Goal: Task Accomplishment & Management: Complete application form

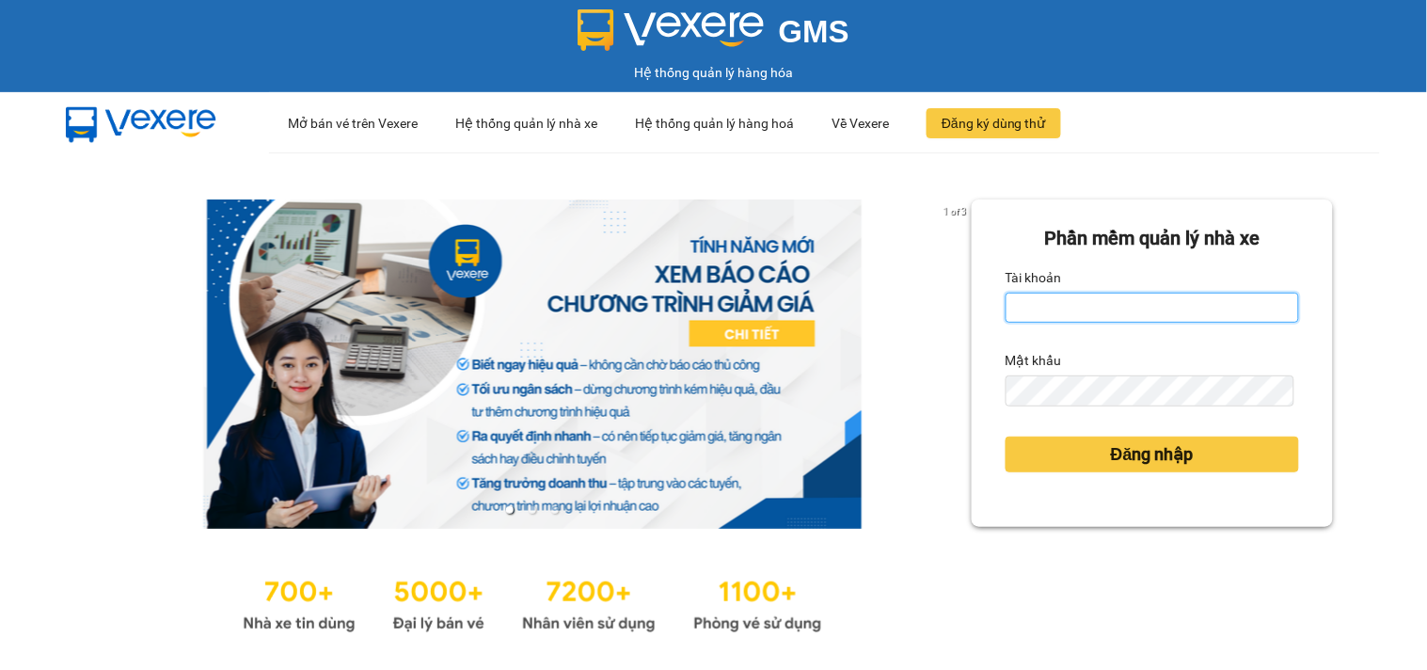
click at [1060, 298] on input "Tài khoản" at bounding box center [1153, 308] width 294 height 30
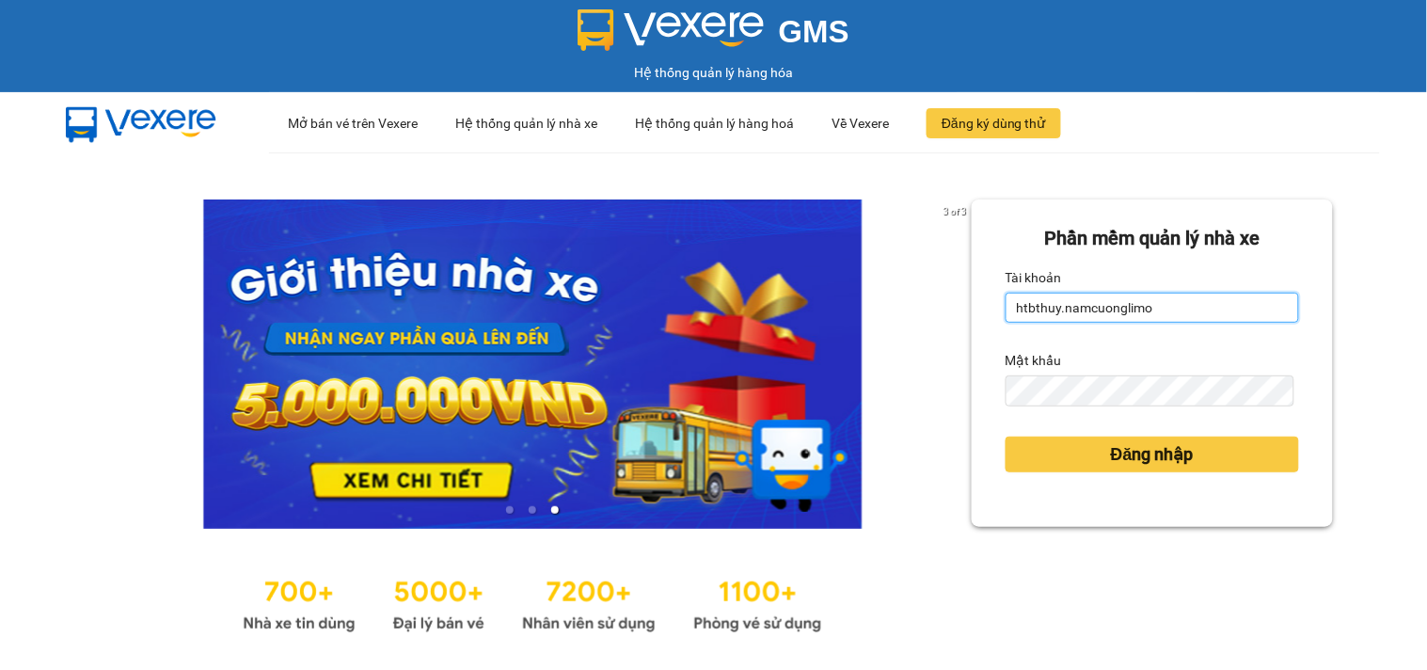
click at [1176, 302] on input "htbthuy.namcuonglimo" at bounding box center [1153, 308] width 294 height 30
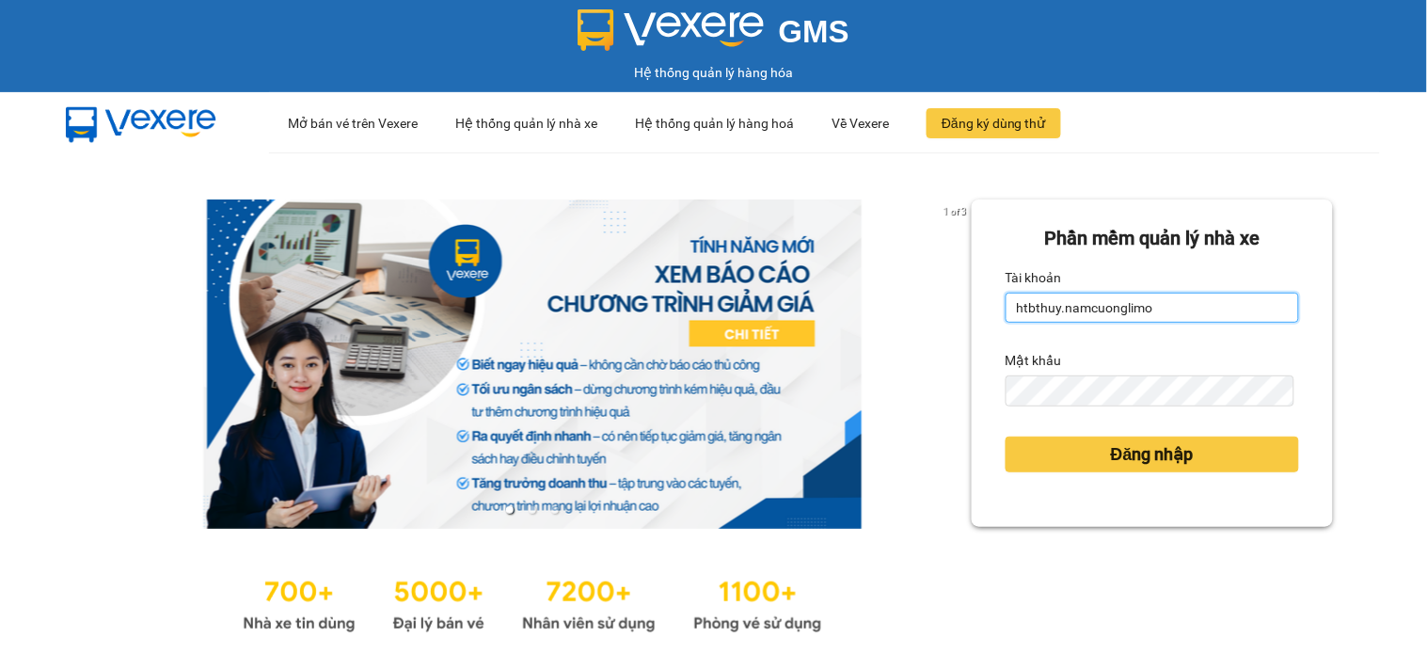
type input "htbthuy.namcuonglimo"
click at [1006, 437] on button "Đăng nhập" at bounding box center [1153, 455] width 294 height 36
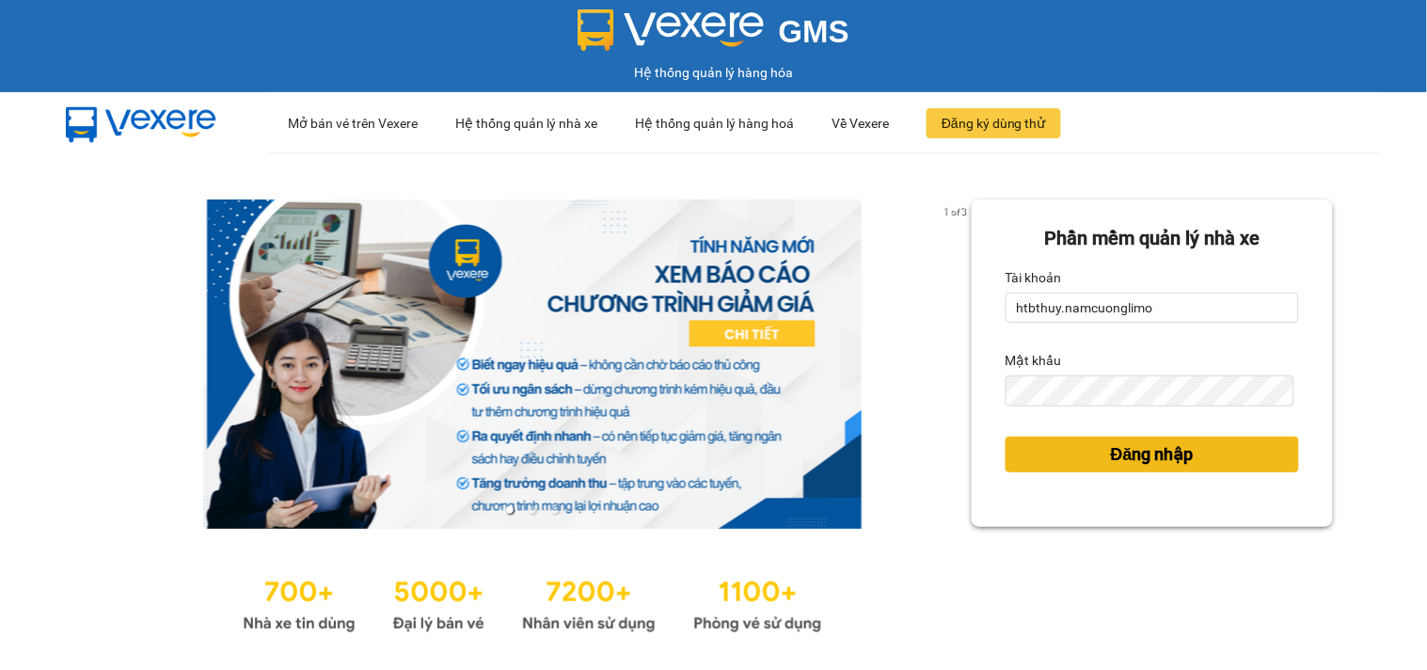
click at [1145, 455] on span "Đăng nhập" at bounding box center [1152, 454] width 83 height 26
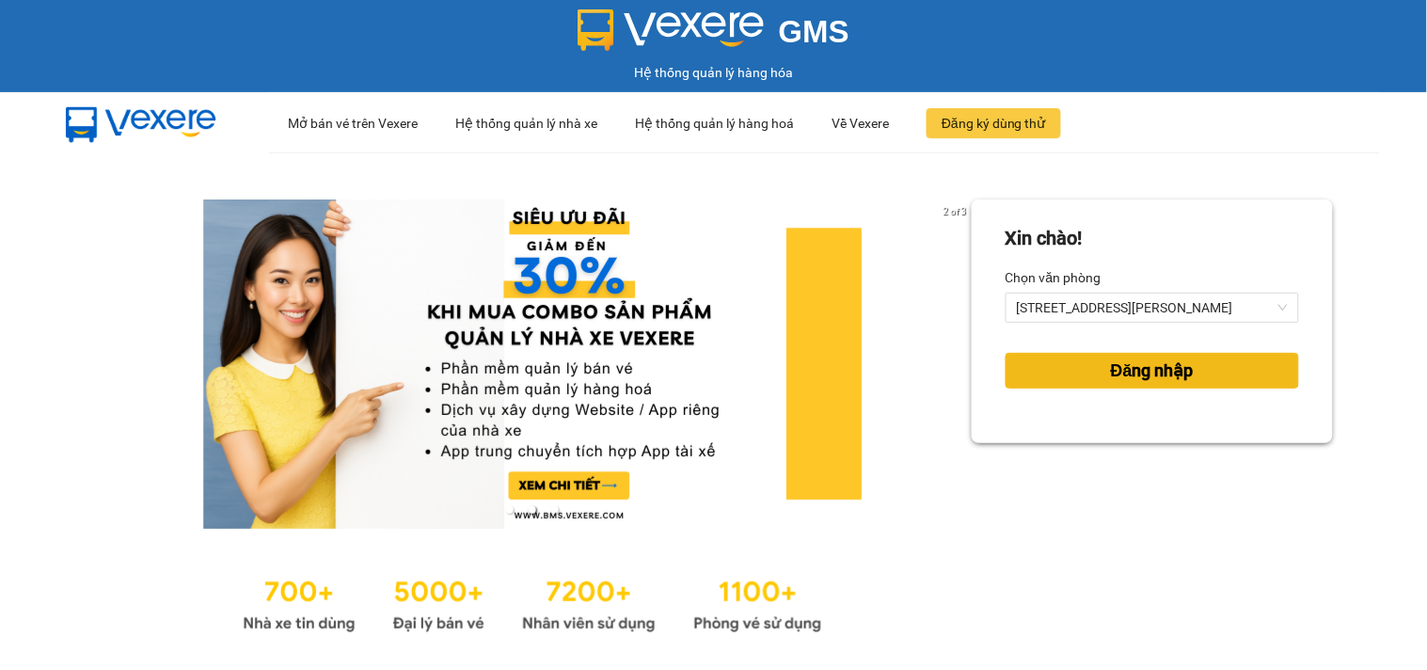
click at [1170, 359] on span "Đăng nhập" at bounding box center [1152, 371] width 83 height 26
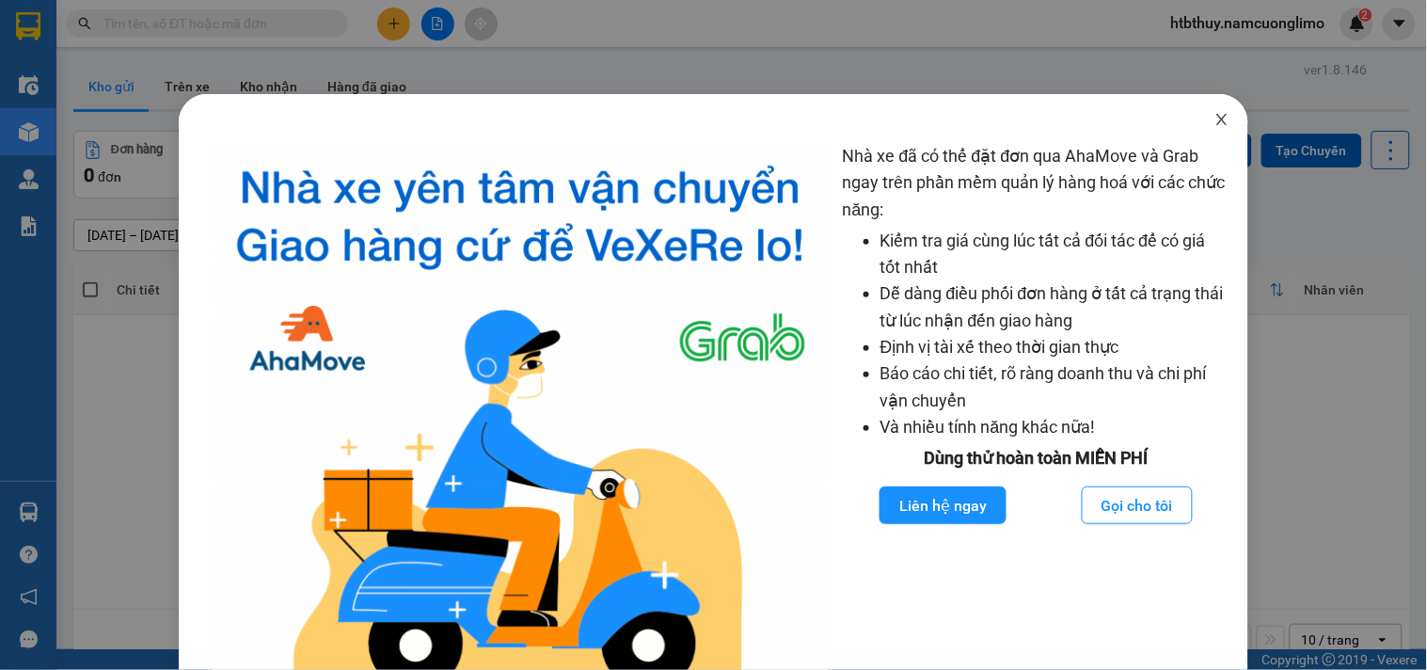
click at [1215, 114] on icon "close" at bounding box center [1222, 119] width 15 height 15
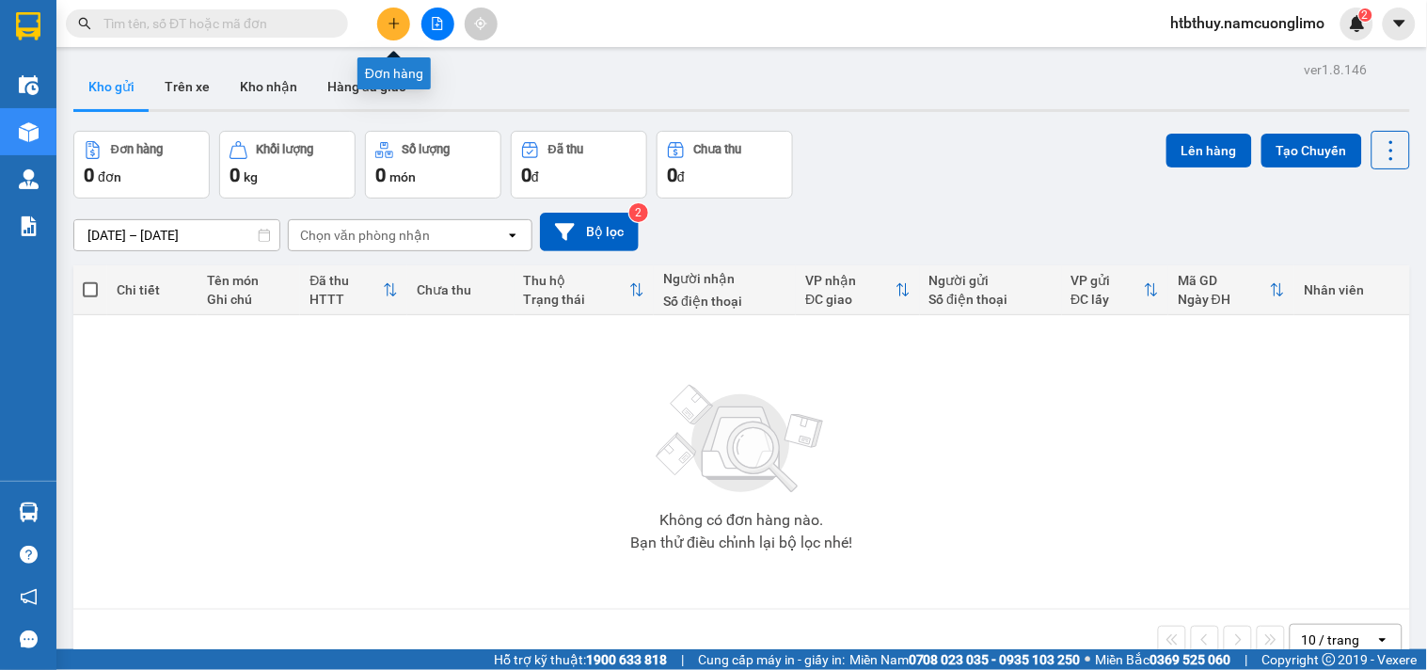
click at [396, 19] on icon "plus" at bounding box center [394, 23] width 13 height 13
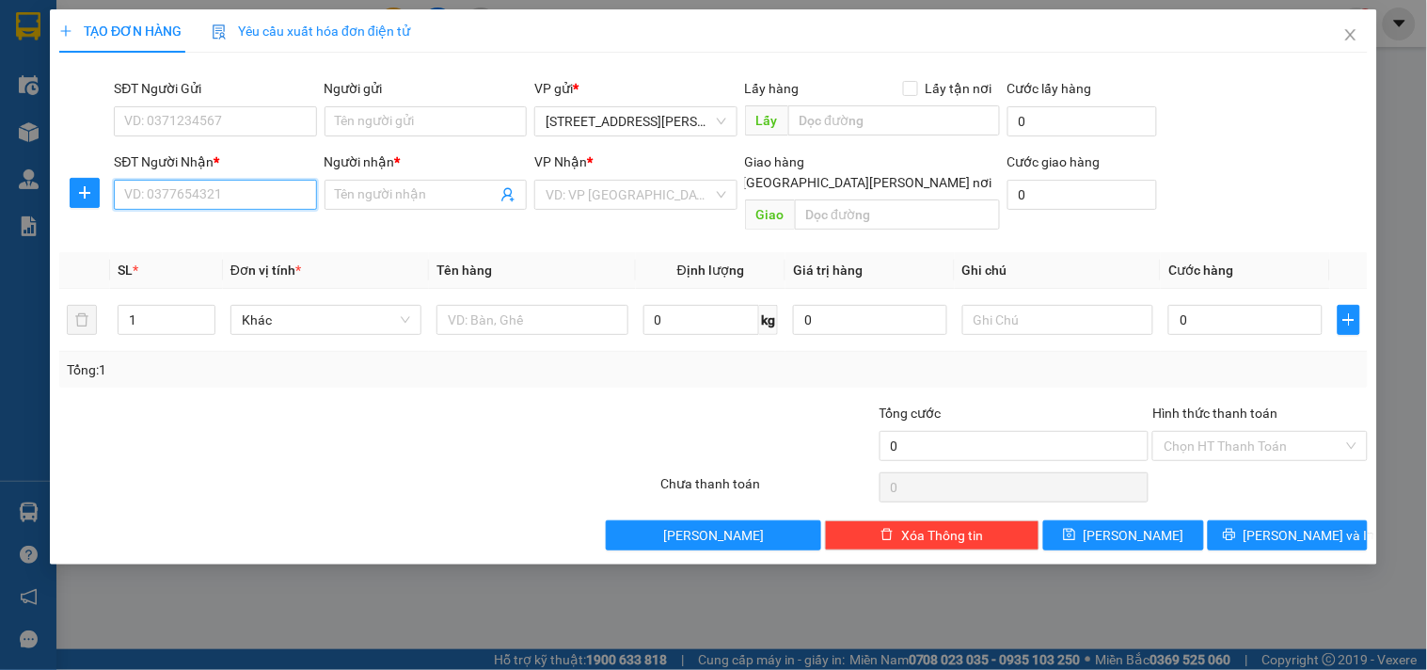
click at [271, 192] on input "SĐT Người Nhận *" at bounding box center [215, 195] width 202 height 30
type input "0989655164"
click at [218, 227] on div "0989655164 - NHO" at bounding box center [215, 232] width 181 height 21
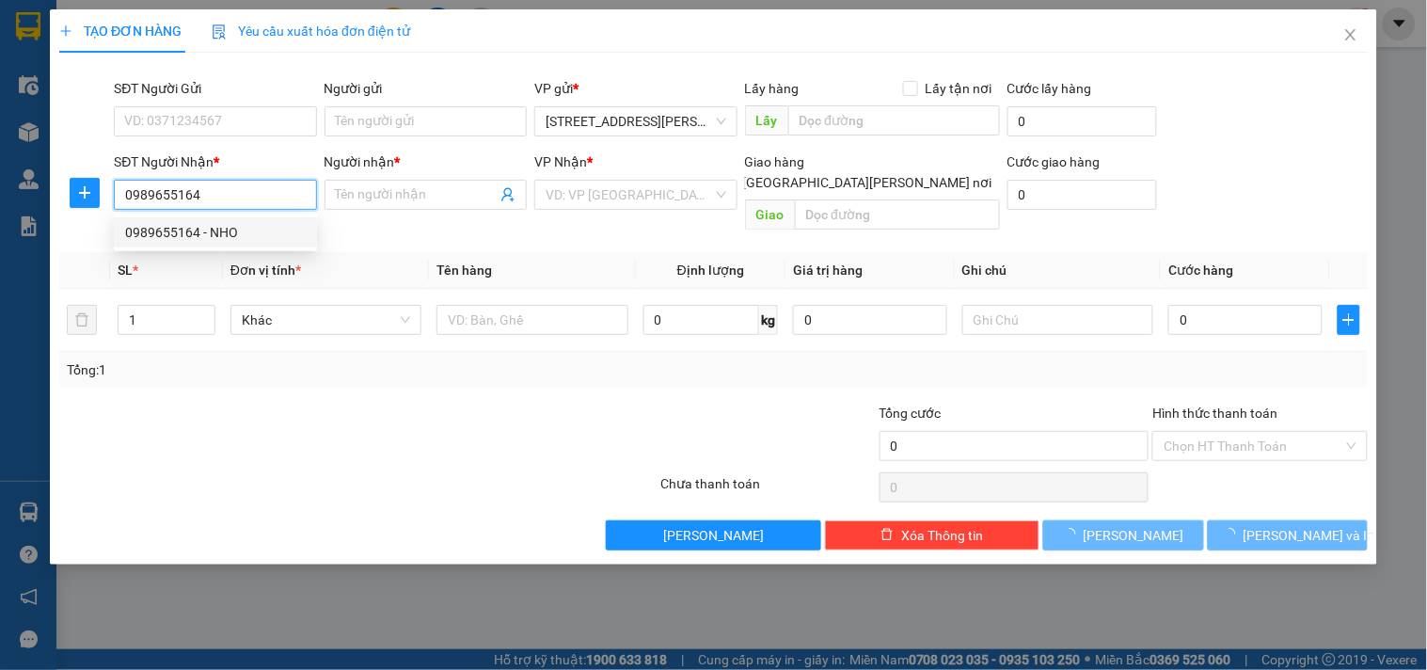
type input "NHO"
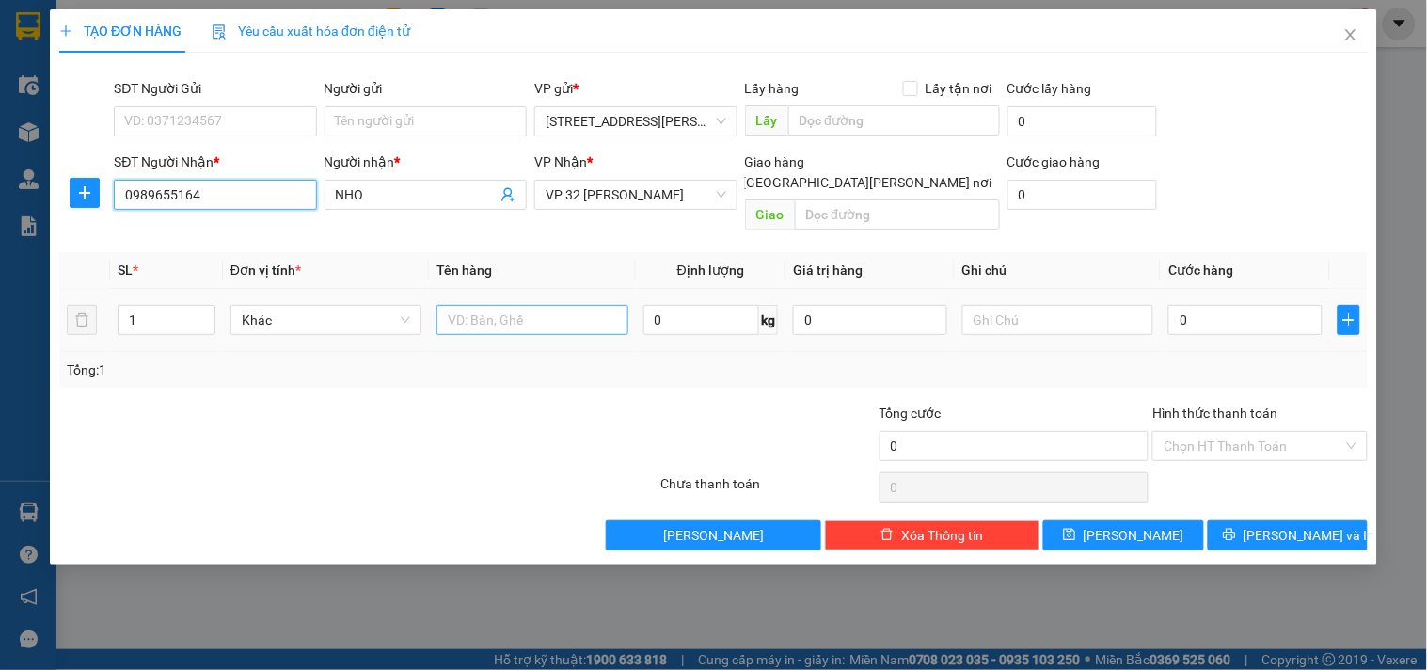
type input "0989655164"
click at [541, 305] on input "text" at bounding box center [532, 320] width 191 height 30
type input "GIẤY"
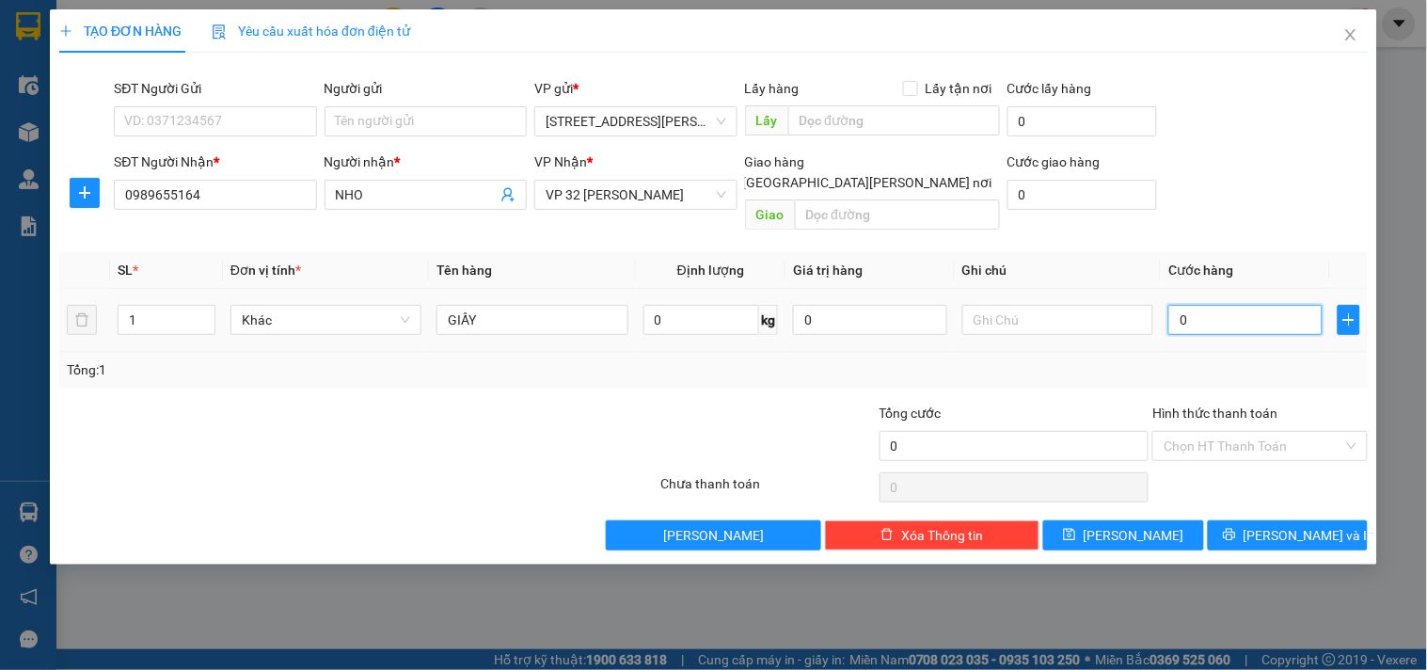
click at [1211, 305] on input "0" at bounding box center [1246, 320] width 154 height 30
type input "3"
type input "30"
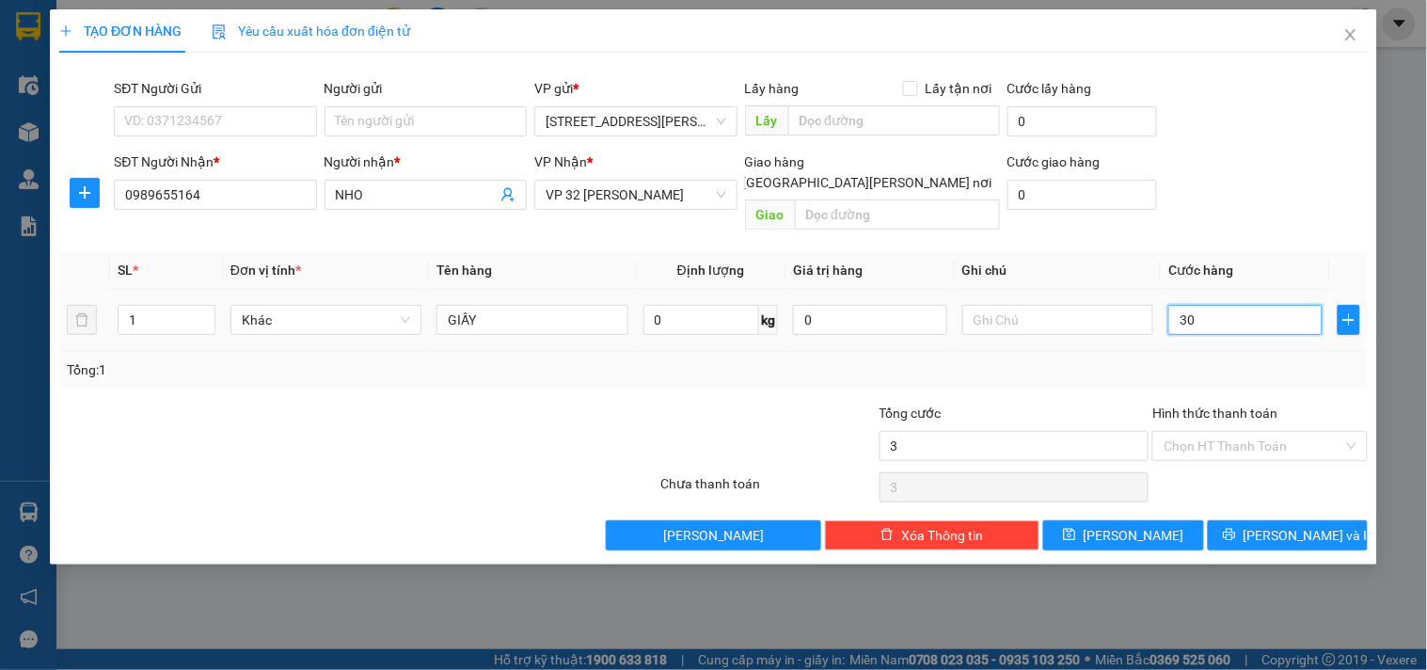
type input "30"
type input "30.000"
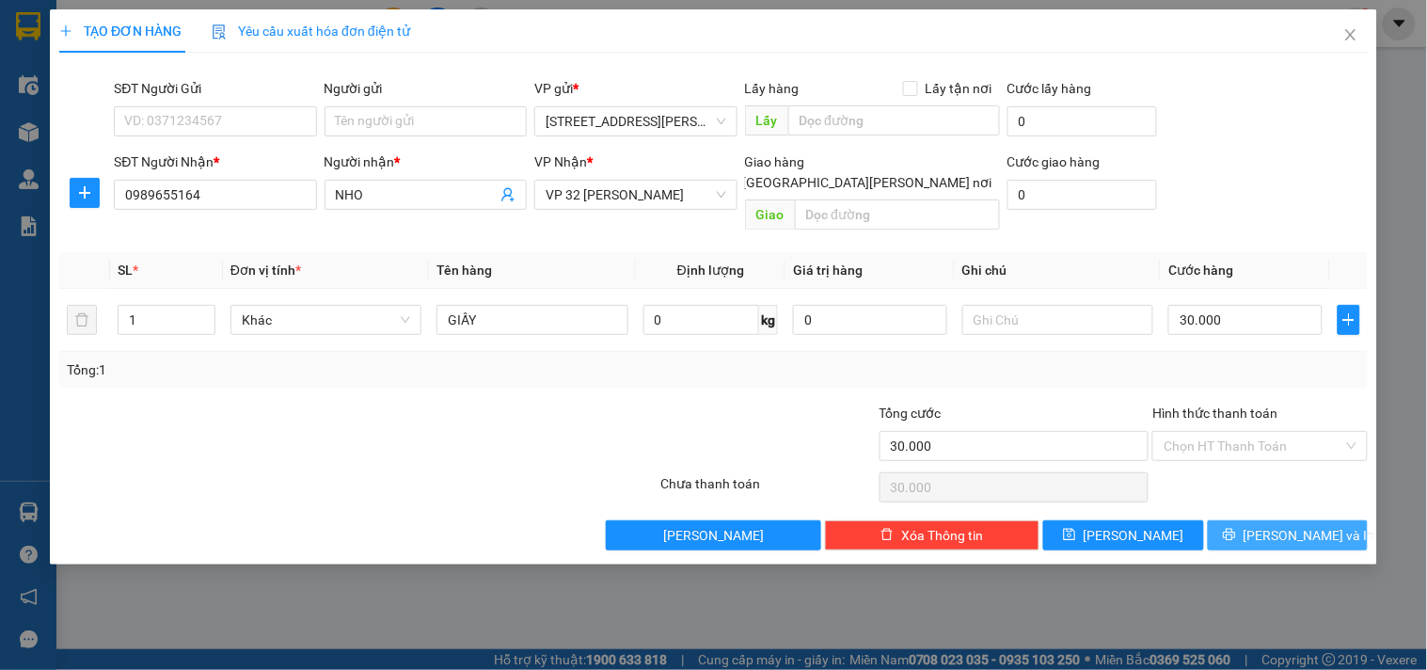
click at [1236, 528] on icon "printer" at bounding box center [1229, 534] width 13 height 13
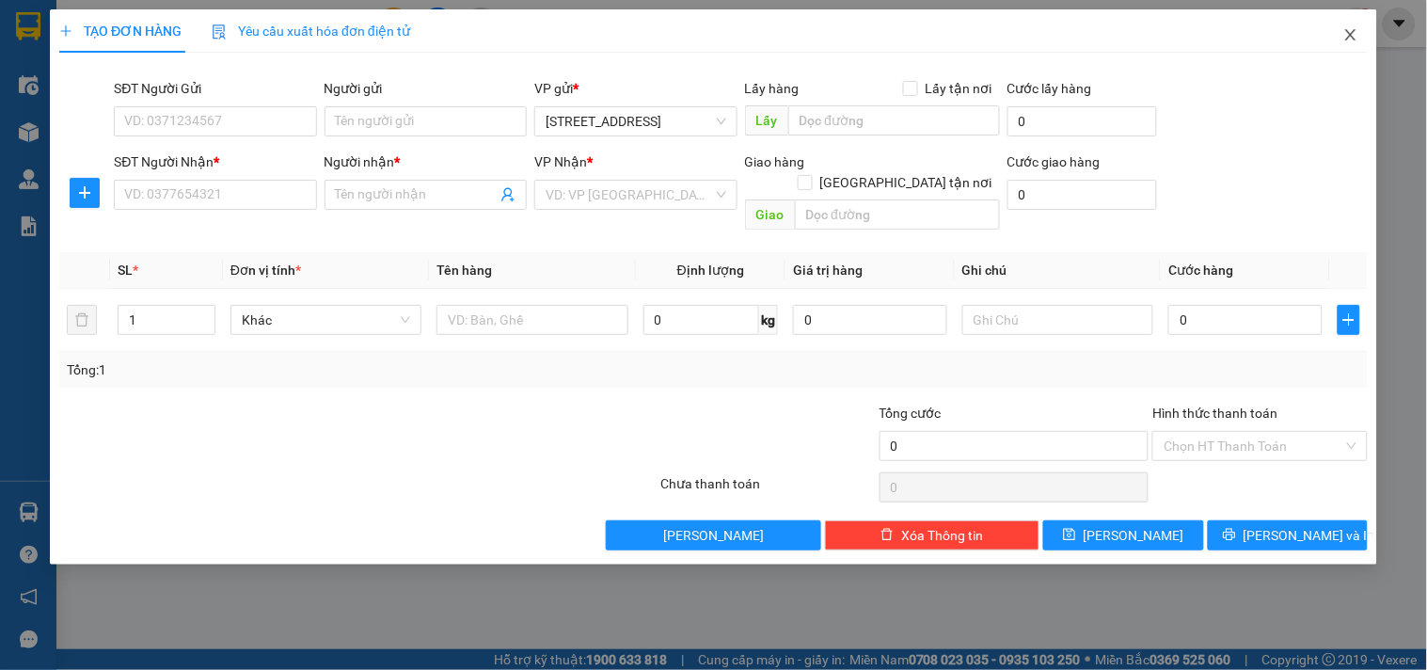
click at [1350, 28] on icon "close" at bounding box center [1351, 34] width 15 height 15
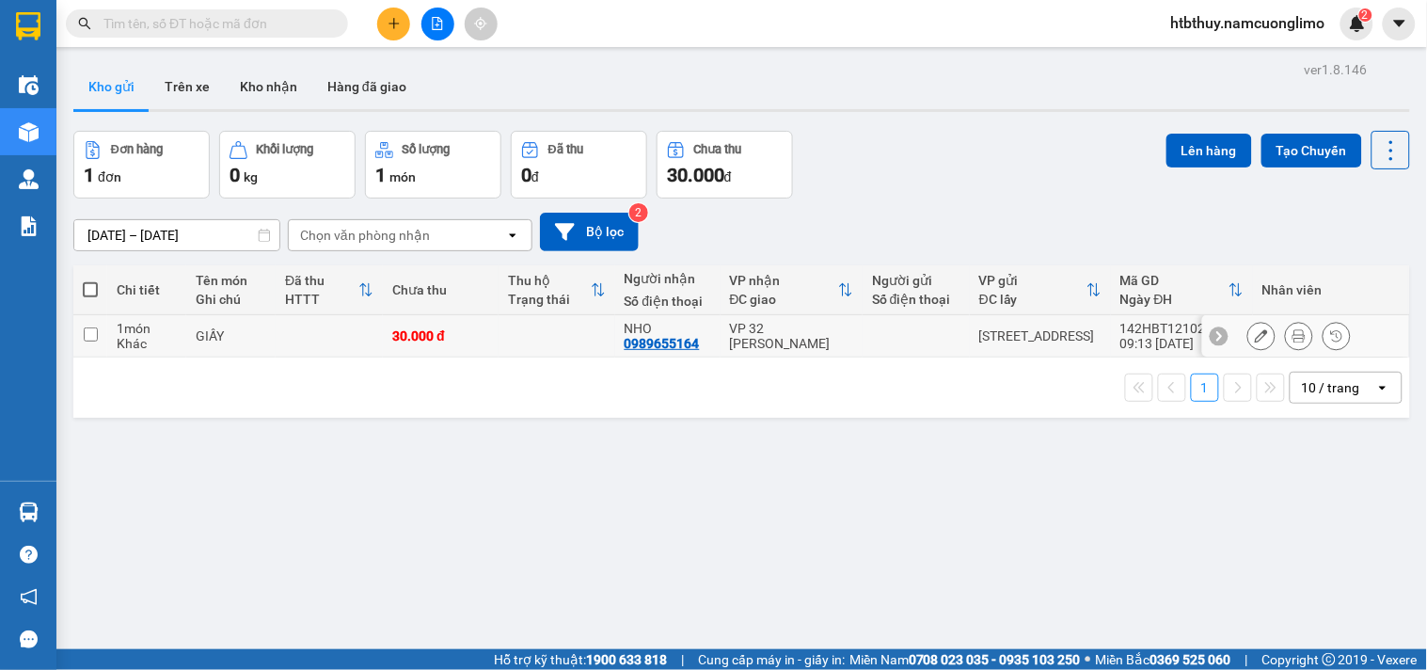
click at [85, 340] on input "checkbox" at bounding box center [91, 334] width 14 height 14
checkbox input "true"
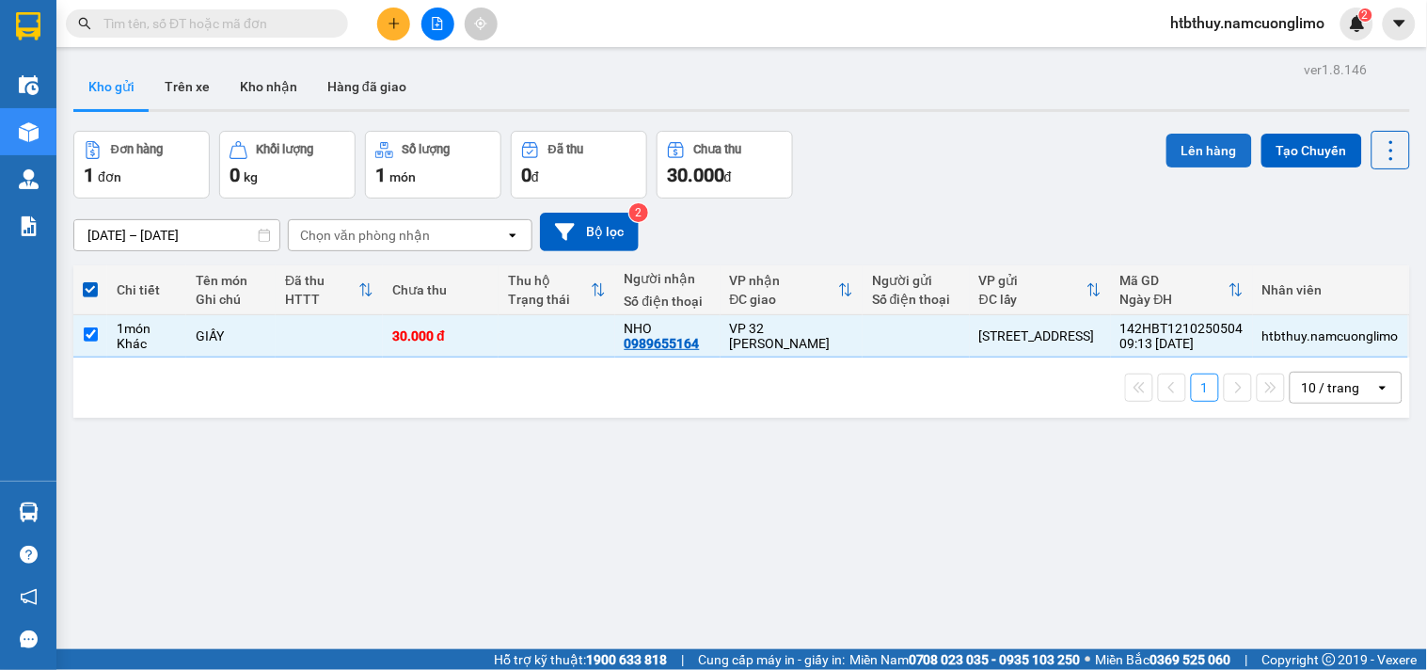
click at [1192, 145] on button "Lên hàng" at bounding box center [1210, 151] width 86 height 34
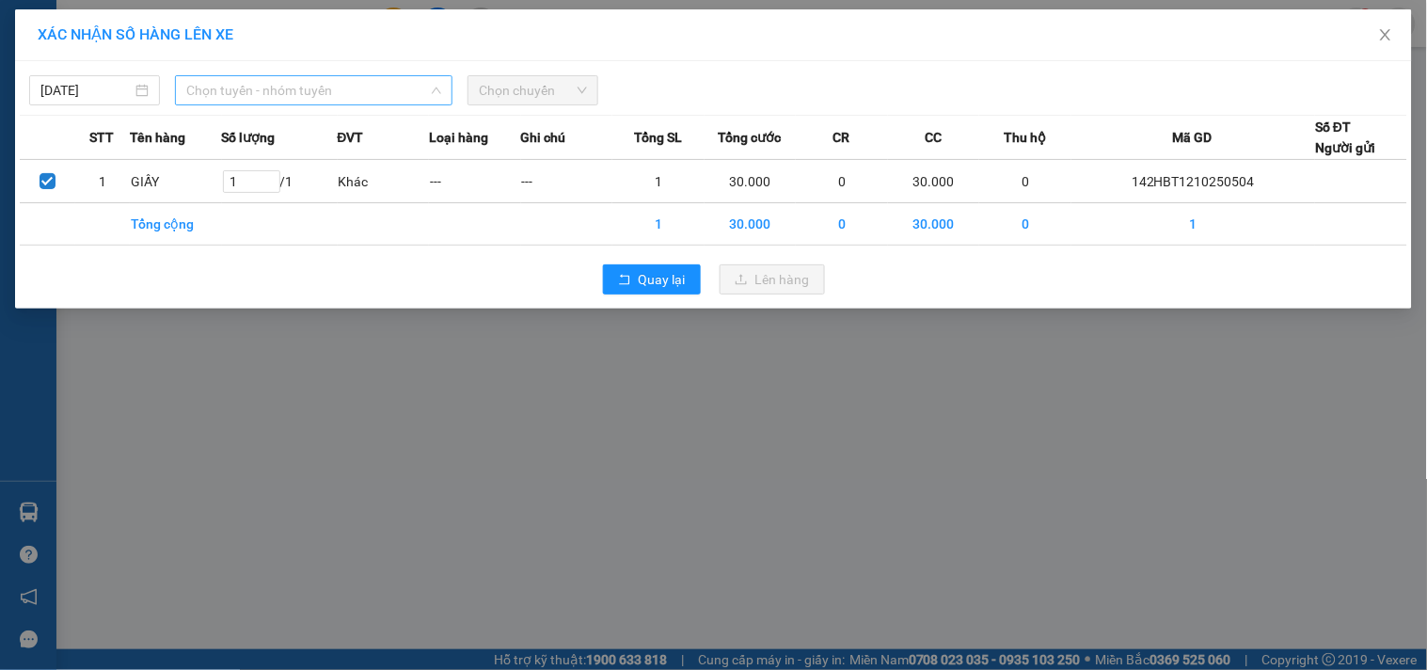
click at [294, 94] on span "Chọn tuyến - nhóm tuyến" at bounding box center [313, 90] width 255 height 28
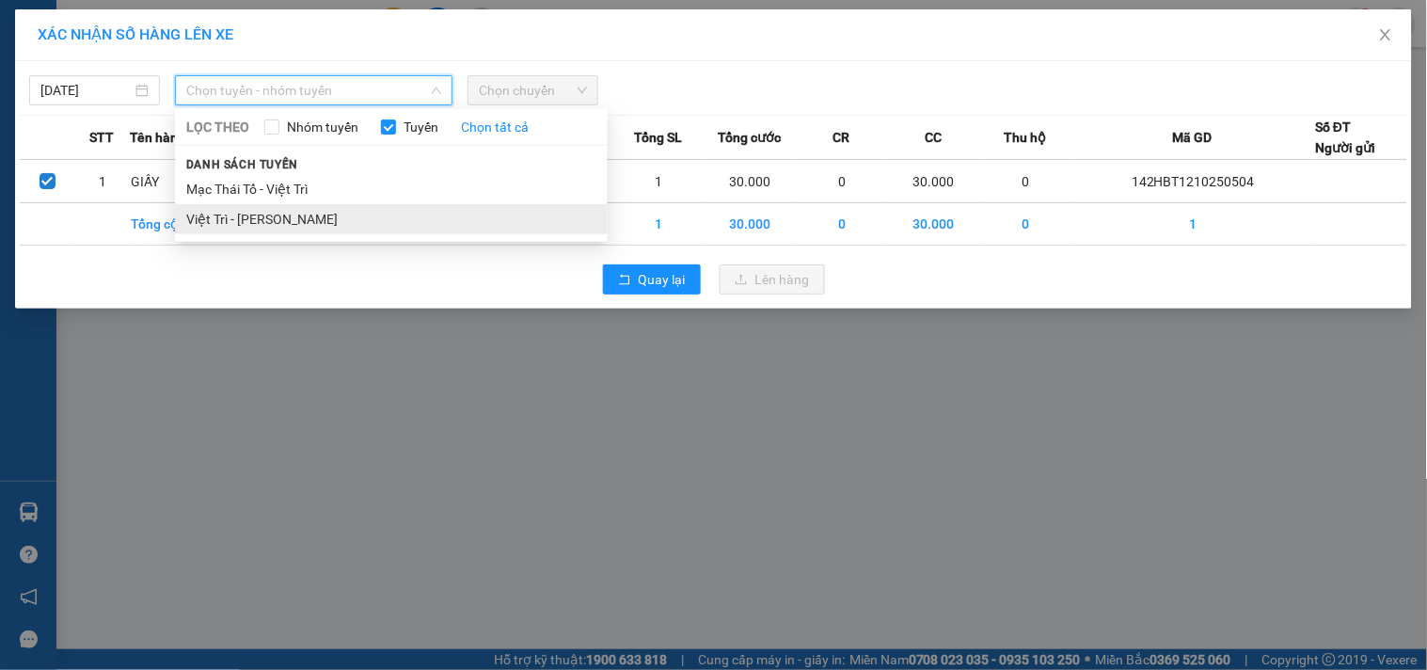
click at [277, 221] on li "Việt Trì - [PERSON_NAME]" at bounding box center [391, 219] width 433 height 30
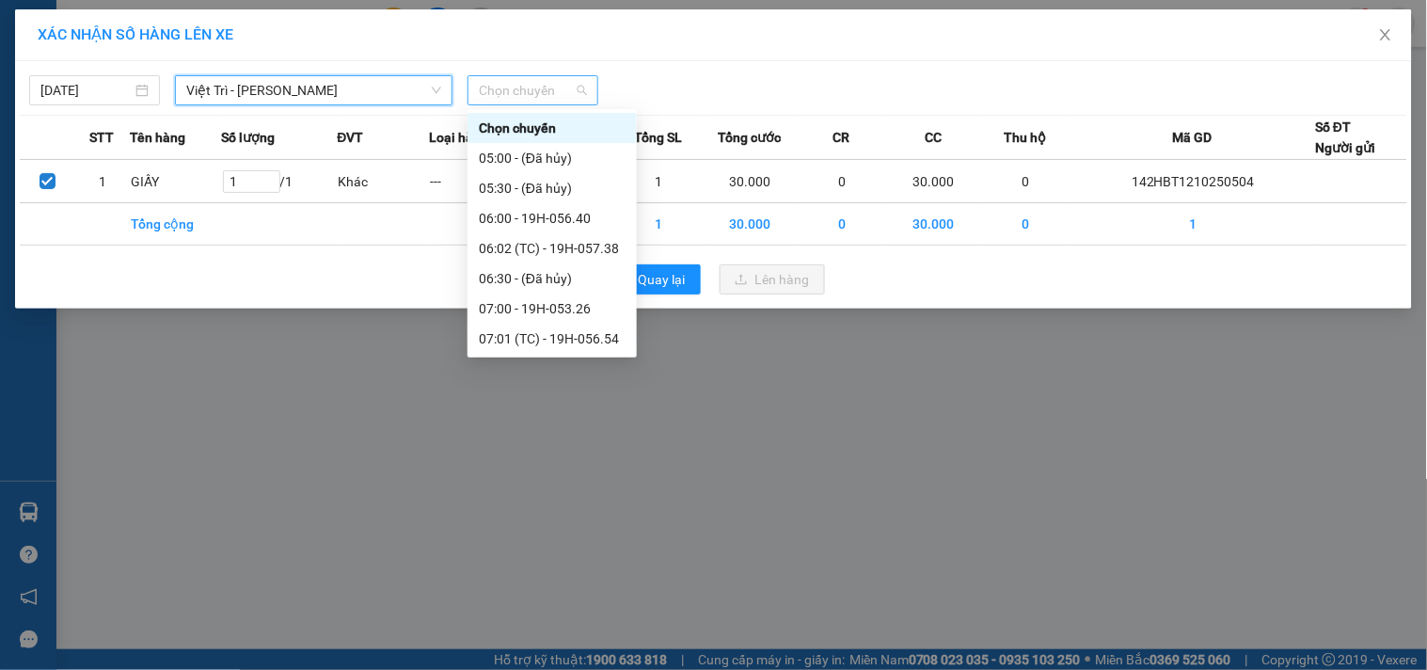
click at [532, 85] on span "Chọn chuyến" at bounding box center [533, 90] width 108 height 28
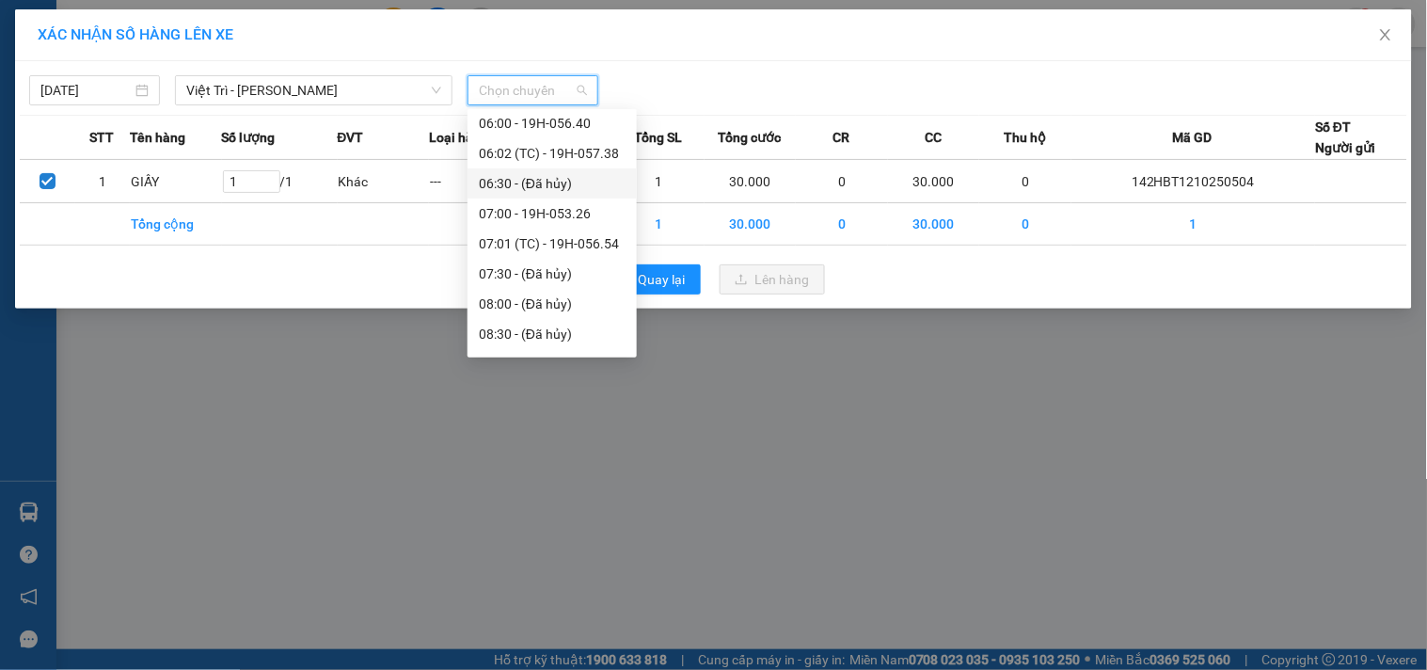
scroll to position [209, 0]
click at [529, 249] on div "09:00 - 19H-057.74" at bounding box center [552, 250] width 147 height 21
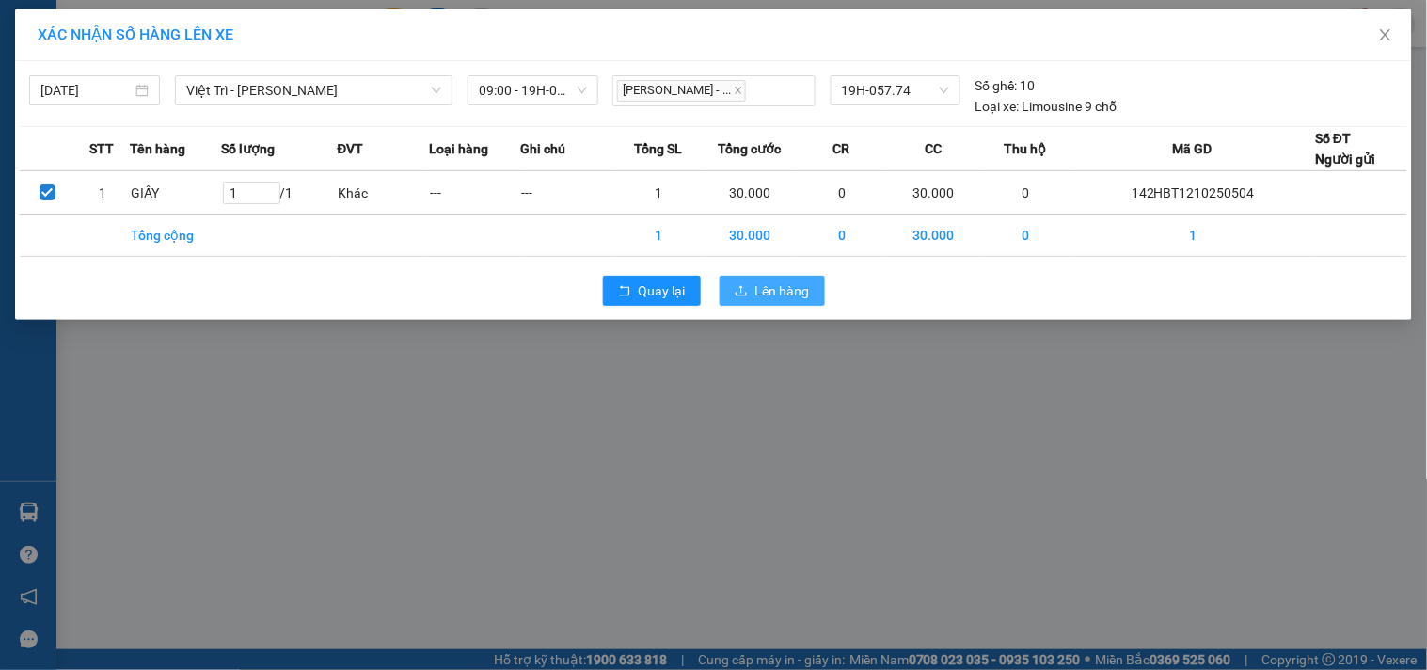
click at [779, 293] on span "Lên hàng" at bounding box center [783, 290] width 55 height 21
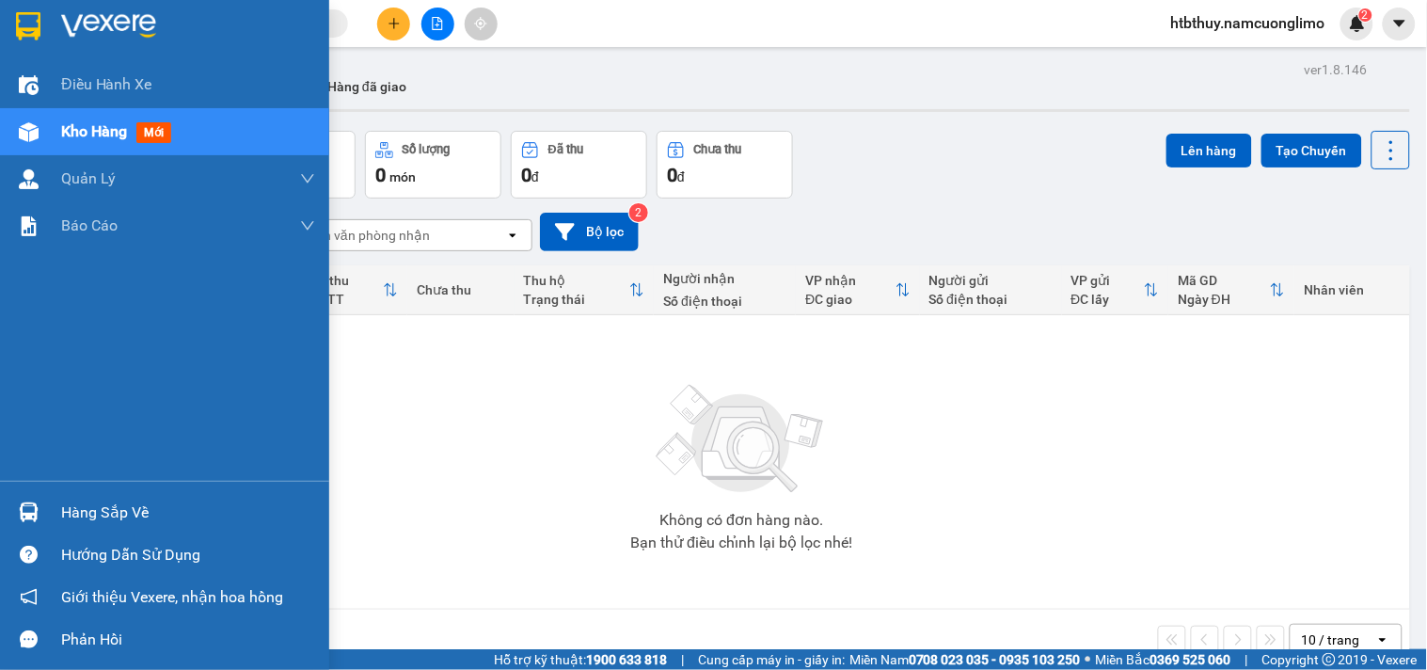
click at [39, 502] on div at bounding box center [28, 512] width 33 height 33
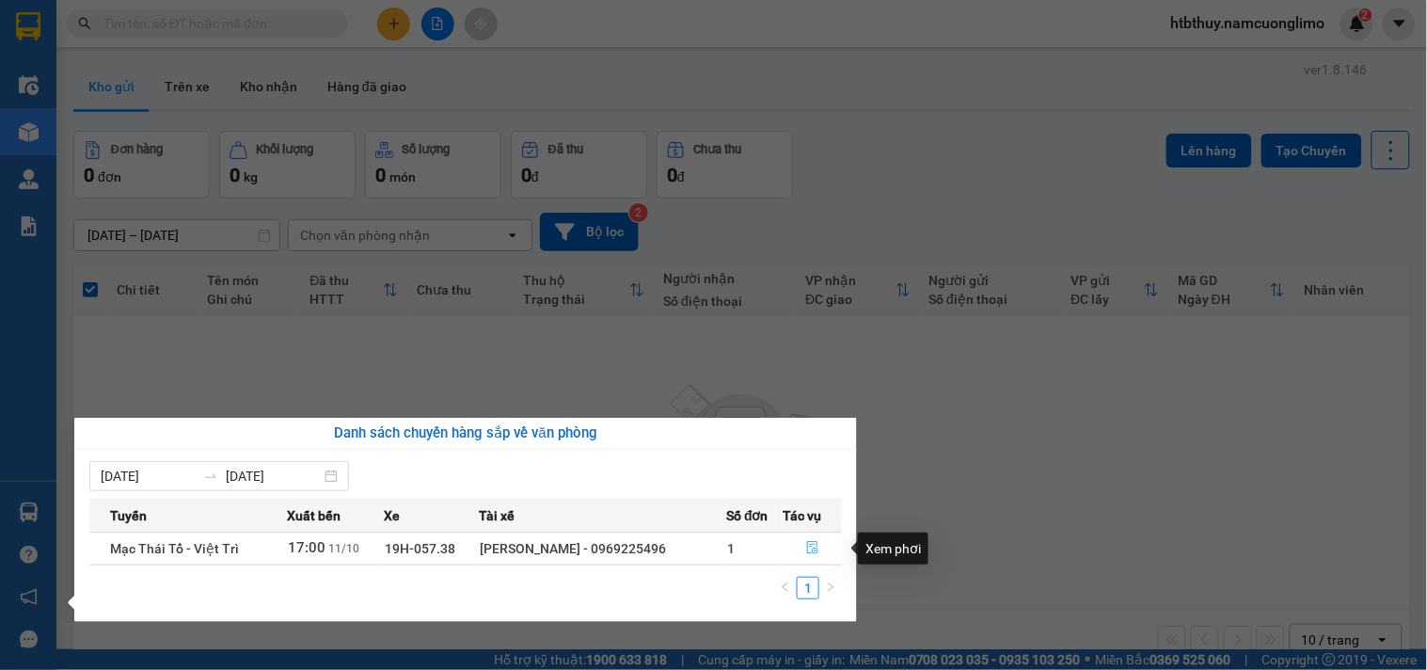
click at [806, 548] on icon "file-done" at bounding box center [812, 547] width 13 height 13
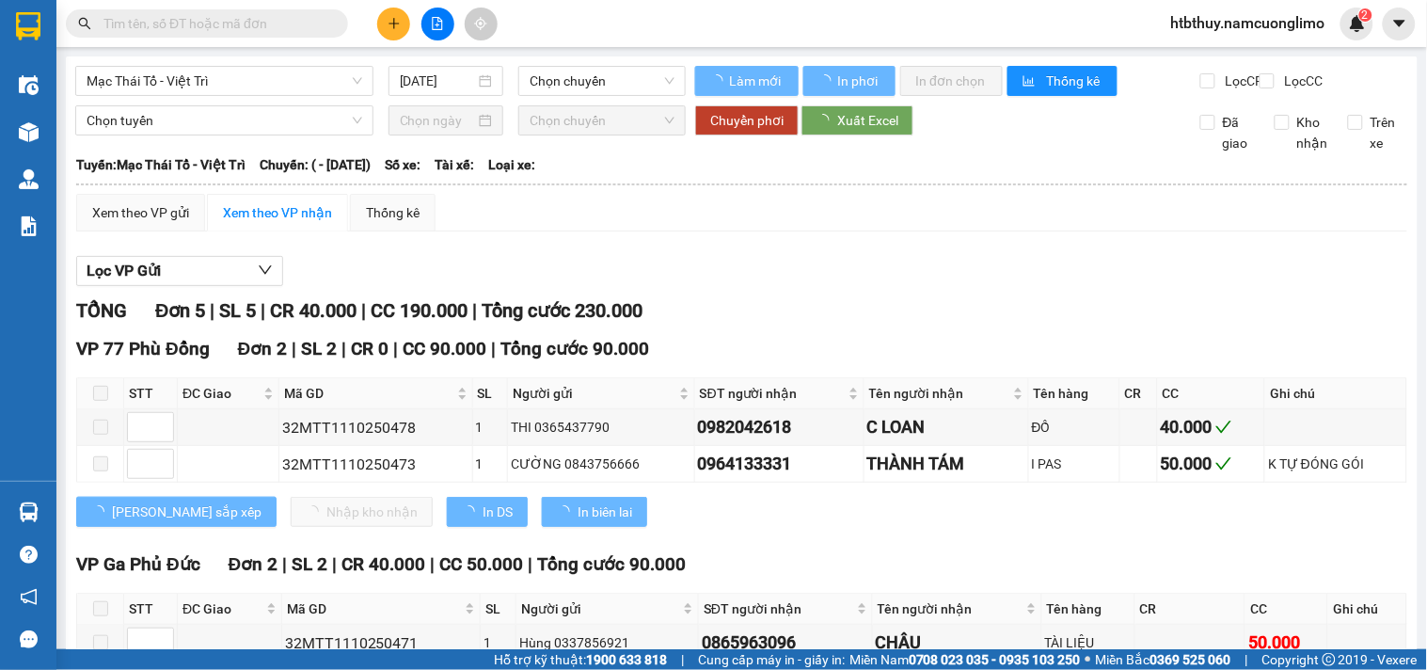
type input "11/10/2025"
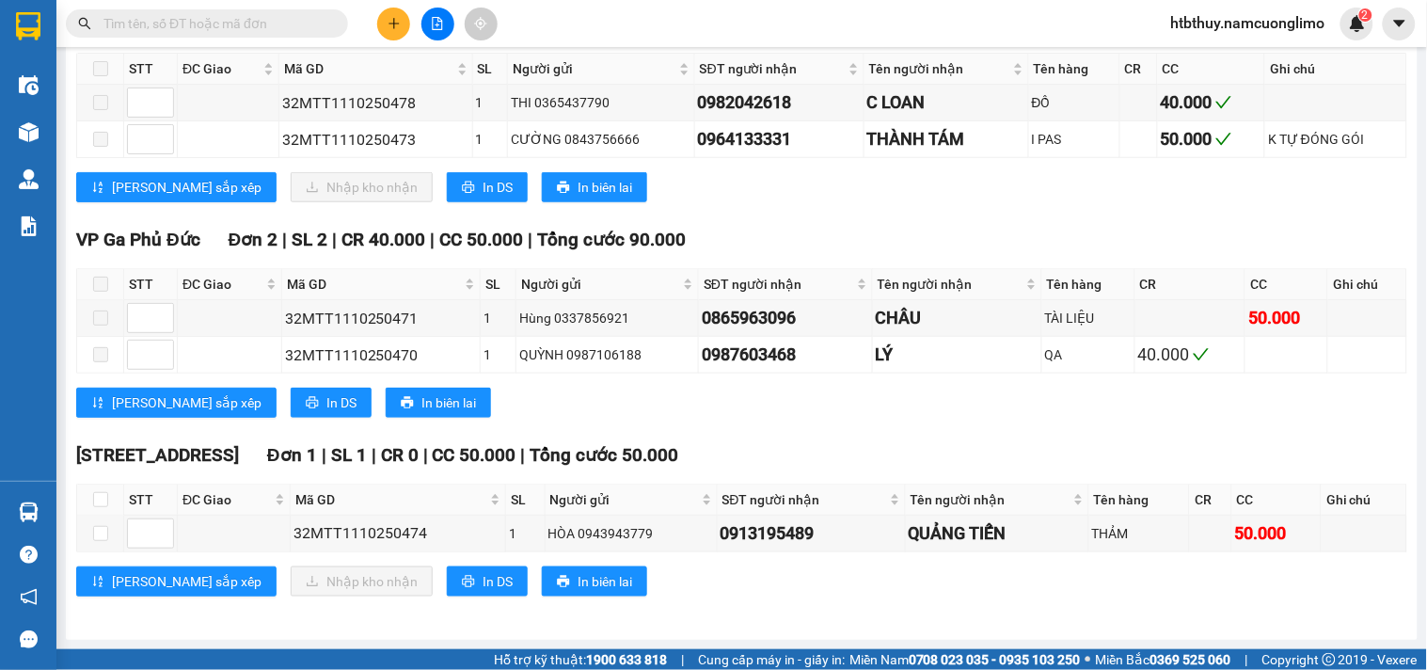
scroll to position [343, 0]
click at [106, 534] on input "checkbox" at bounding box center [100, 533] width 15 height 15
checkbox input "true"
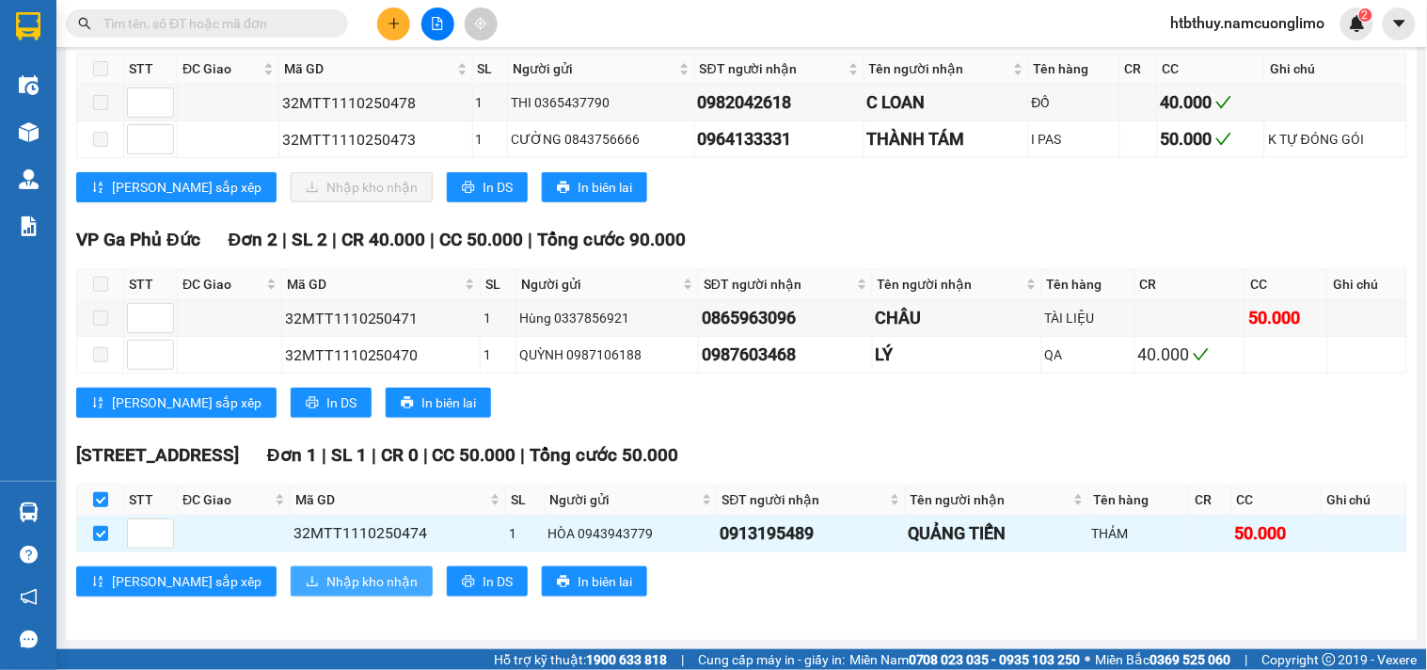
click at [327, 581] on span "Nhập kho nhận" at bounding box center [372, 581] width 91 height 21
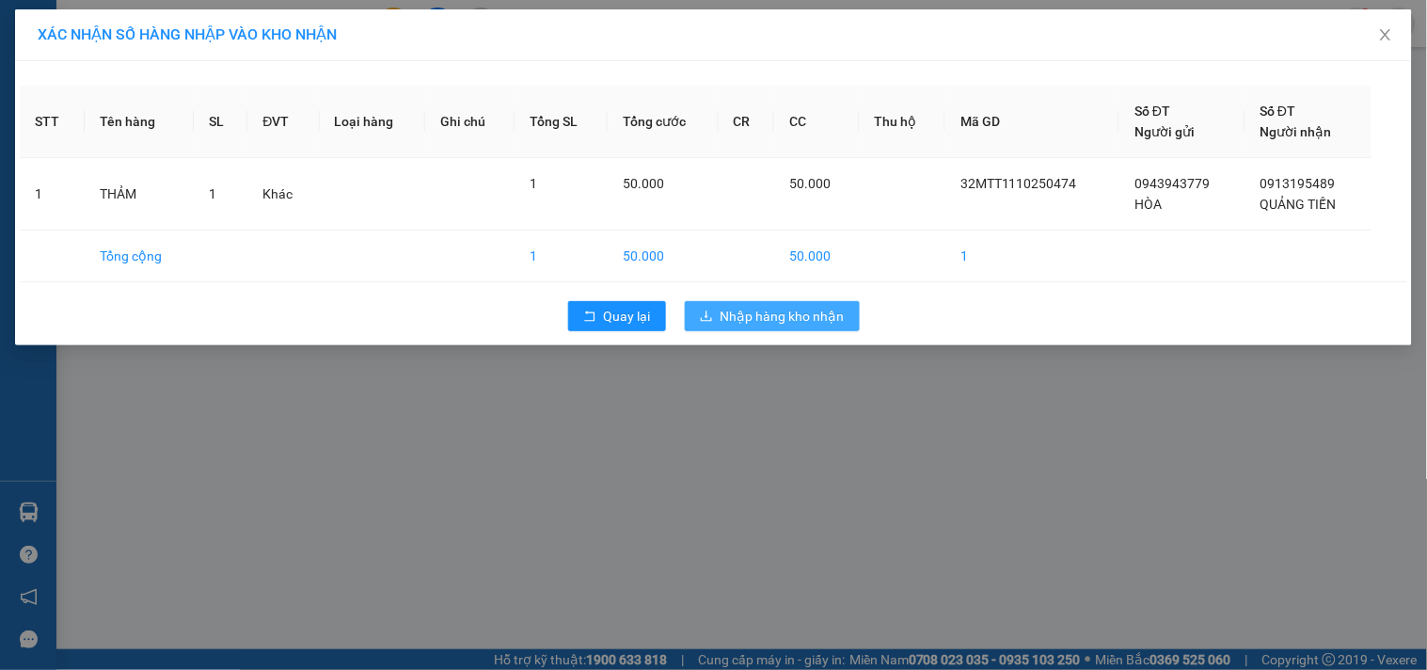
click at [769, 317] on span "Nhập hàng kho nhận" at bounding box center [783, 316] width 124 height 21
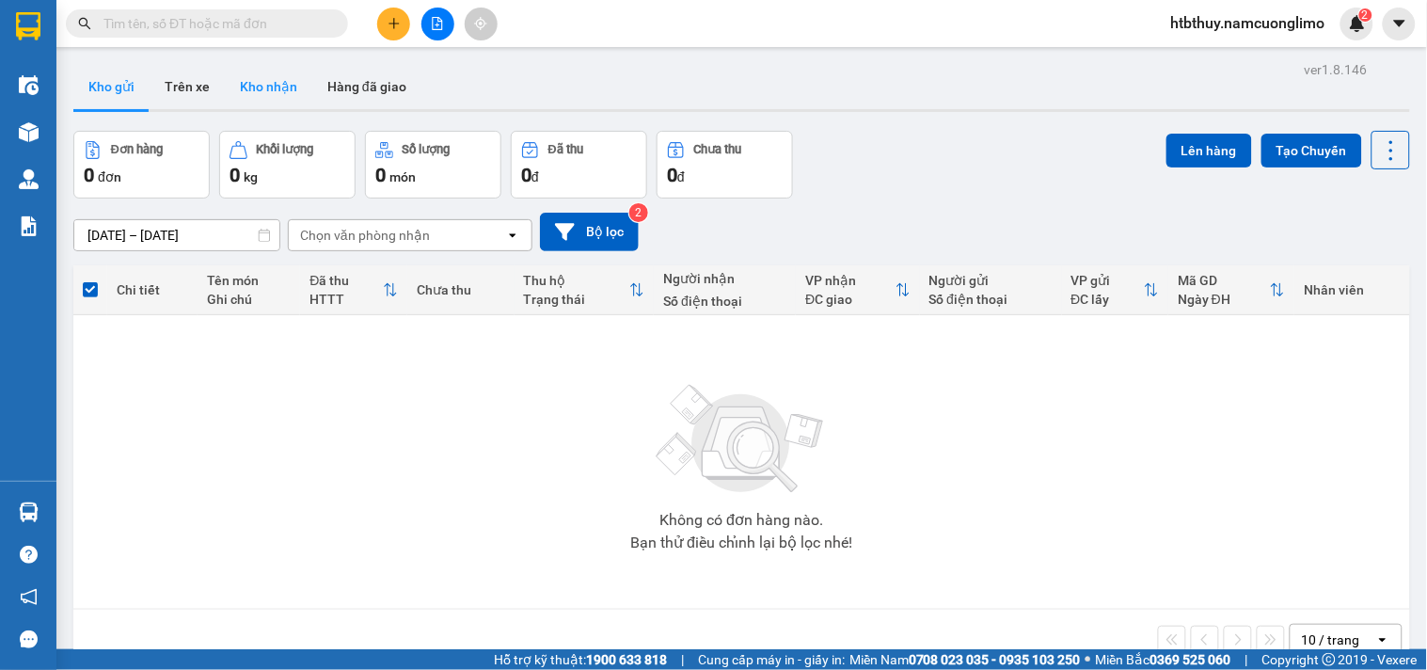
click at [261, 85] on button "Kho nhận" at bounding box center [269, 86] width 88 height 45
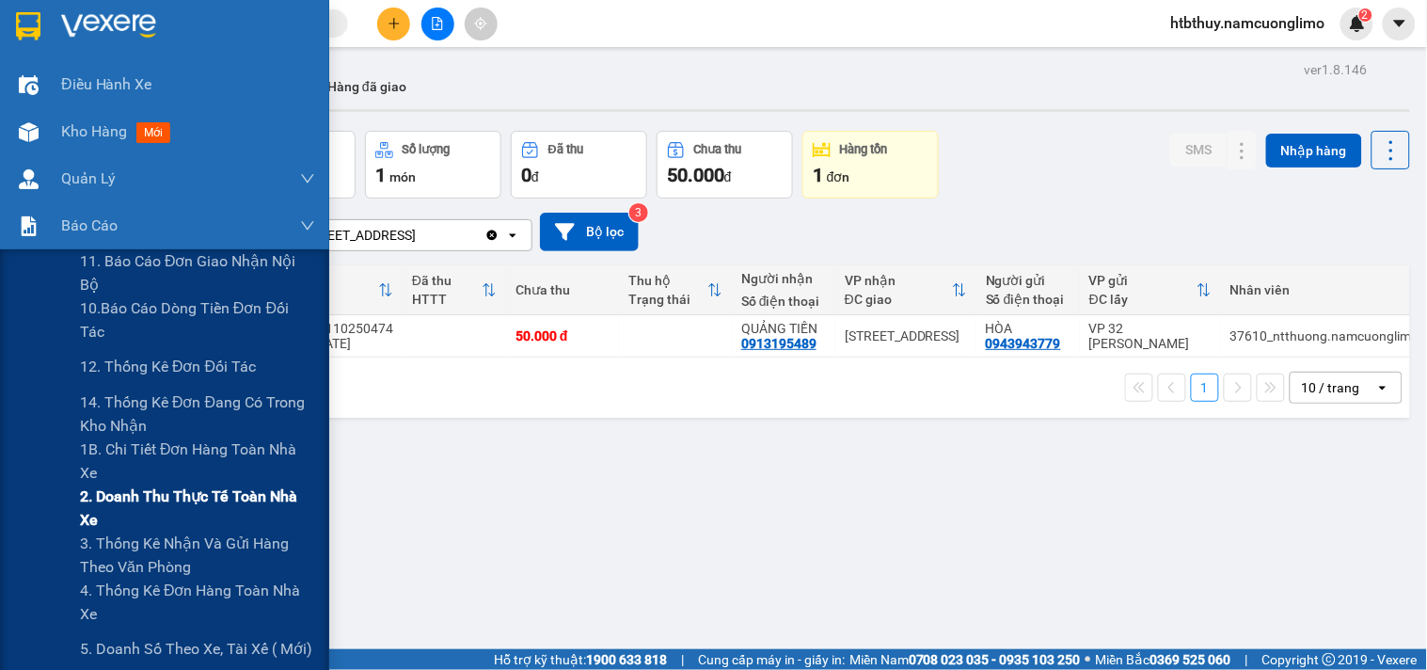
click at [152, 502] on span "2. Doanh thu thực tế toàn nhà xe" at bounding box center [197, 508] width 235 height 47
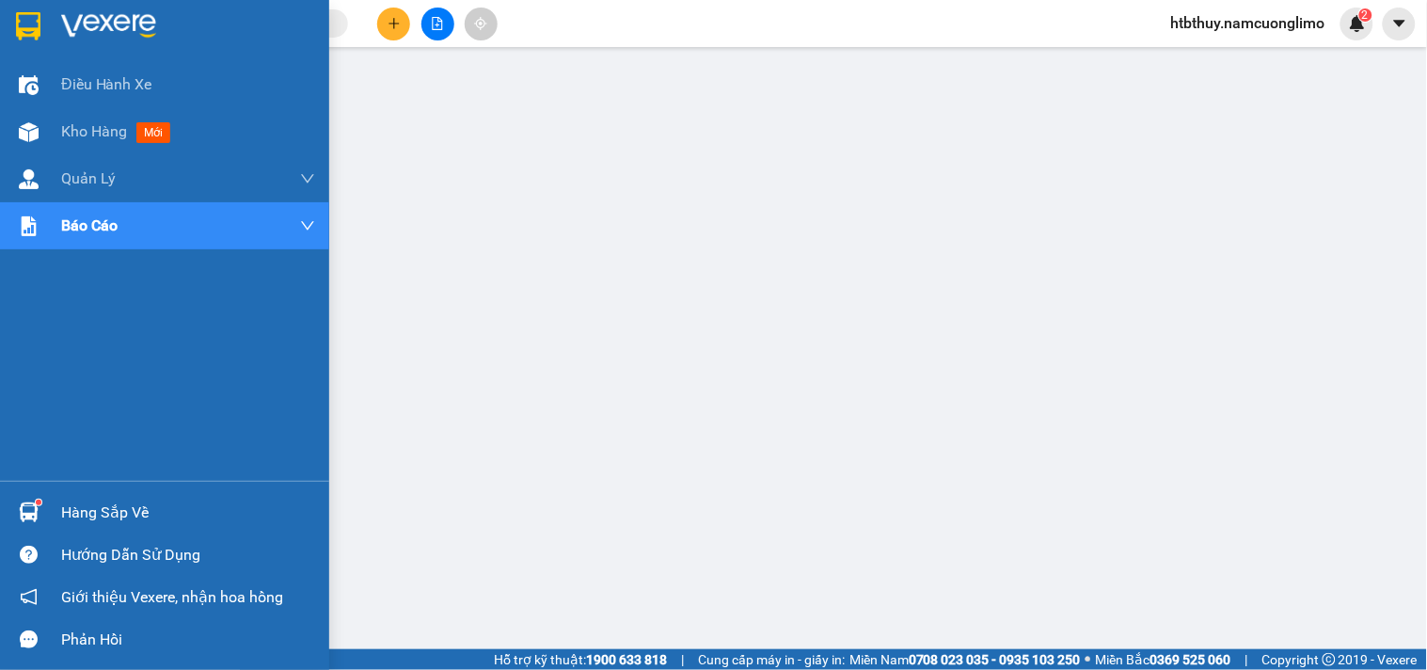
click at [30, 504] on img at bounding box center [29, 512] width 20 height 20
click at [86, 515] on div "Hàng sắp về" at bounding box center [188, 513] width 254 height 28
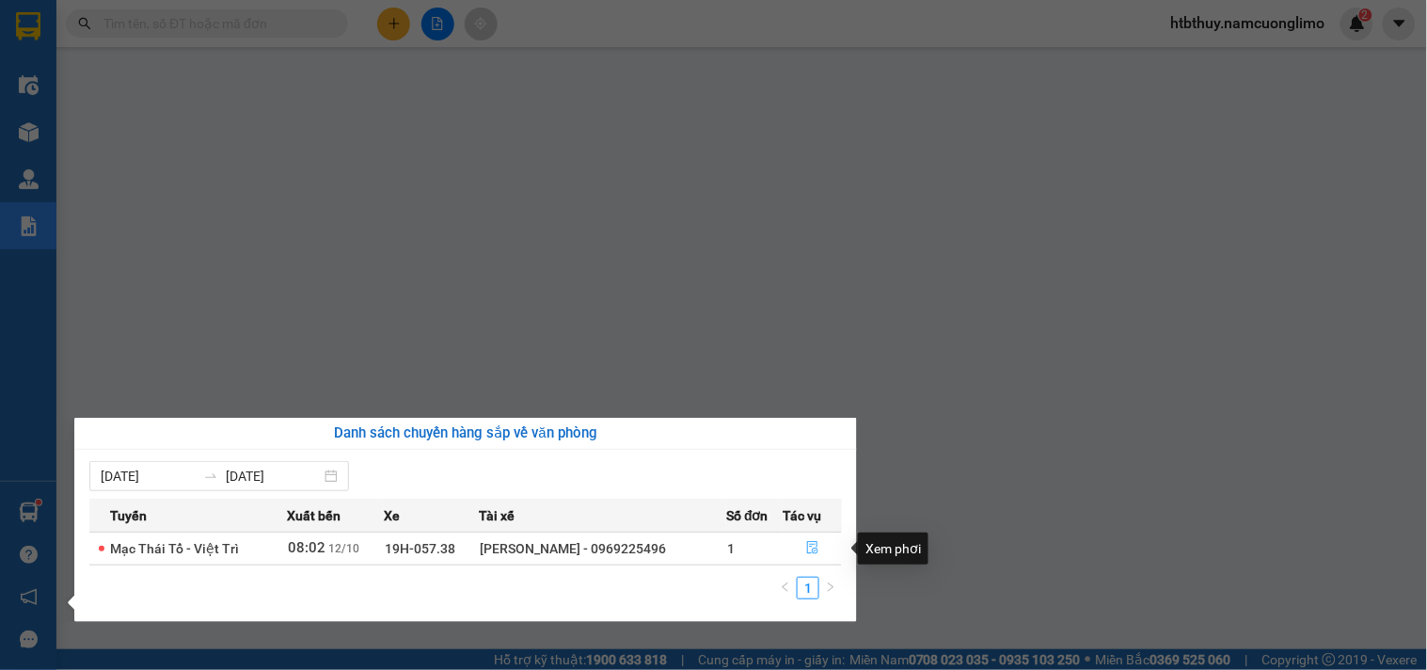
click at [814, 547] on icon "file-done" at bounding box center [812, 547] width 13 height 13
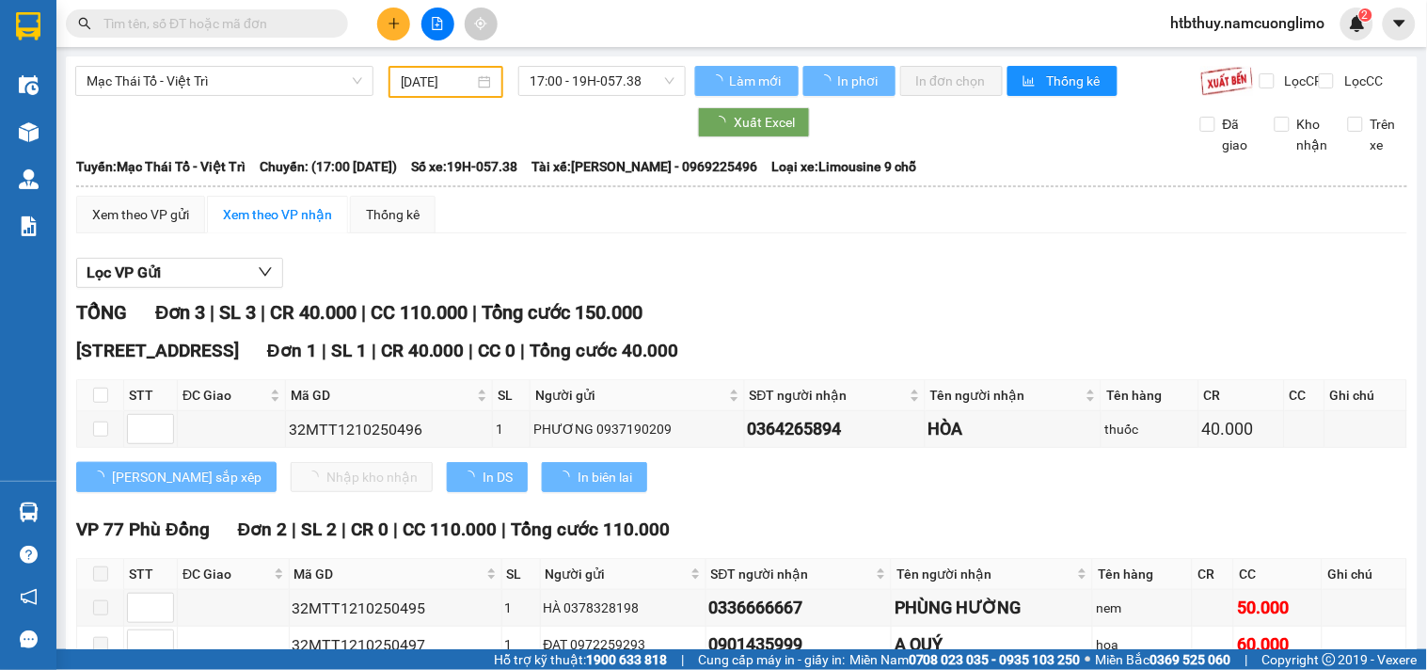
type input "[DATE]"
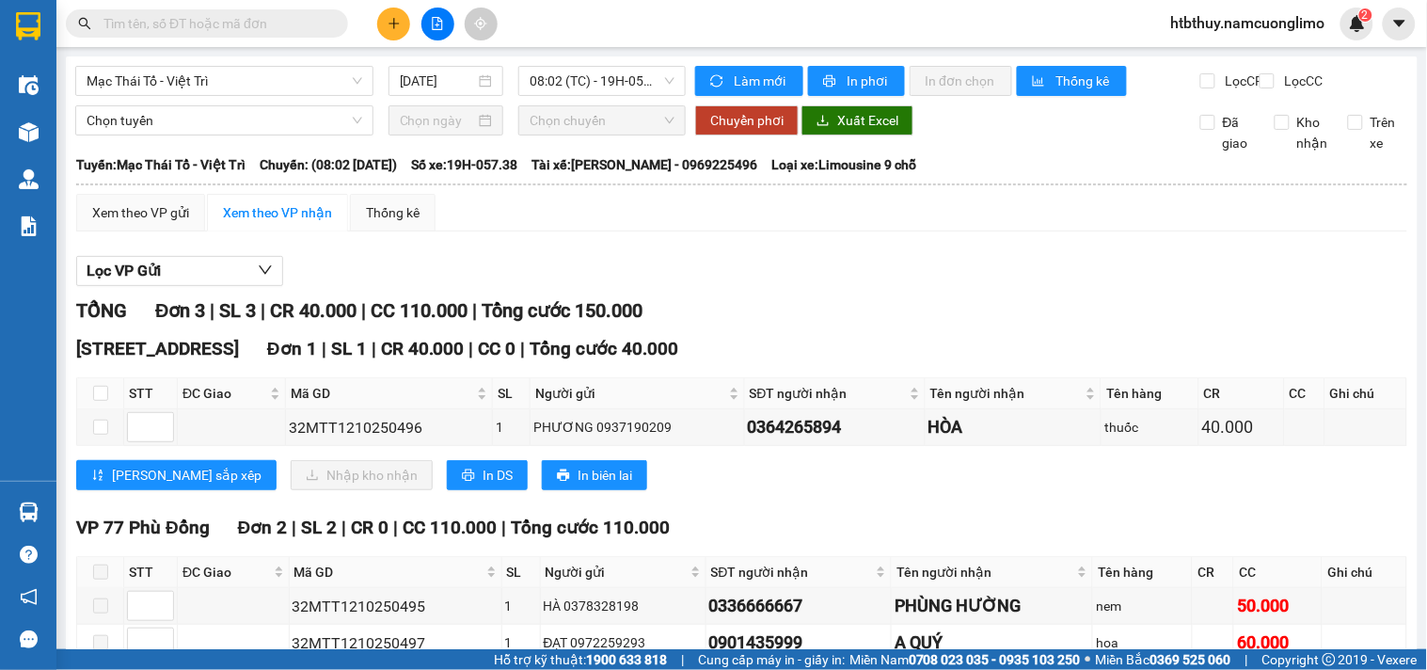
scroll to position [104, 0]
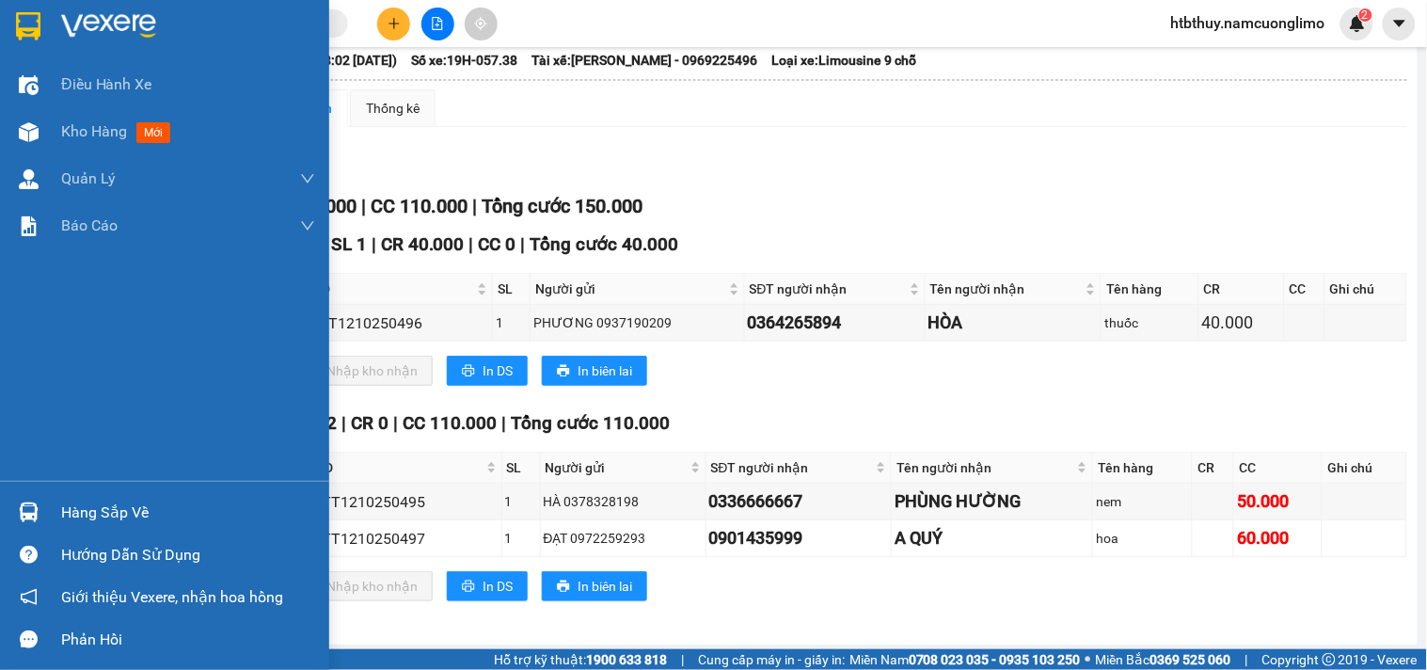
click at [44, 513] on div "Hàng sắp về" at bounding box center [164, 512] width 329 height 42
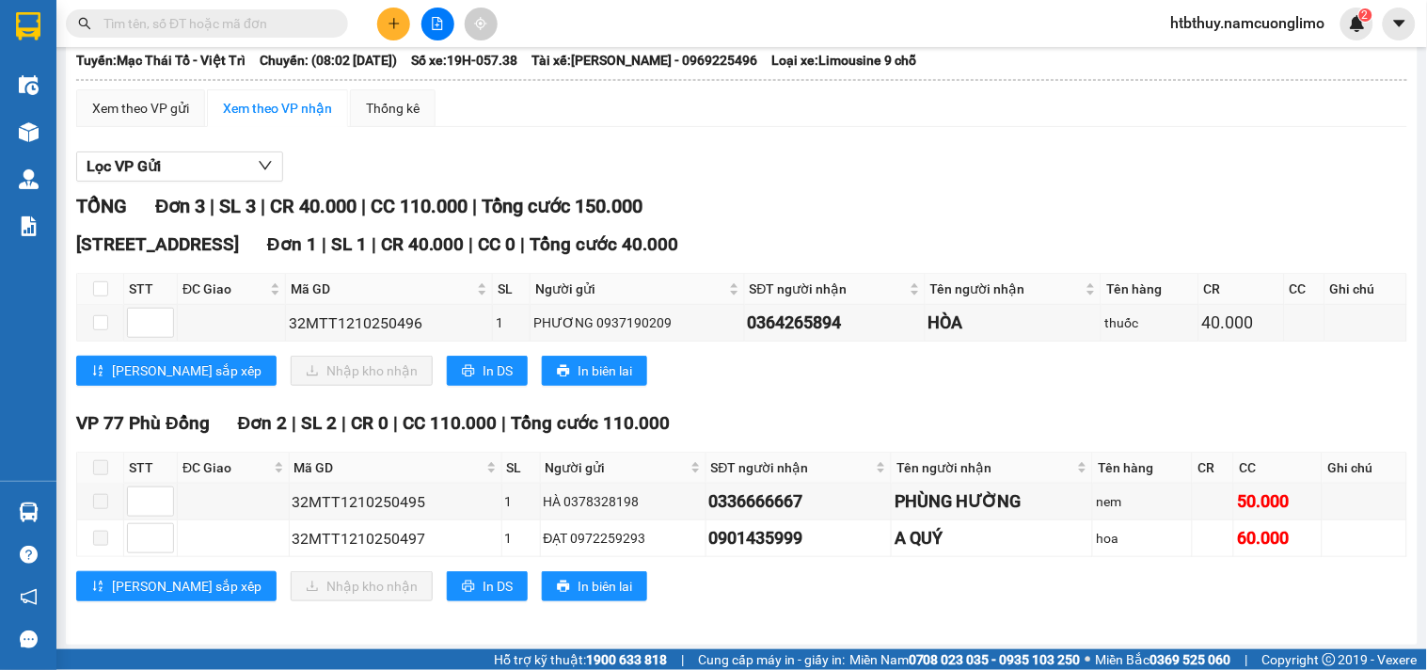
click at [1042, 207] on section "Kết quả tìm kiếm ( 0 ) Bộ lọc No Data htbthuy.namcuonglimo 2 Điều hành xe Kho h…" at bounding box center [713, 335] width 1427 height 670
click at [398, 22] on icon "plus" at bounding box center [394, 23] width 13 height 13
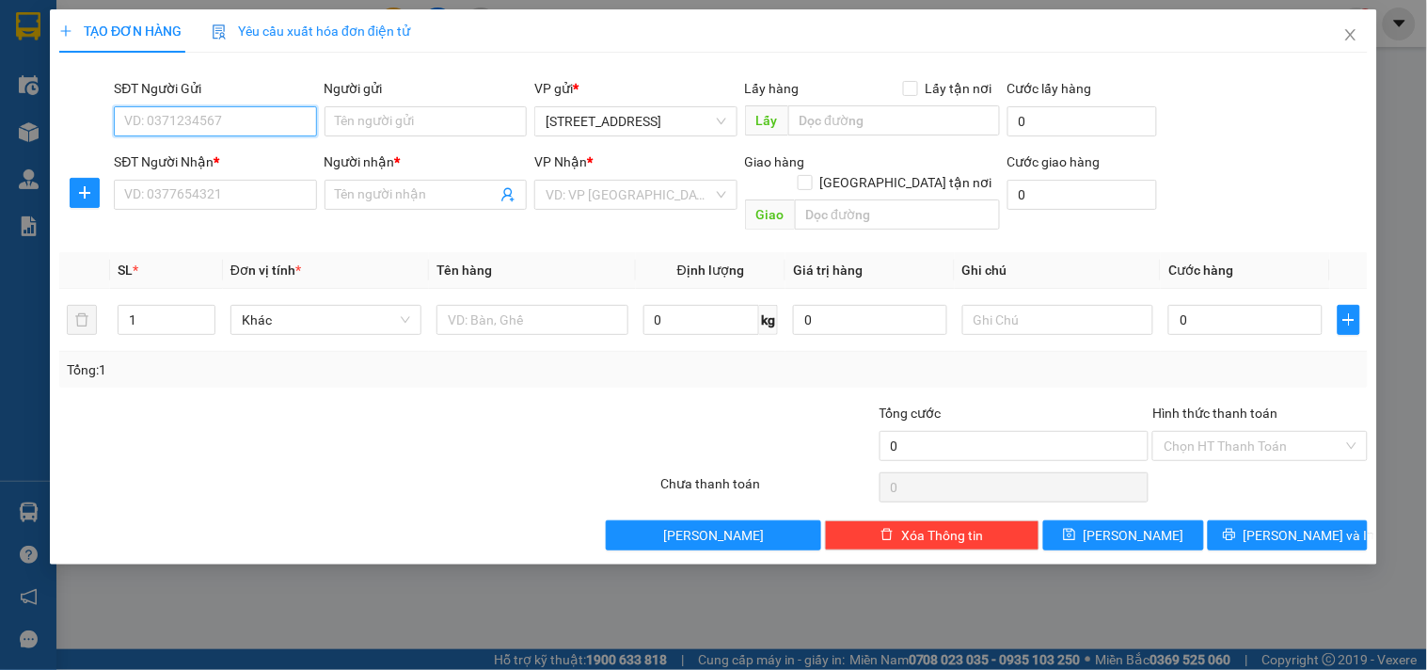
click at [296, 113] on input "SĐT Người Gửi" at bounding box center [215, 121] width 202 height 30
type input "0354938939"
click at [221, 154] on div "0354938939 - HẢI" at bounding box center [215, 159] width 181 height 21
type input "HẢI"
type input "0354938939"
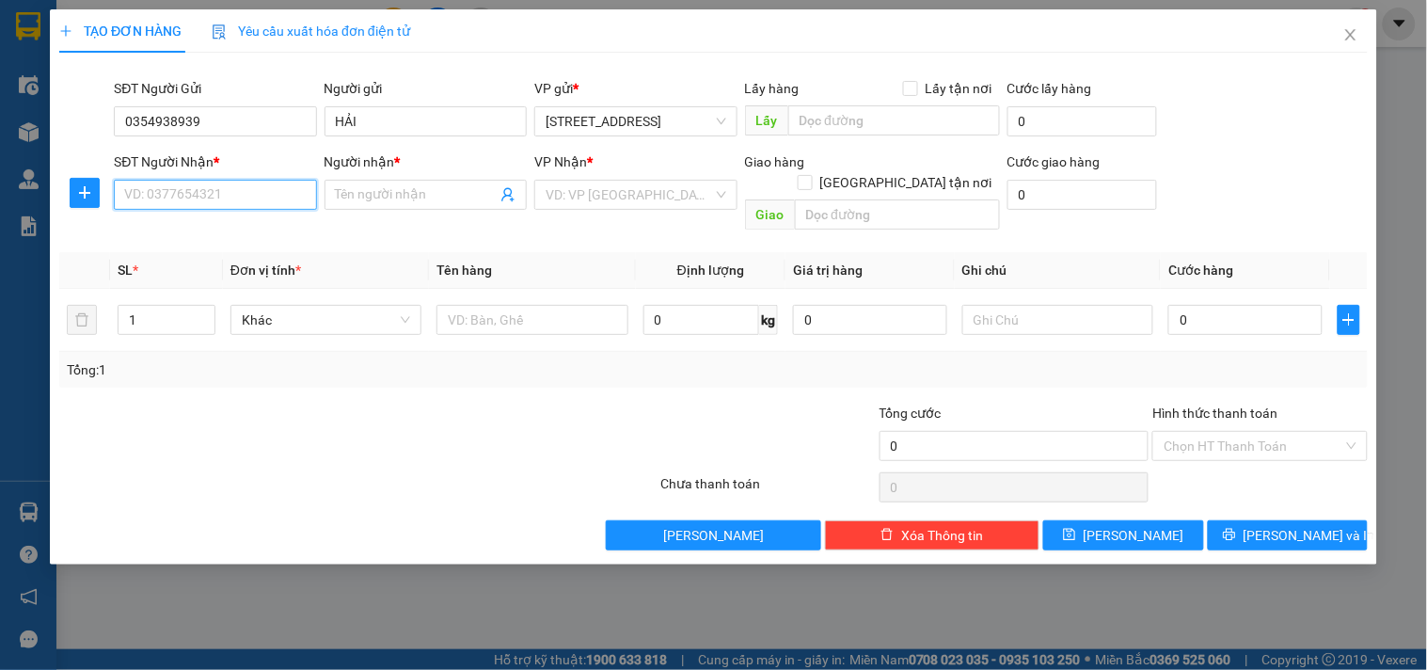
click at [250, 194] on input "SĐT Người Nhận *" at bounding box center [215, 195] width 202 height 30
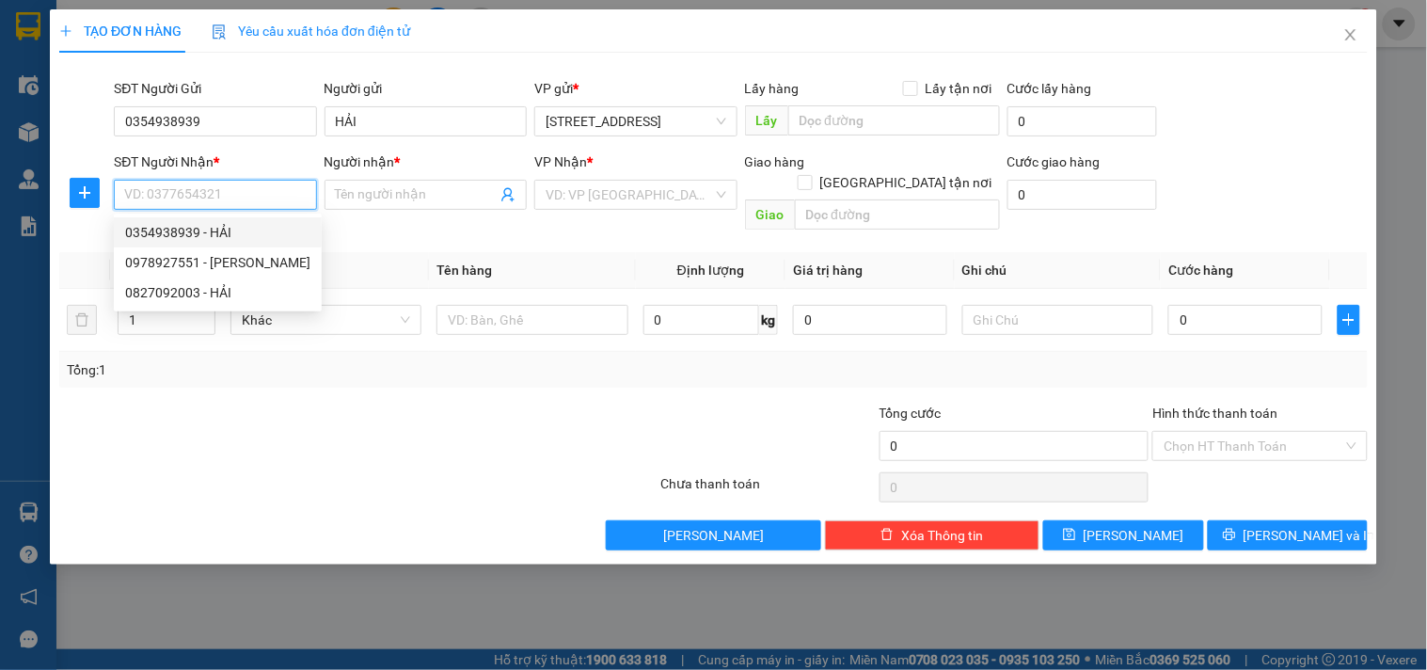
click at [245, 195] on input "SĐT Người Nhận *" at bounding box center [215, 195] width 202 height 30
click at [213, 260] on div "0978927551 - PHƯƠNG" at bounding box center [217, 262] width 185 height 21
type input "0978927551"
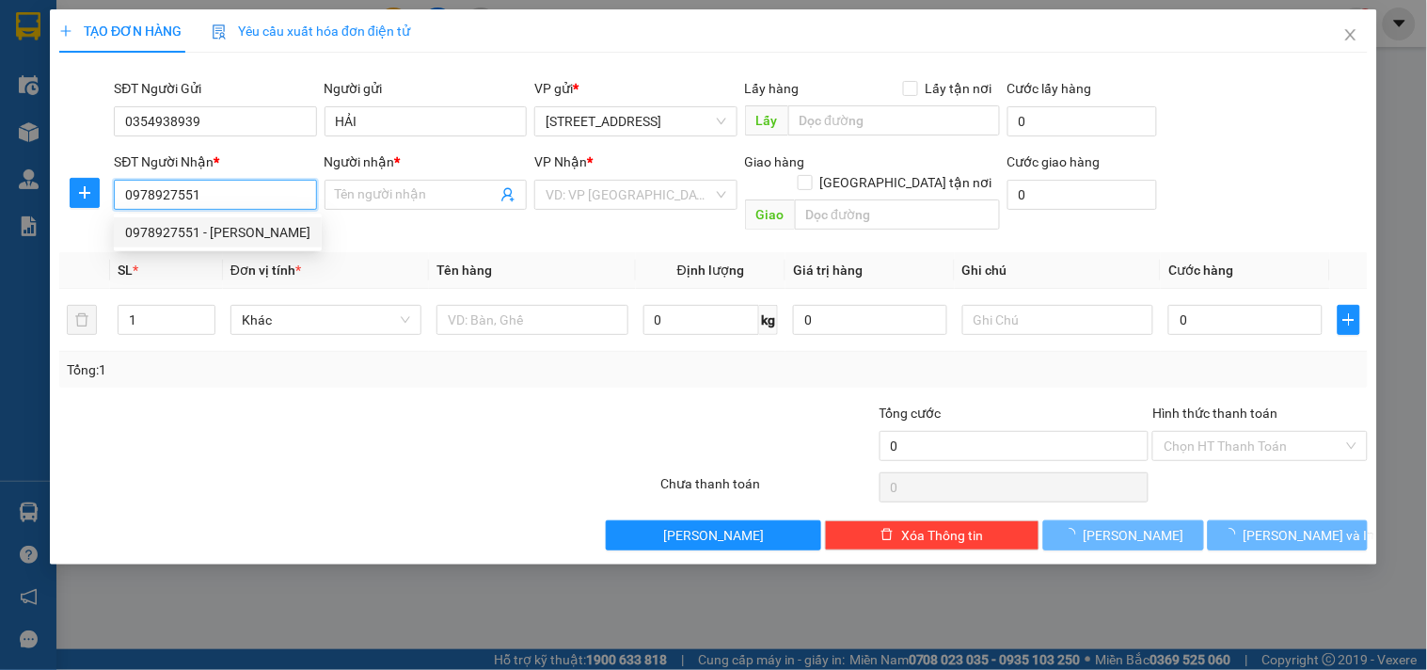
type input "PHƯƠNG"
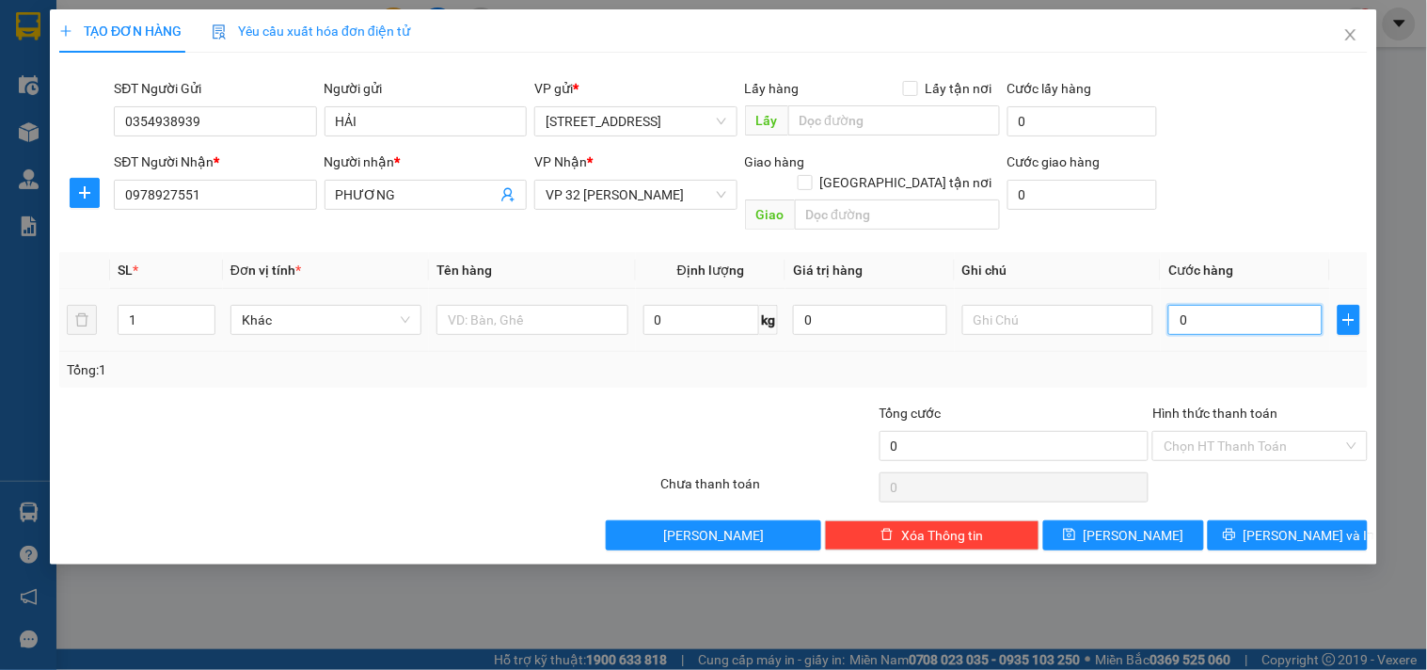
click at [1234, 305] on input "0" at bounding box center [1246, 320] width 154 height 30
type input "3"
type input "30"
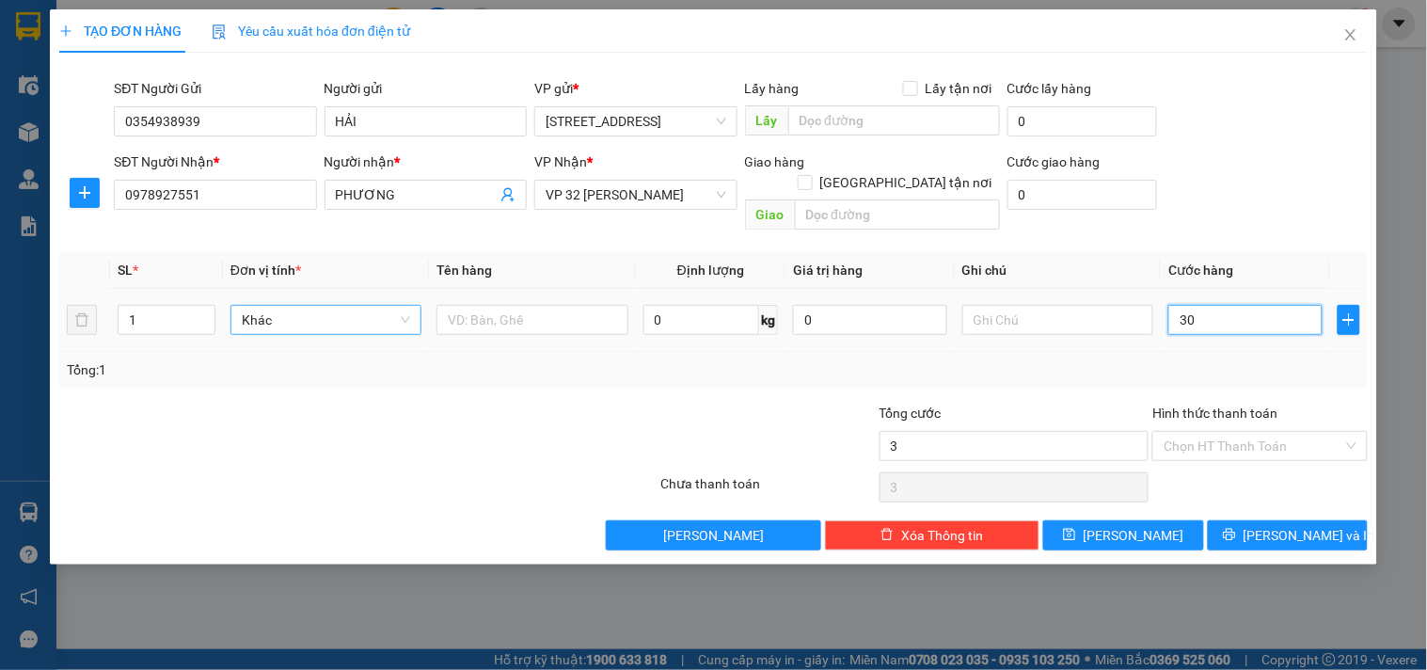
type input "30"
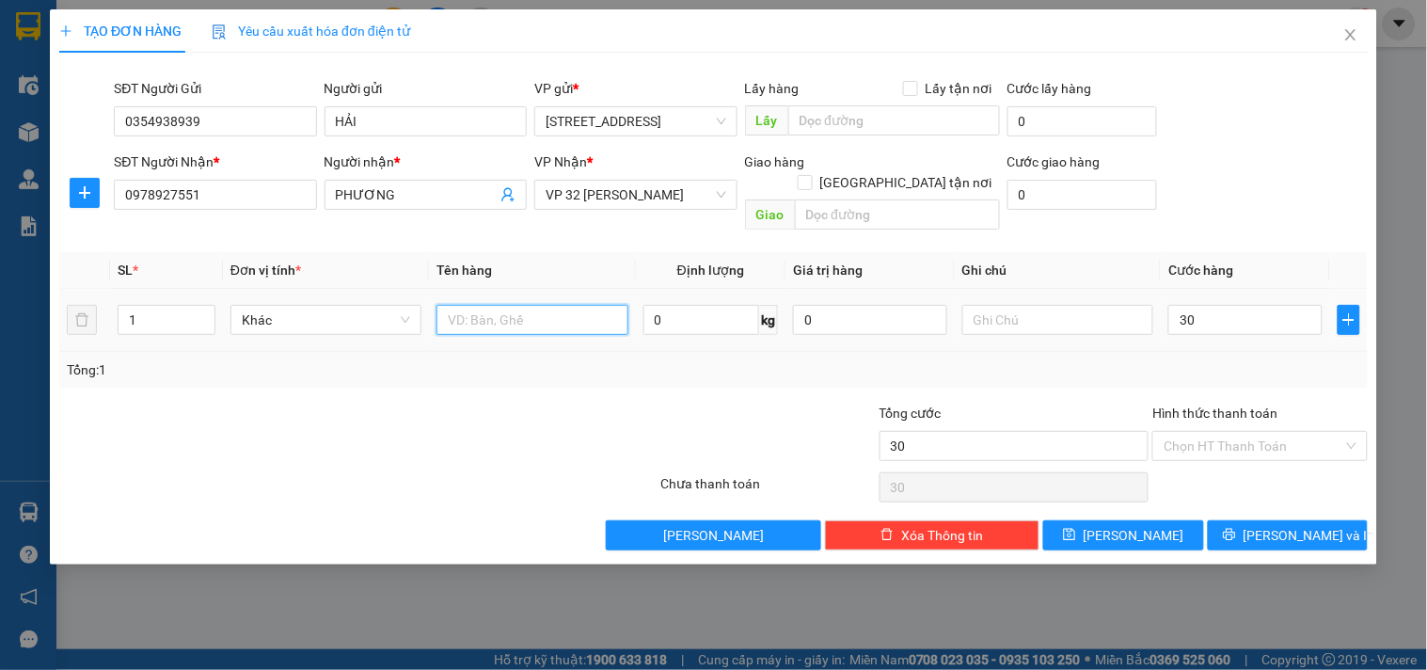
type input "30.000"
click at [531, 305] on input "text" at bounding box center [532, 320] width 191 height 30
type input "TP"
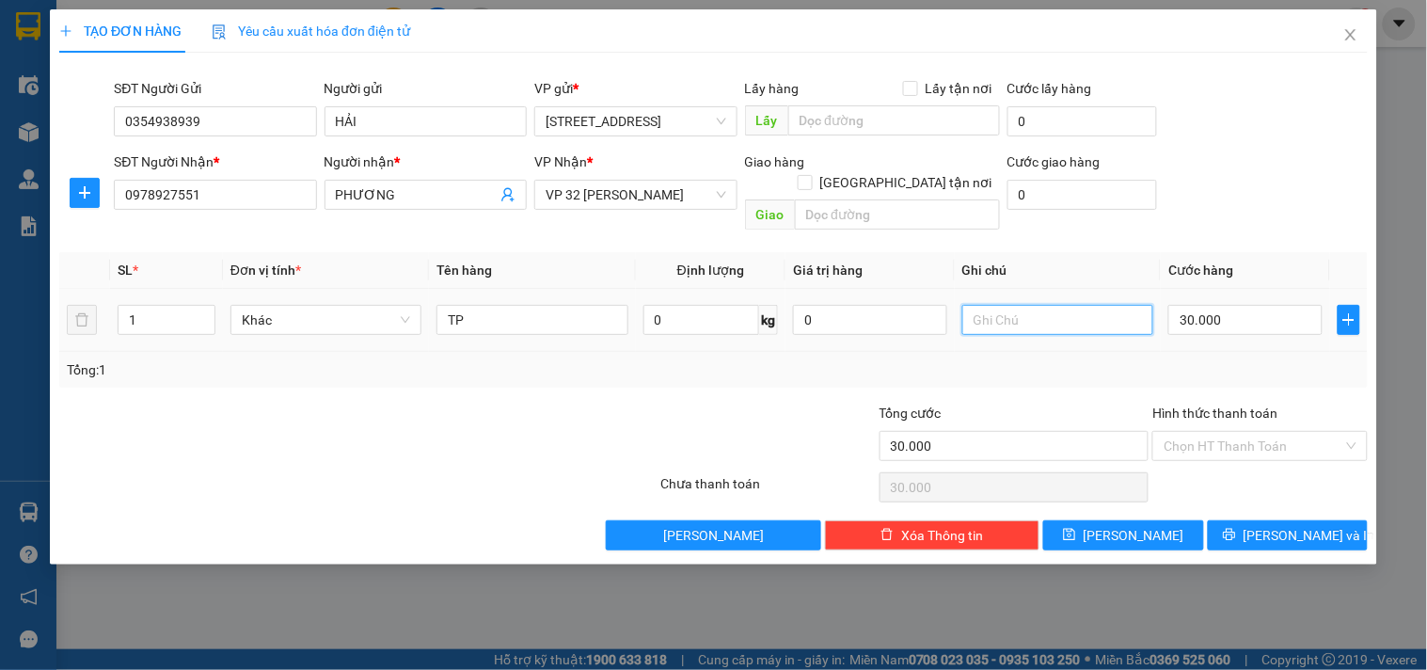
click at [1065, 305] on input "text" at bounding box center [1058, 320] width 191 height 30
type input "CÓ TRỨNG KHÁCH NHỜ NHẸ TAY"
click at [1284, 432] on input "Hình thức thanh toán" at bounding box center [1253, 446] width 179 height 28
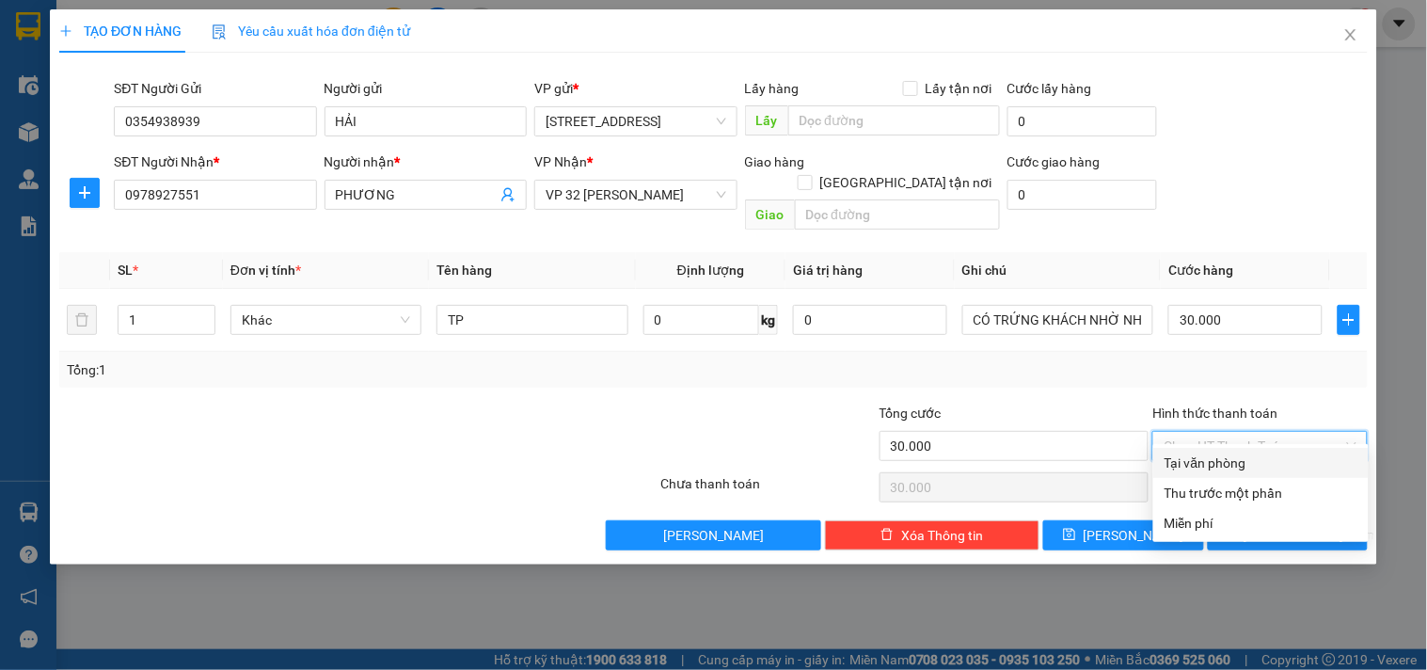
click at [1226, 462] on div "Tại văn phòng" at bounding box center [1261, 463] width 193 height 21
type input "0"
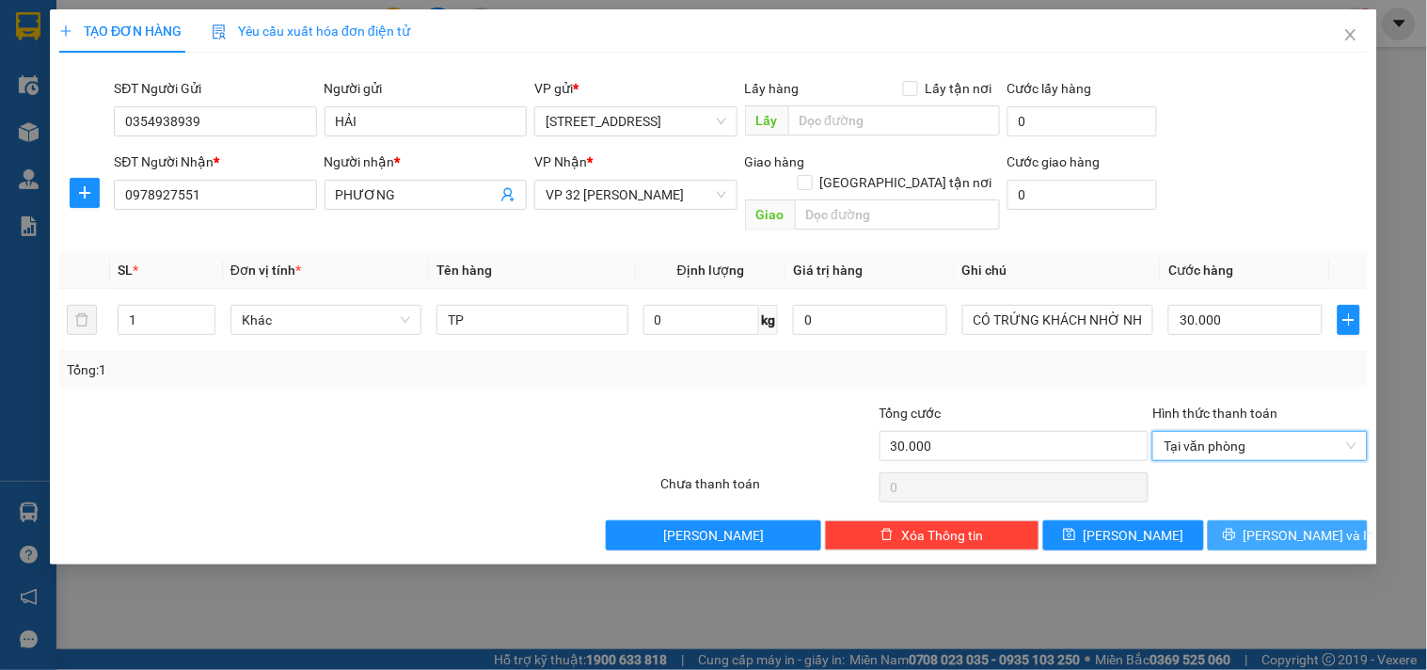
click at [1304, 525] on span "[PERSON_NAME] và In" at bounding box center [1310, 535] width 132 height 21
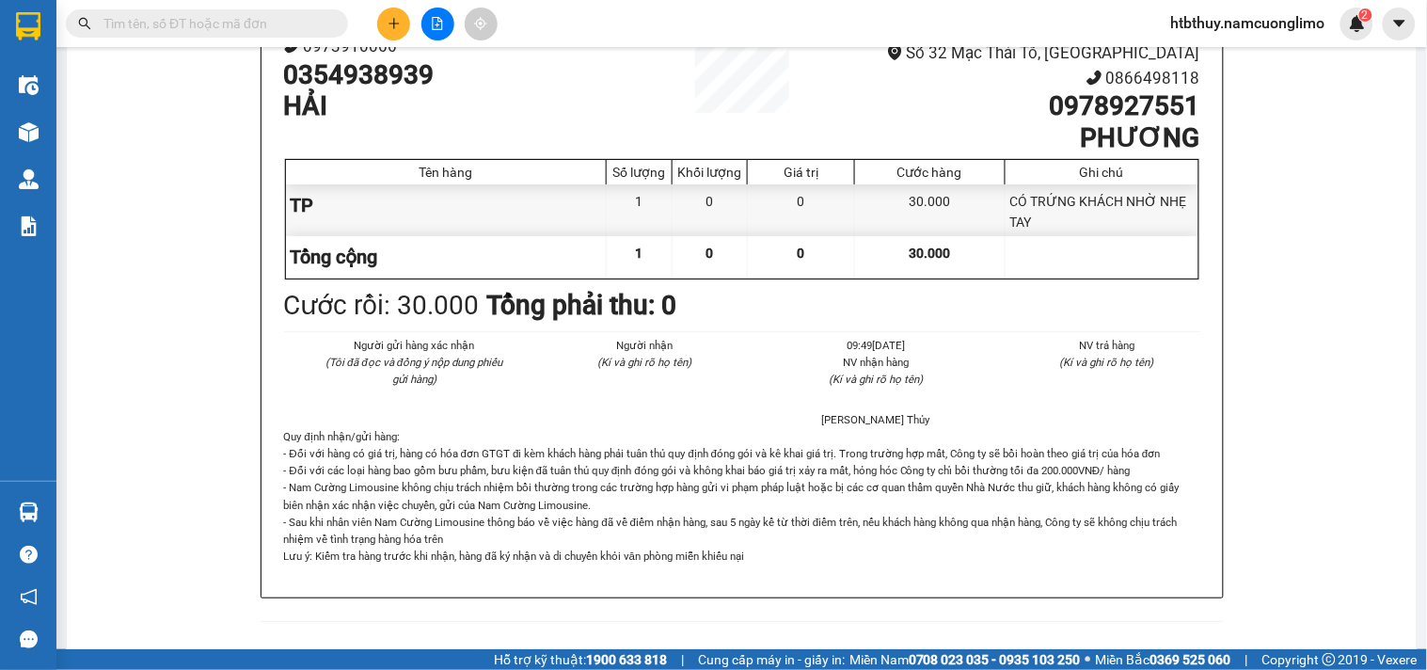
scroll to position [241, 0]
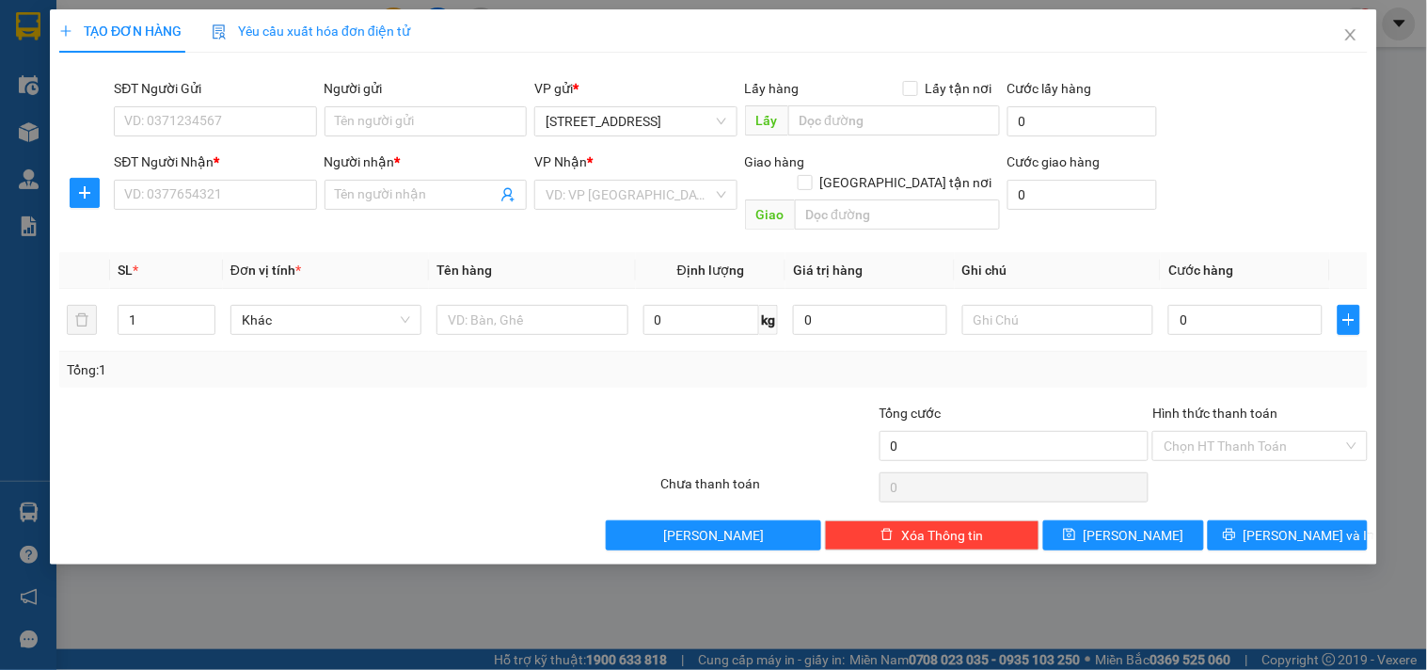
click at [1164, 576] on div "TẠO ĐƠN HÀNG Yêu cầu xuất hóa đơn điện tử Transit Pickup Surcharge Ids Transit …" at bounding box center [713, 335] width 1427 height 670
drag, startPoint x: 1164, startPoint y: 576, endPoint x: 1351, endPoint y: 38, distance: 569.9
click at [1351, 38] on icon "close" at bounding box center [1351, 34] width 15 height 15
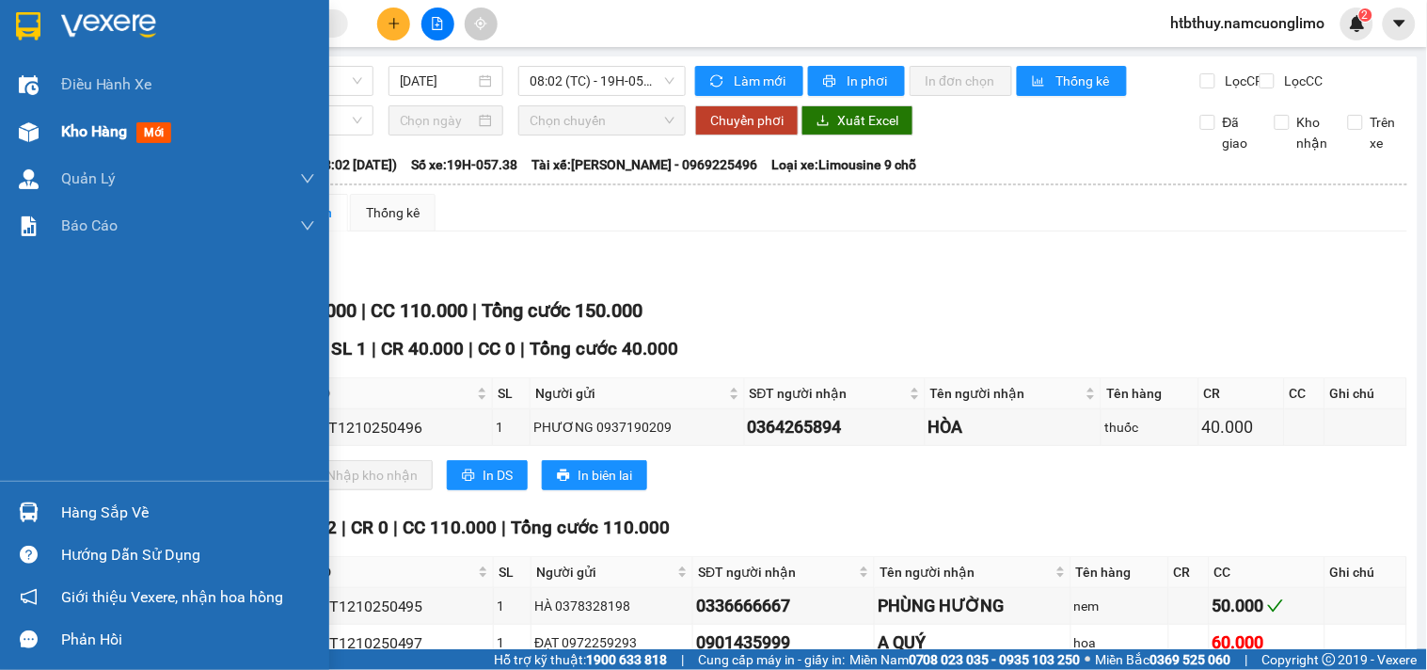
click at [35, 117] on div at bounding box center [28, 132] width 33 height 33
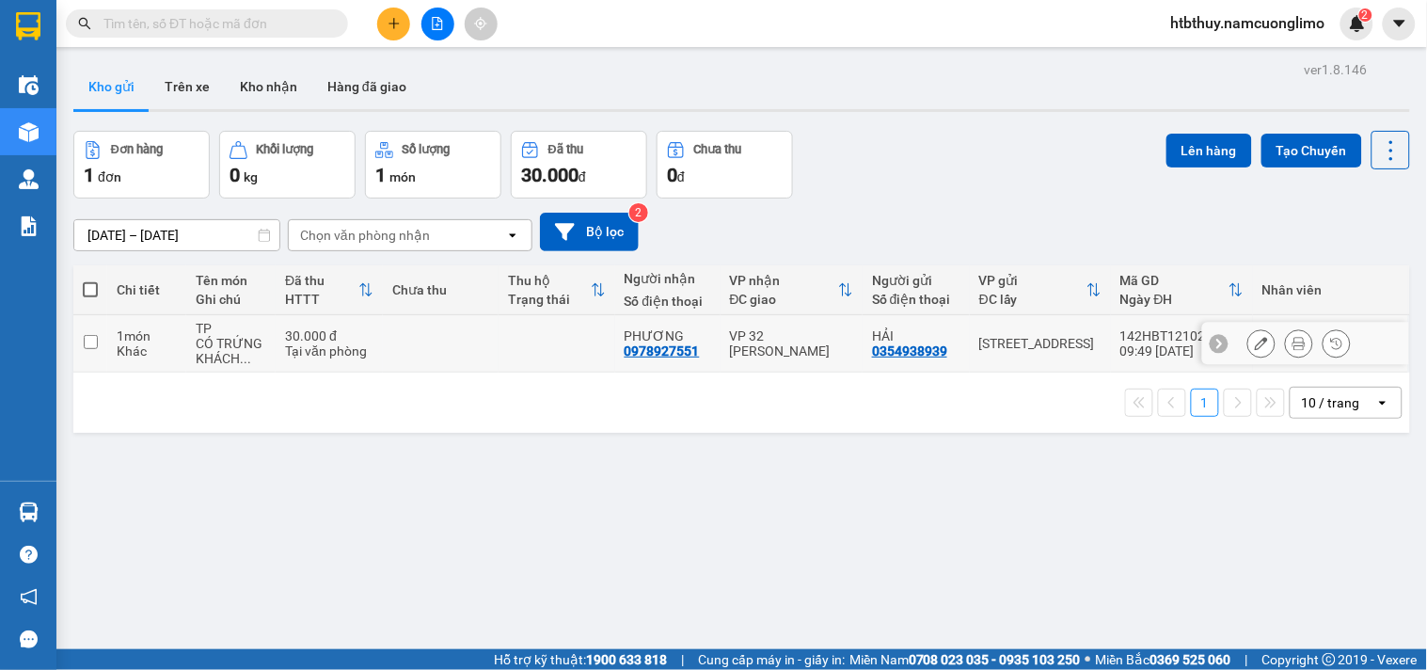
click at [290, 350] on div "Tại văn phòng" at bounding box center [329, 350] width 88 height 15
checkbox input "true"
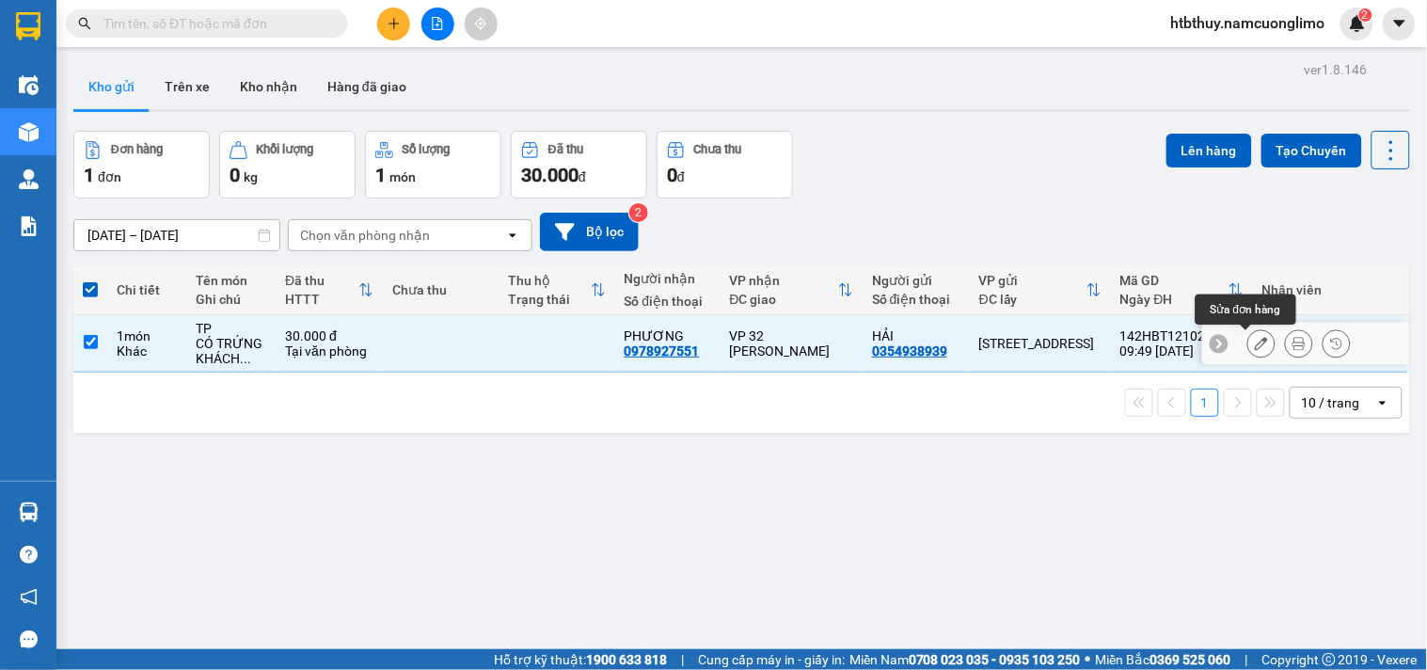
click at [1255, 344] on icon at bounding box center [1261, 343] width 13 height 13
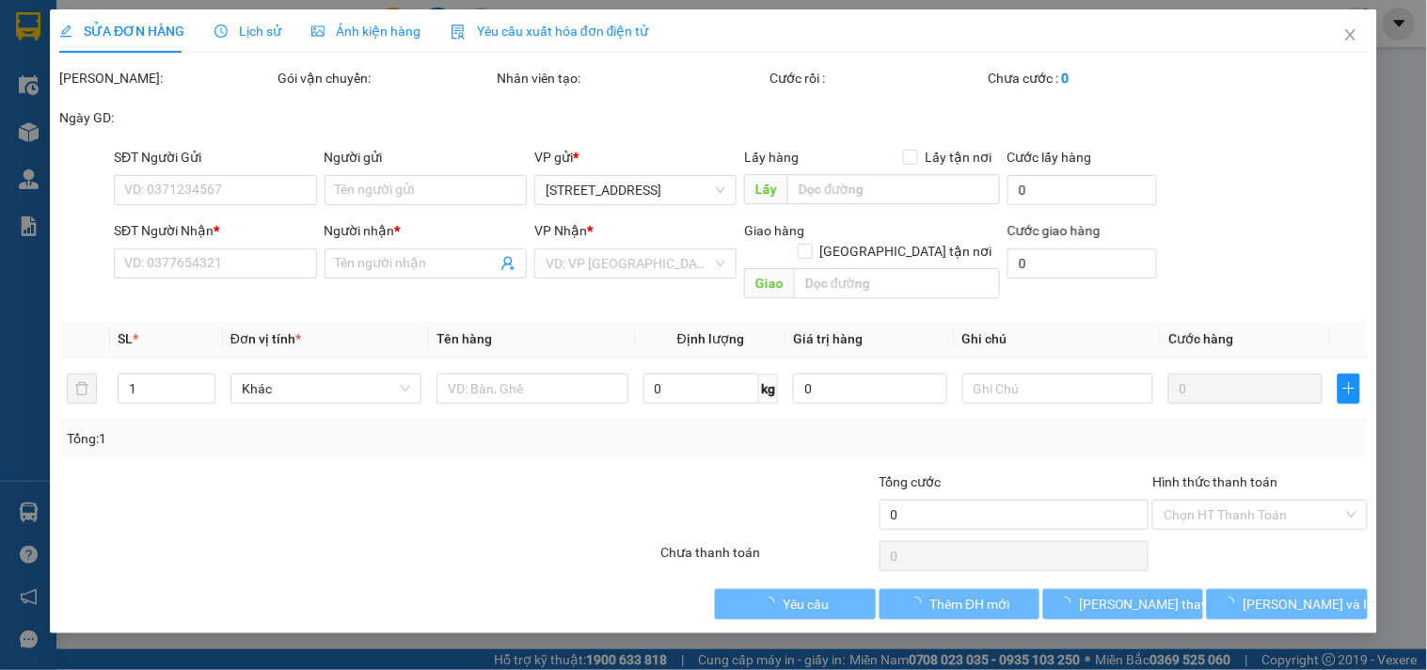
type input "0354938939"
type input "HẢI"
type input "0978927551"
type input "PHƯƠNG"
type input "30.000"
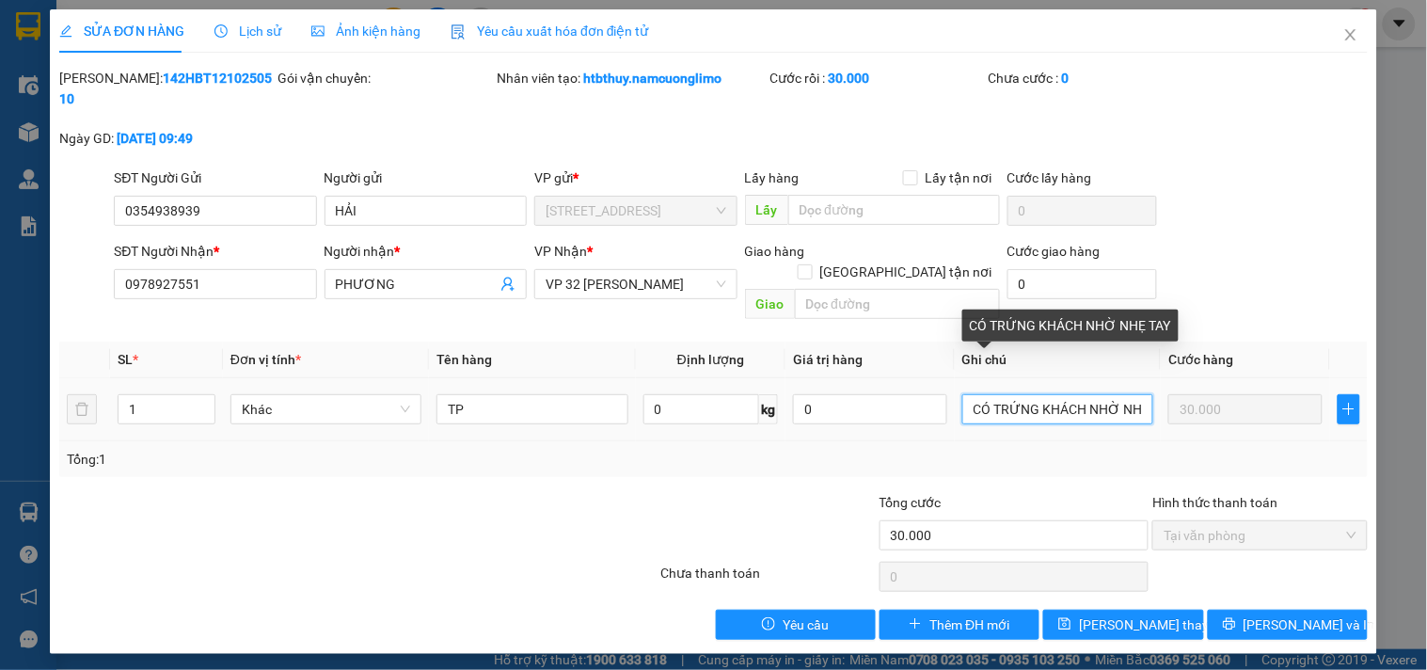
scroll to position [0, 29]
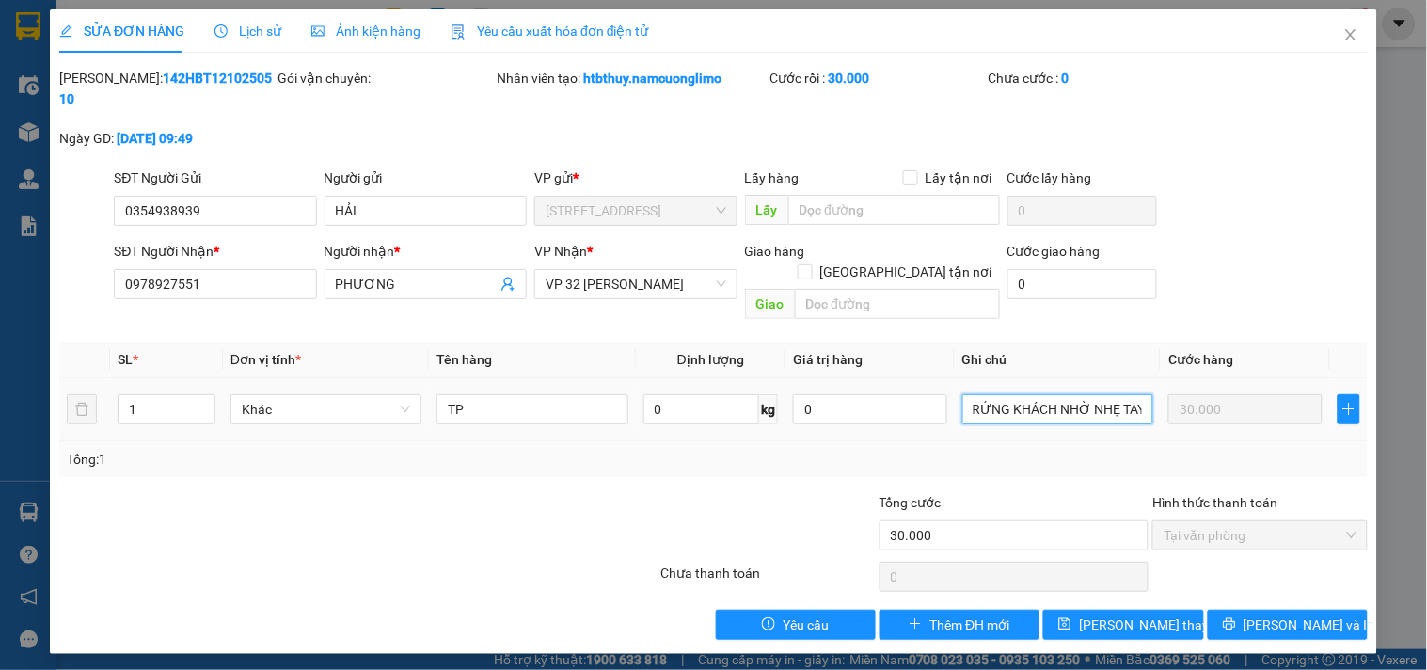
drag, startPoint x: 977, startPoint y: 362, endPoint x: 1155, endPoint y: 373, distance: 178.1
click at [1155, 378] on td "CÓ TRỨNG KHÁCH NHỜ NHẸ TAY" at bounding box center [1058, 409] width 206 height 63
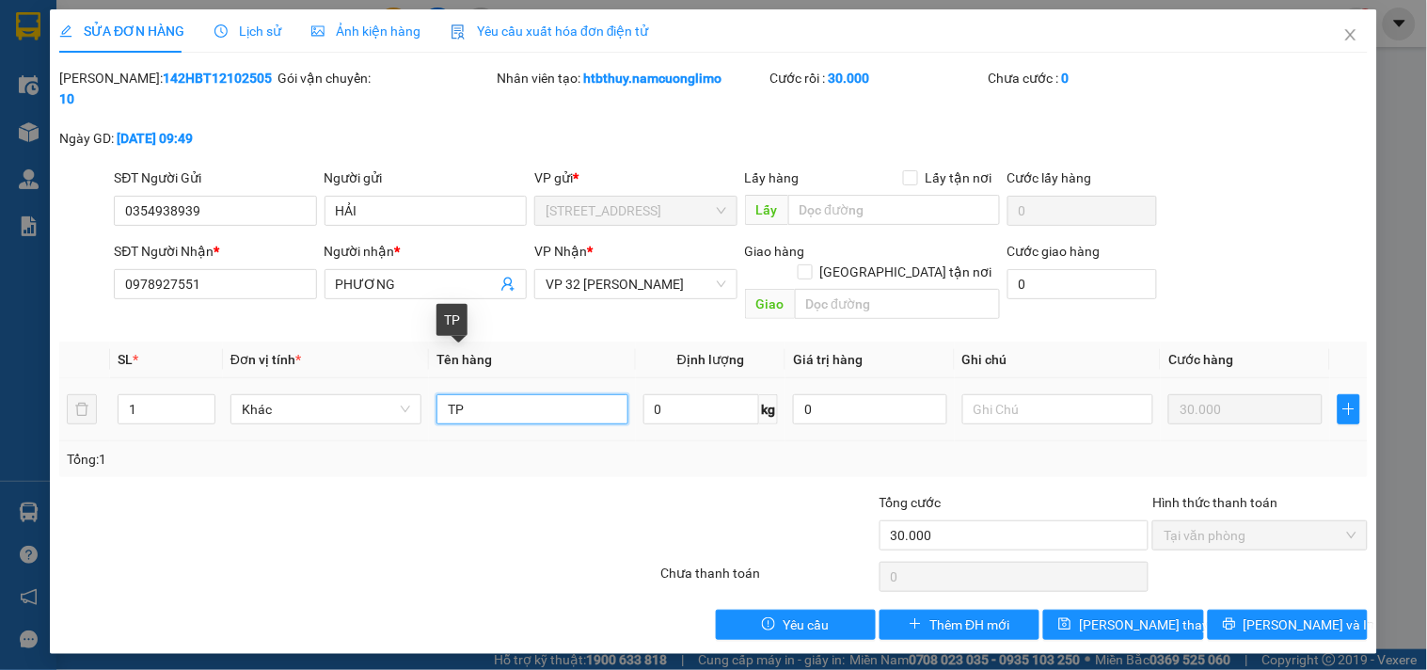
click at [523, 394] on input "TP" at bounding box center [532, 409] width 191 height 30
type input "TP (CÓ TRỨNG KHÁCH NHỜ NHẸ TAY)"
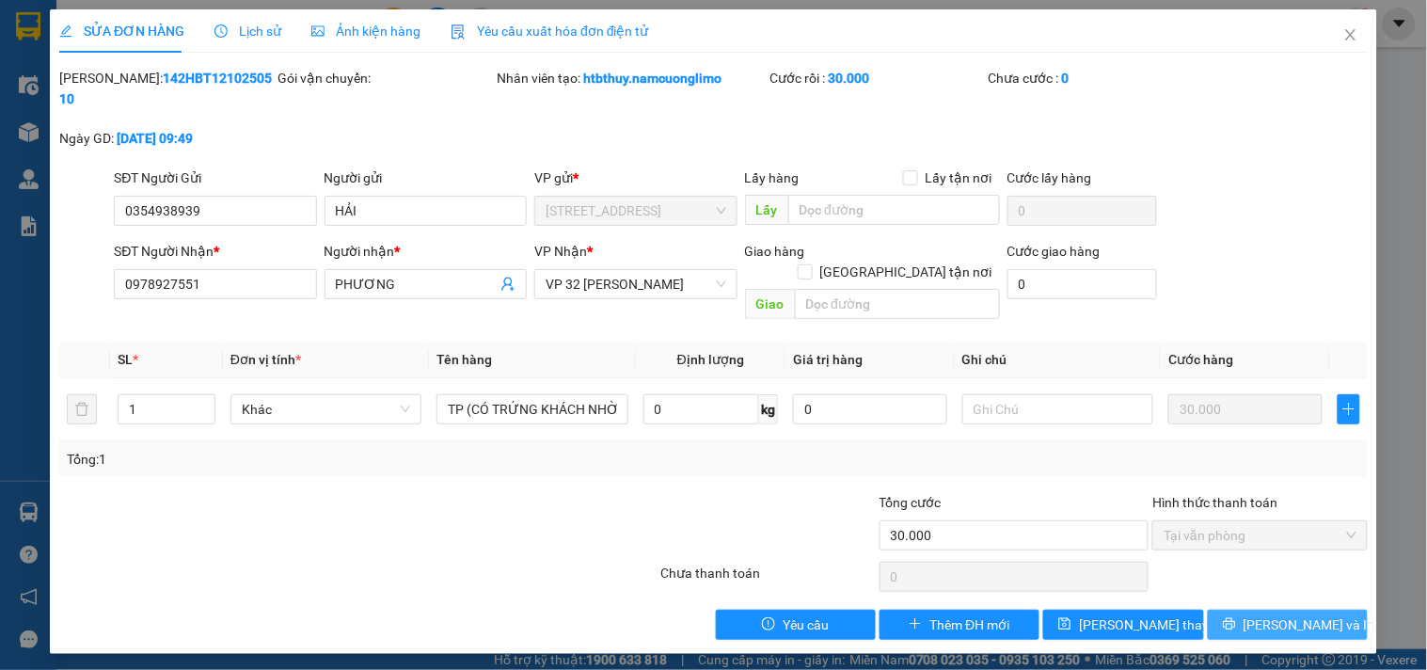
click at [1249, 610] on button "[PERSON_NAME] và In" at bounding box center [1288, 625] width 160 height 30
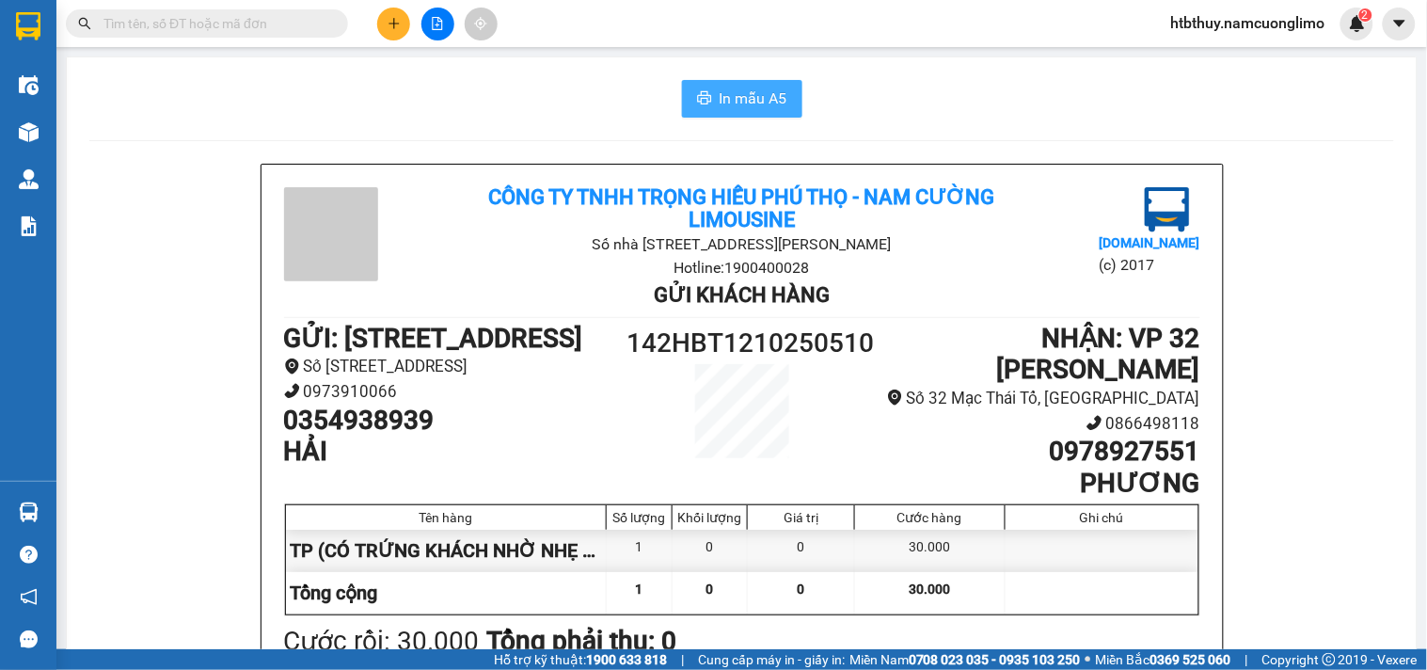
click at [736, 101] on span "In mẫu A5" at bounding box center [754, 99] width 68 height 24
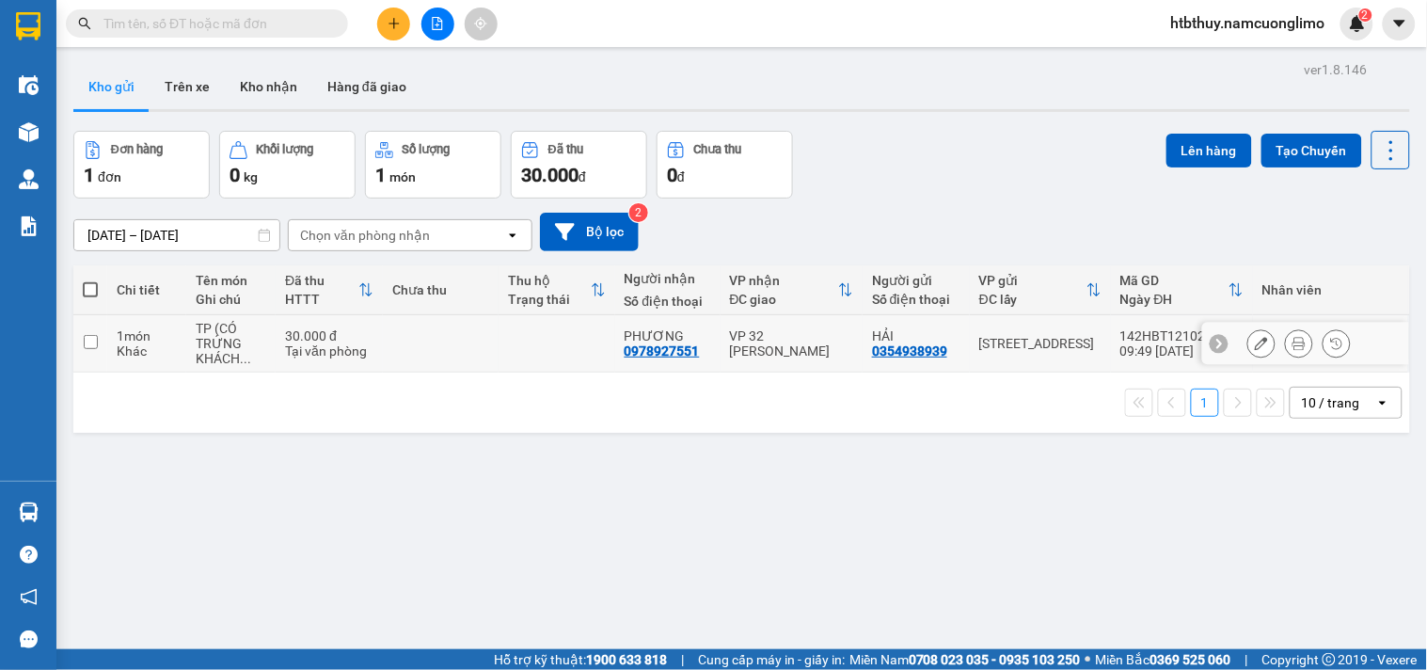
click at [84, 341] on input "checkbox" at bounding box center [91, 342] width 14 height 14
checkbox input "true"
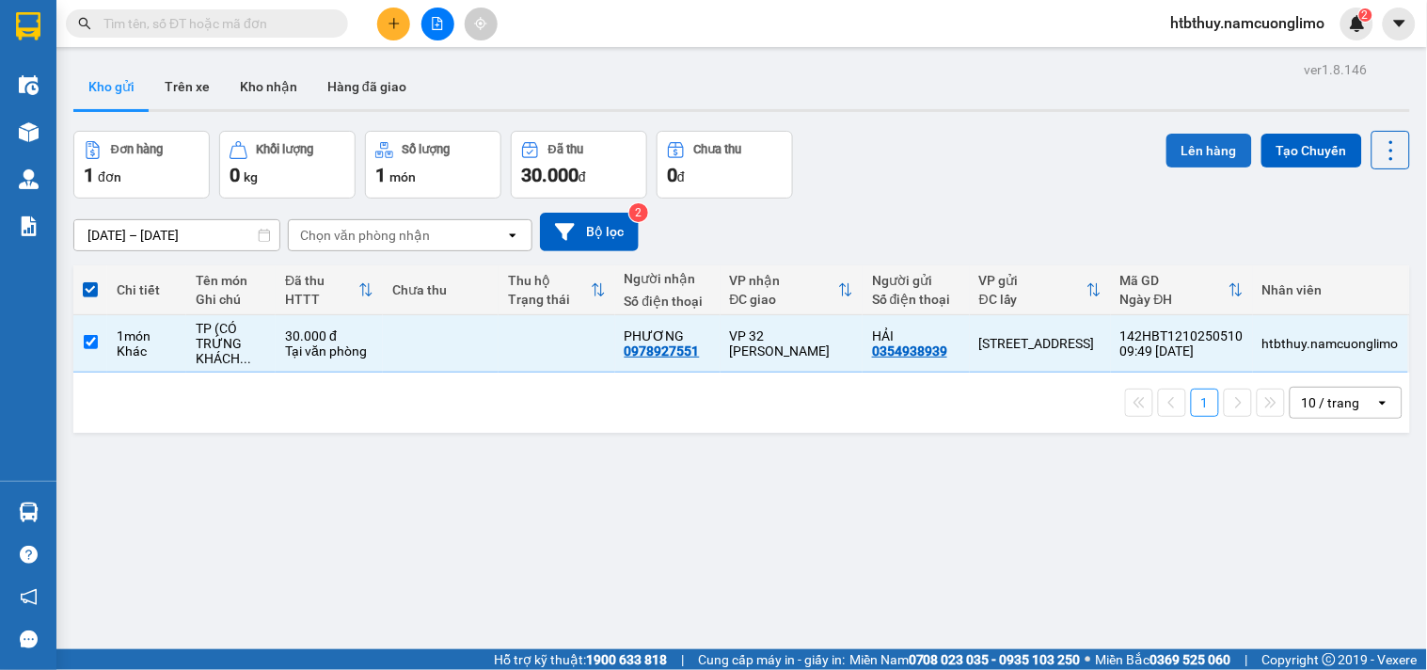
click at [1207, 151] on button "Lên hàng" at bounding box center [1210, 151] width 86 height 34
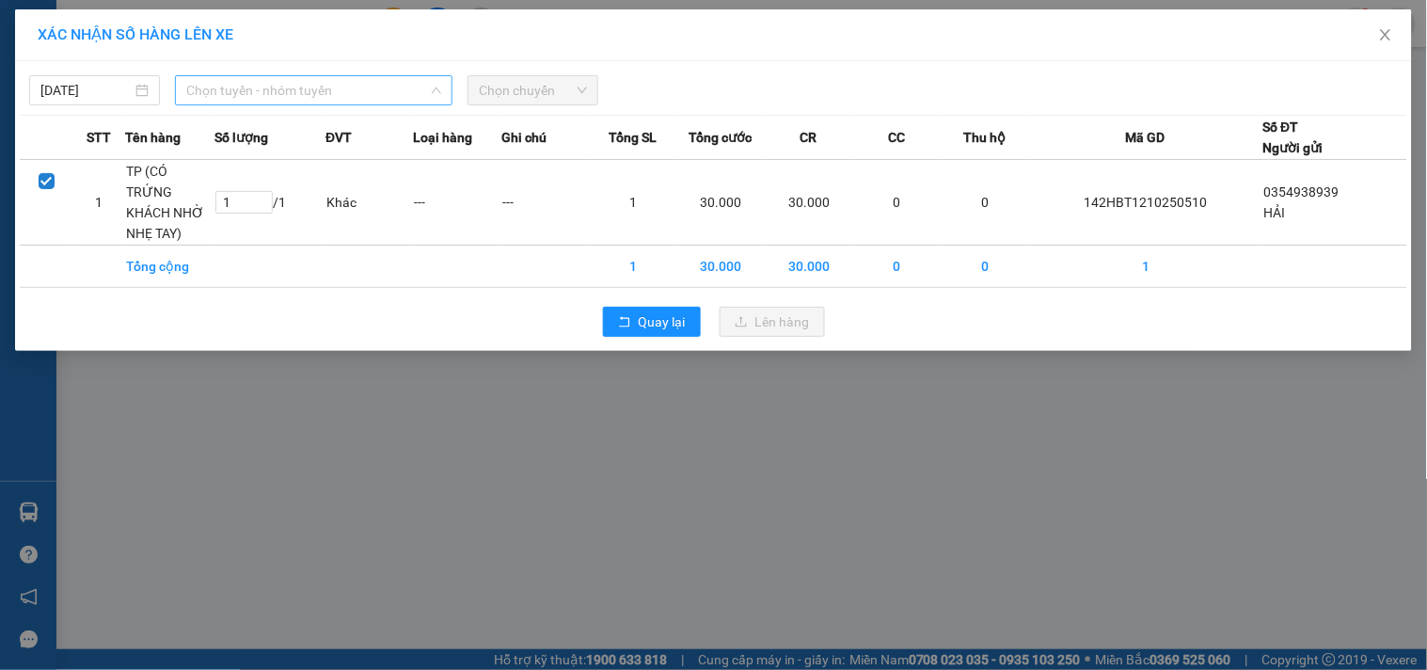
click at [368, 88] on span "Chọn tuyến - nhóm tuyến" at bounding box center [313, 90] width 255 height 28
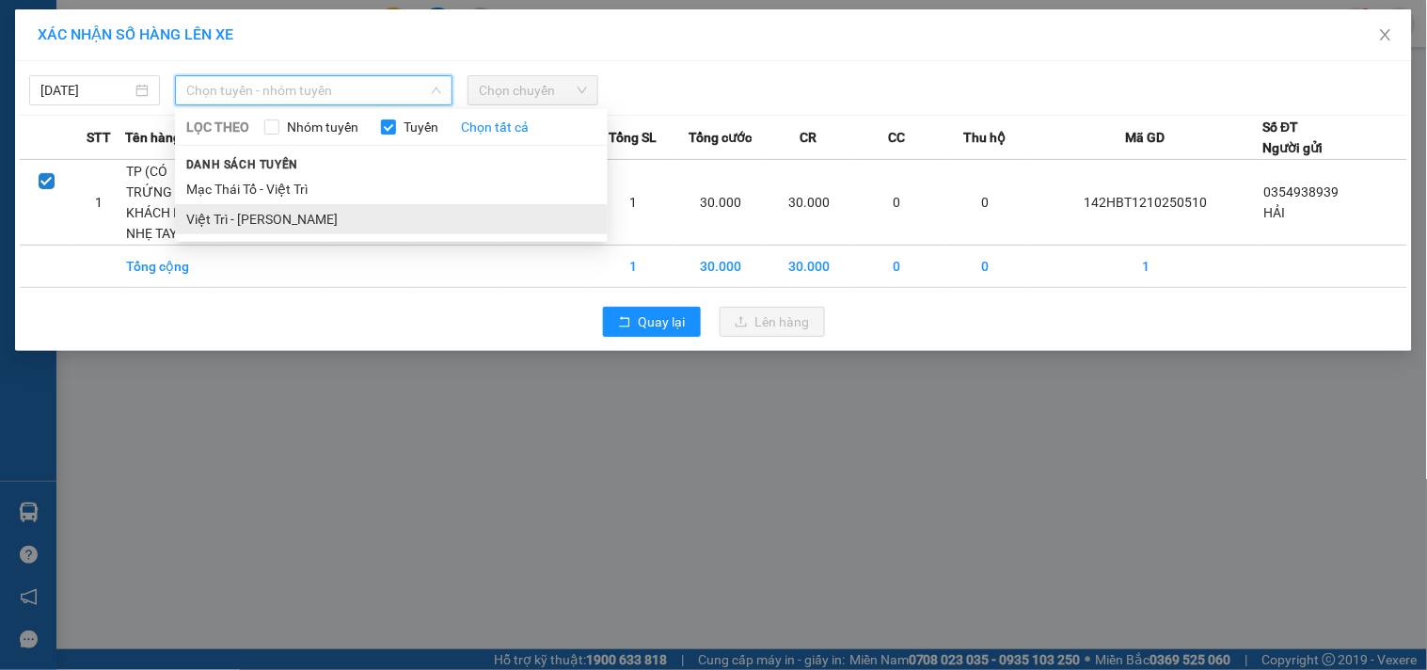
click at [294, 211] on li "Việt Trì - [PERSON_NAME]" at bounding box center [391, 219] width 433 height 30
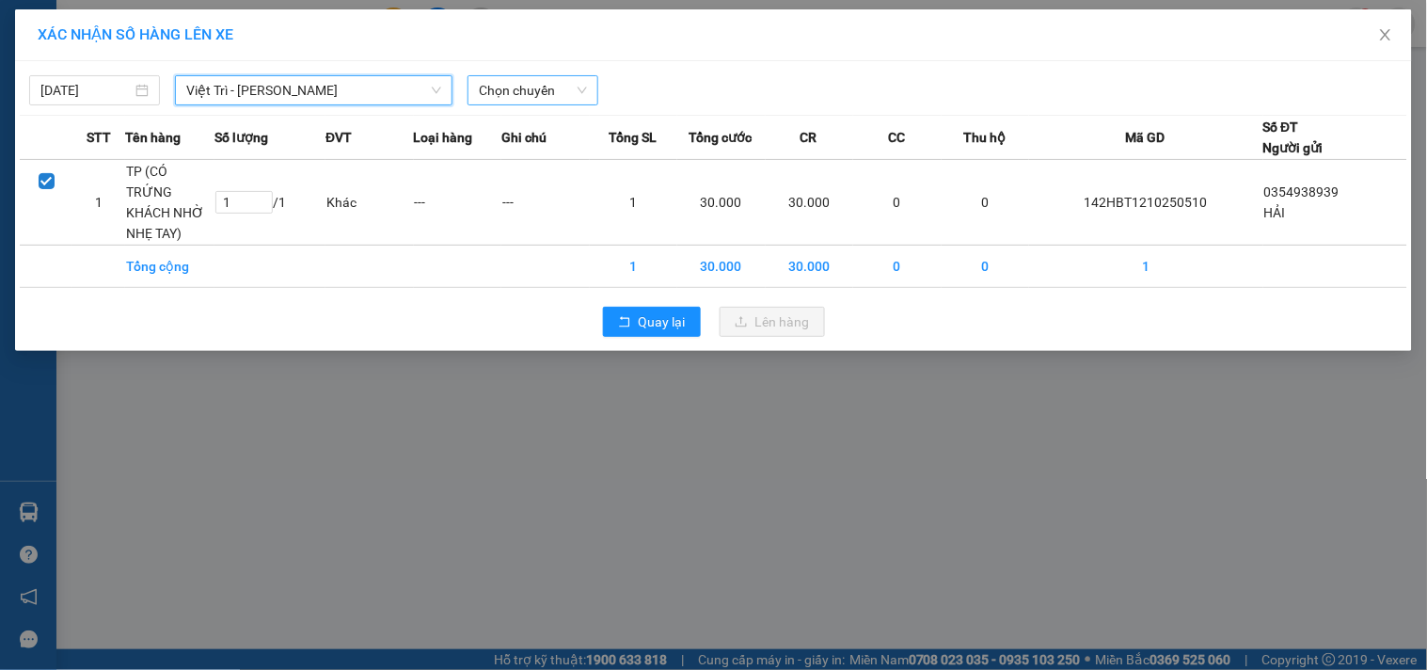
click at [546, 89] on span "Chọn chuyến" at bounding box center [533, 90] width 108 height 28
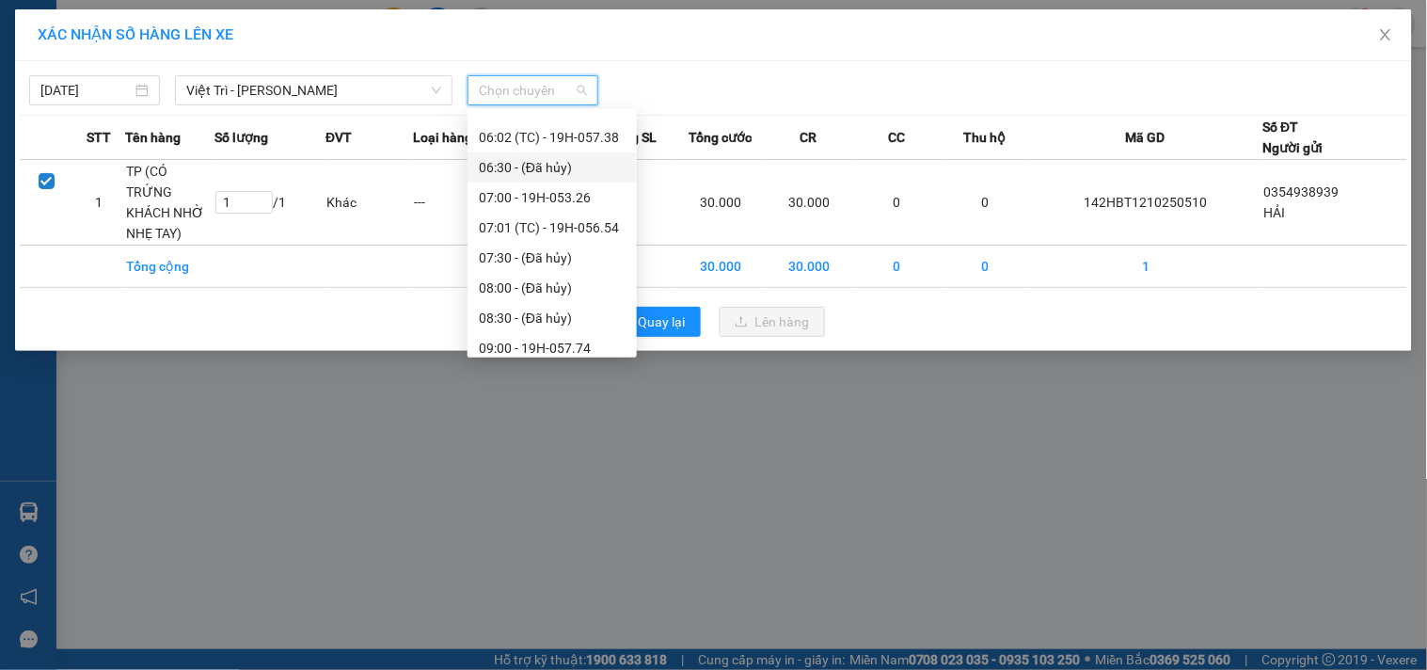
scroll to position [209, 0]
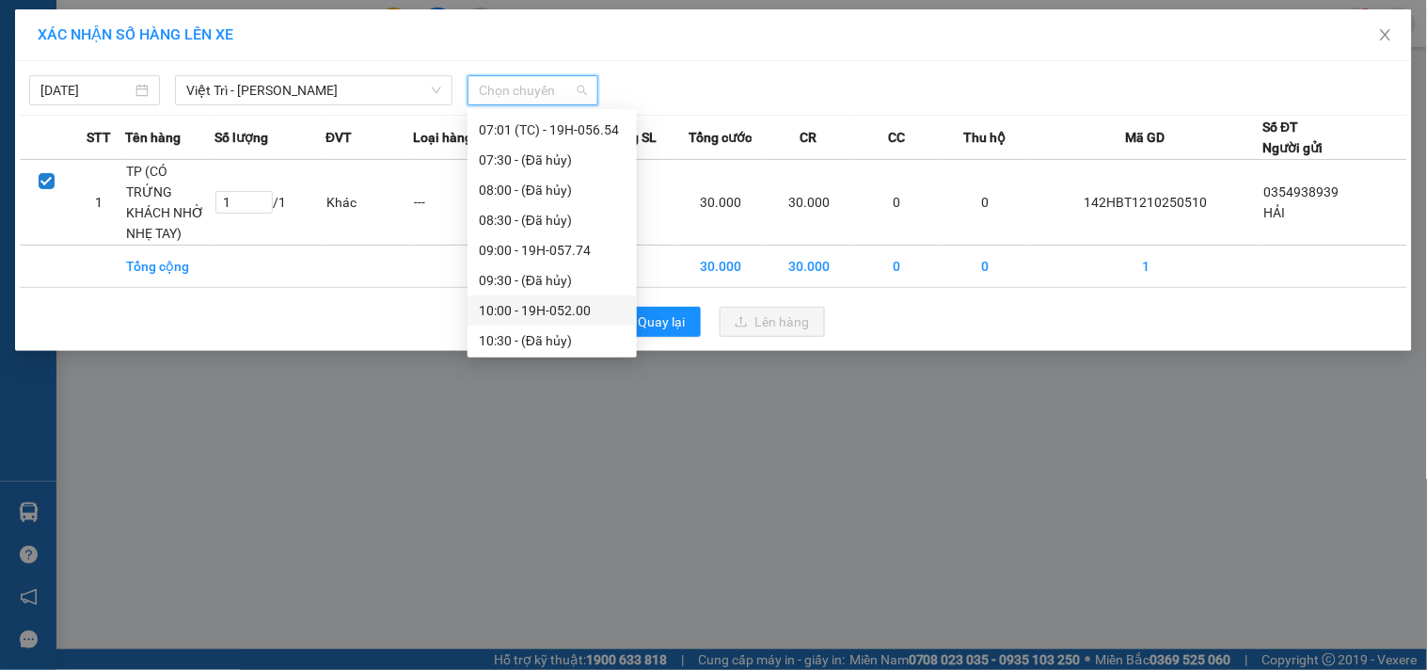
click at [538, 308] on div "10:00 - 19H-052.00" at bounding box center [552, 310] width 147 height 21
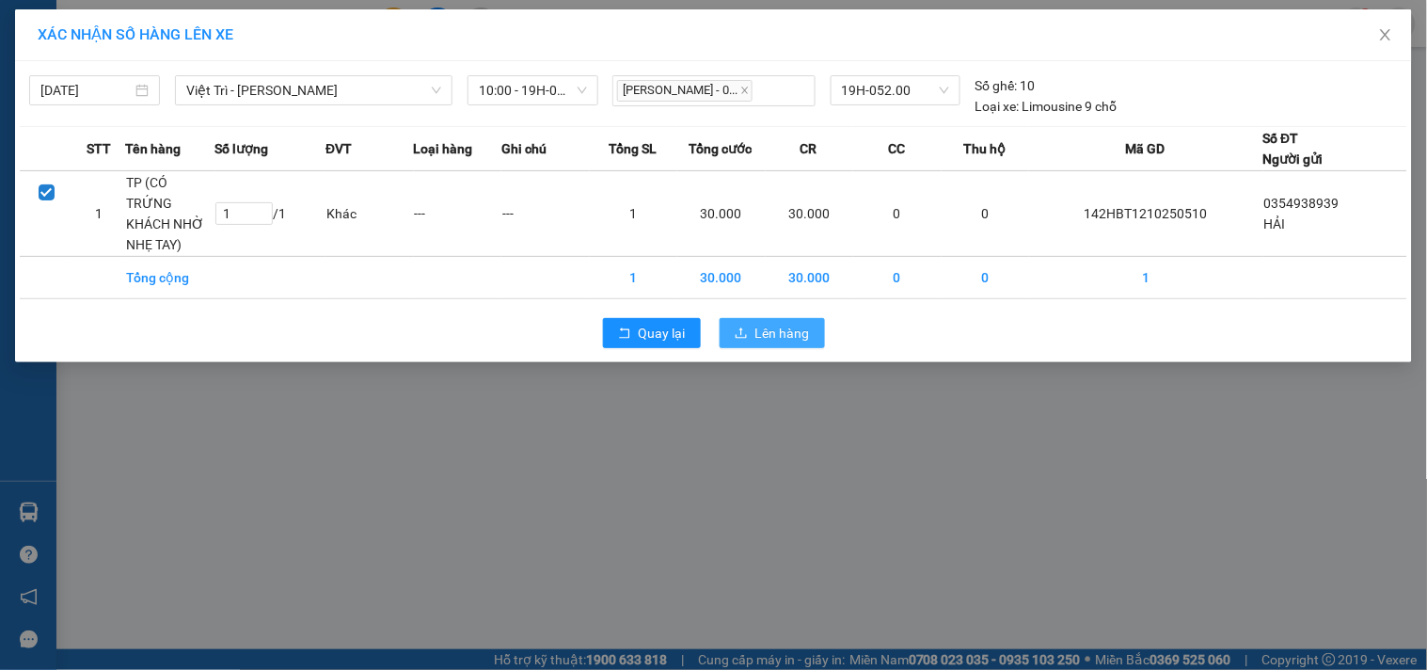
click at [763, 323] on span "Lên hàng" at bounding box center [783, 333] width 55 height 21
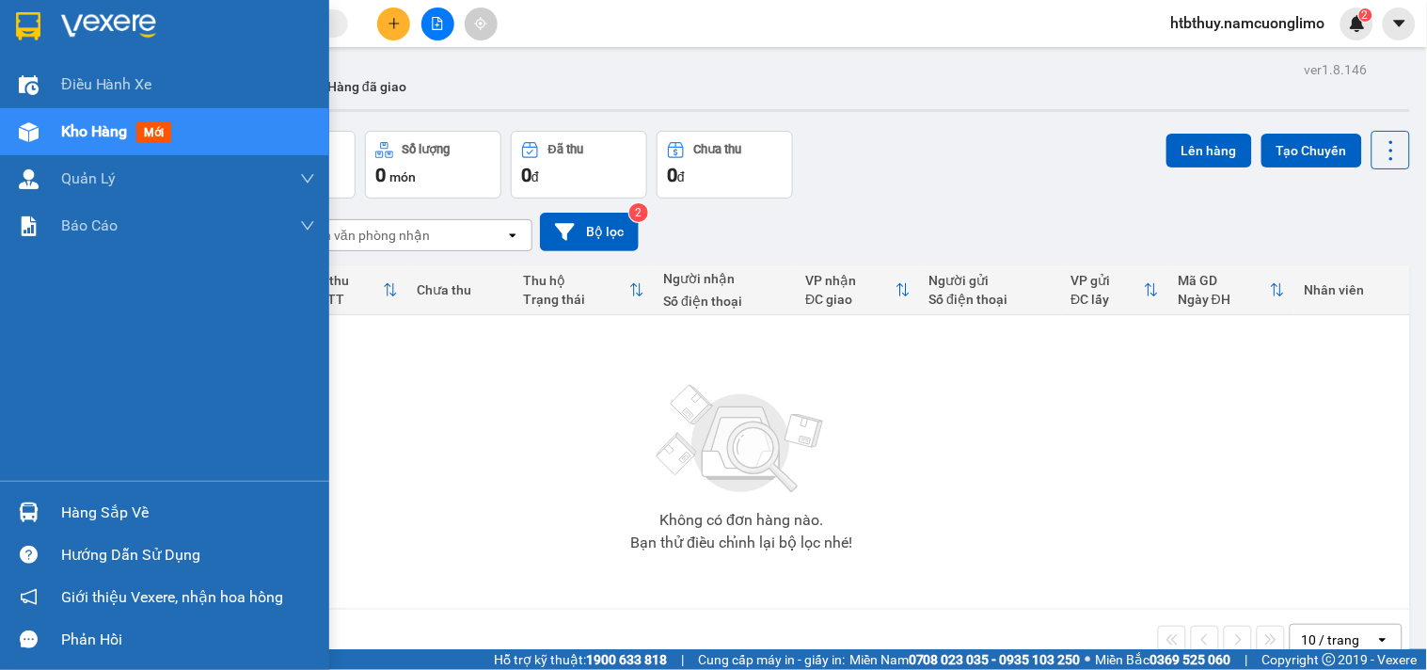
click at [101, 519] on div "Hàng sắp về" at bounding box center [188, 513] width 254 height 28
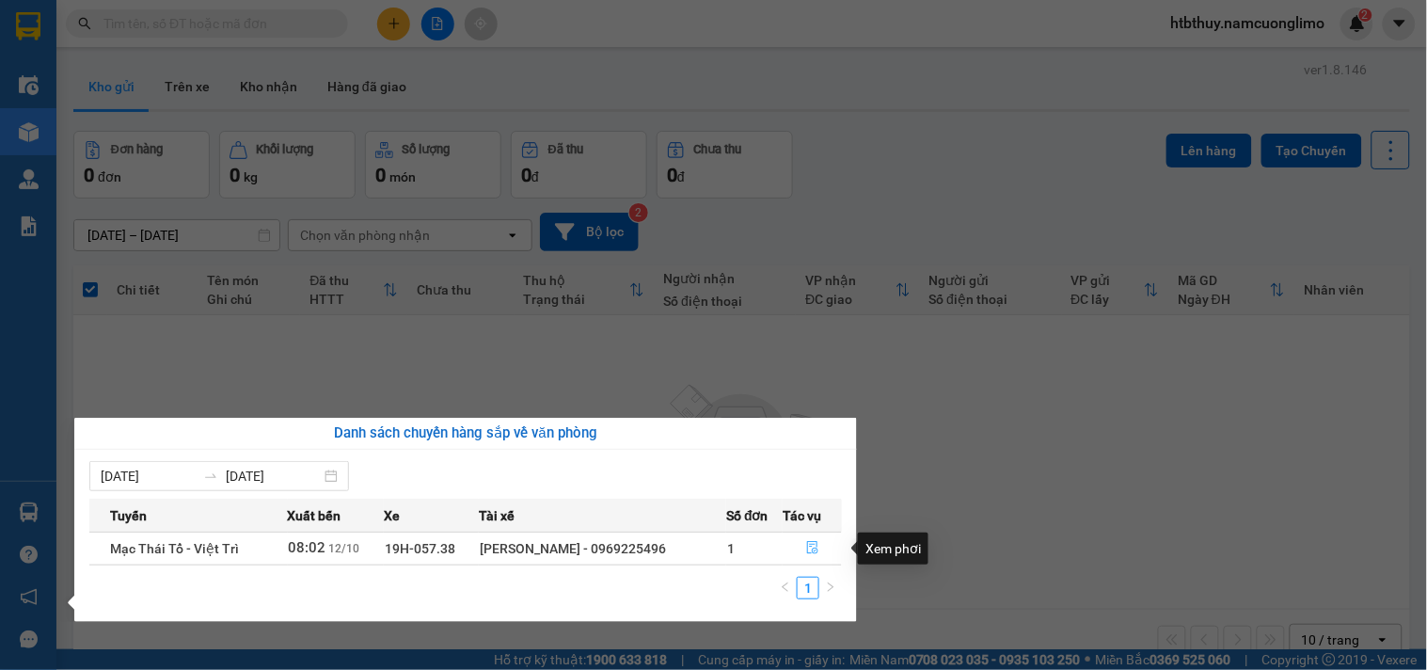
click at [801, 550] on button "button" at bounding box center [812, 549] width 57 height 30
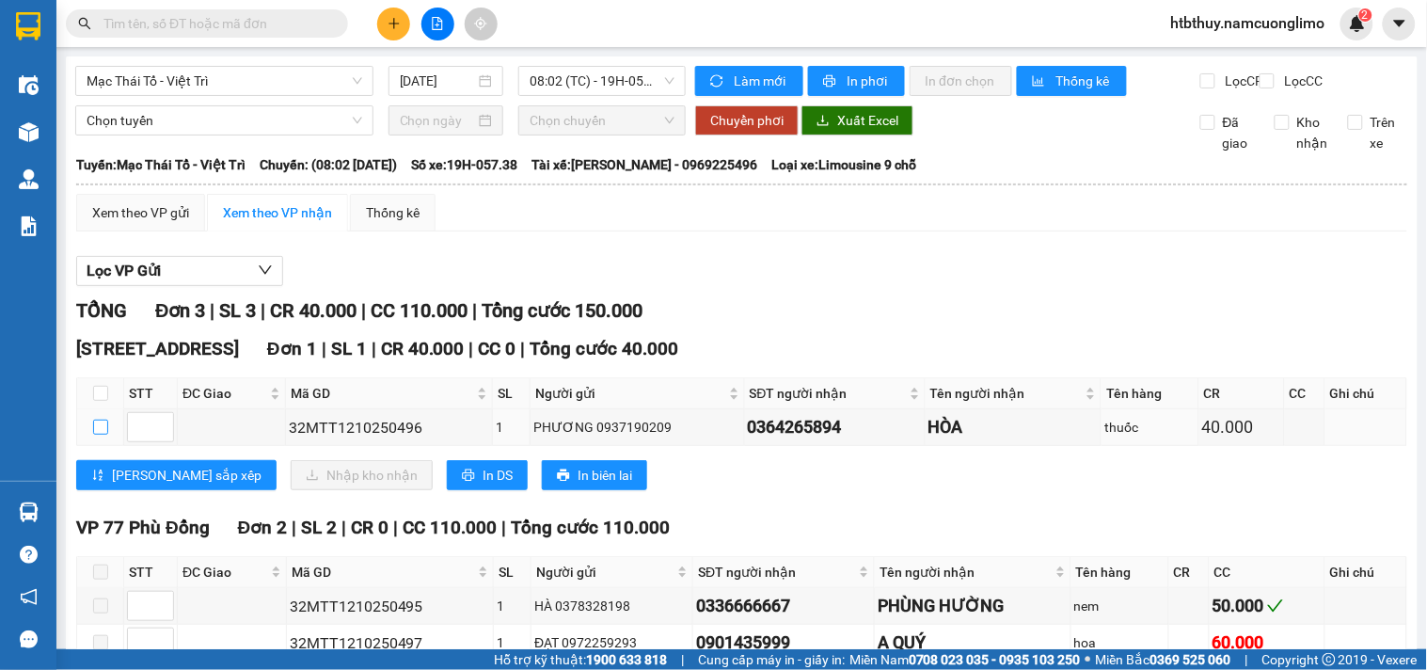
drag, startPoint x: 101, startPoint y: 438, endPoint x: 228, endPoint y: 487, distance: 136.1
click at [109, 438] on td at bounding box center [100, 427] width 47 height 37
click at [100, 436] on label at bounding box center [100, 427] width 15 height 21
click at [100, 435] on input "checkbox" at bounding box center [100, 427] width 15 height 15
checkbox input "true"
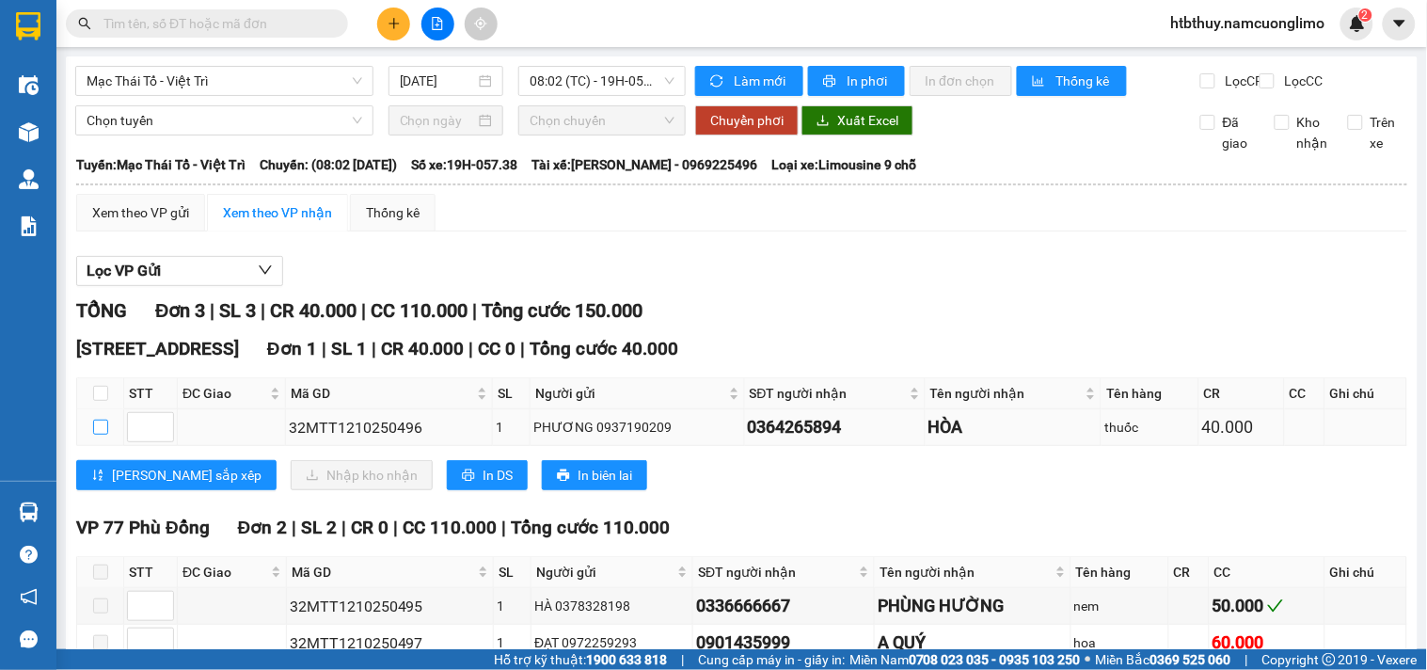
checkbox input "true"
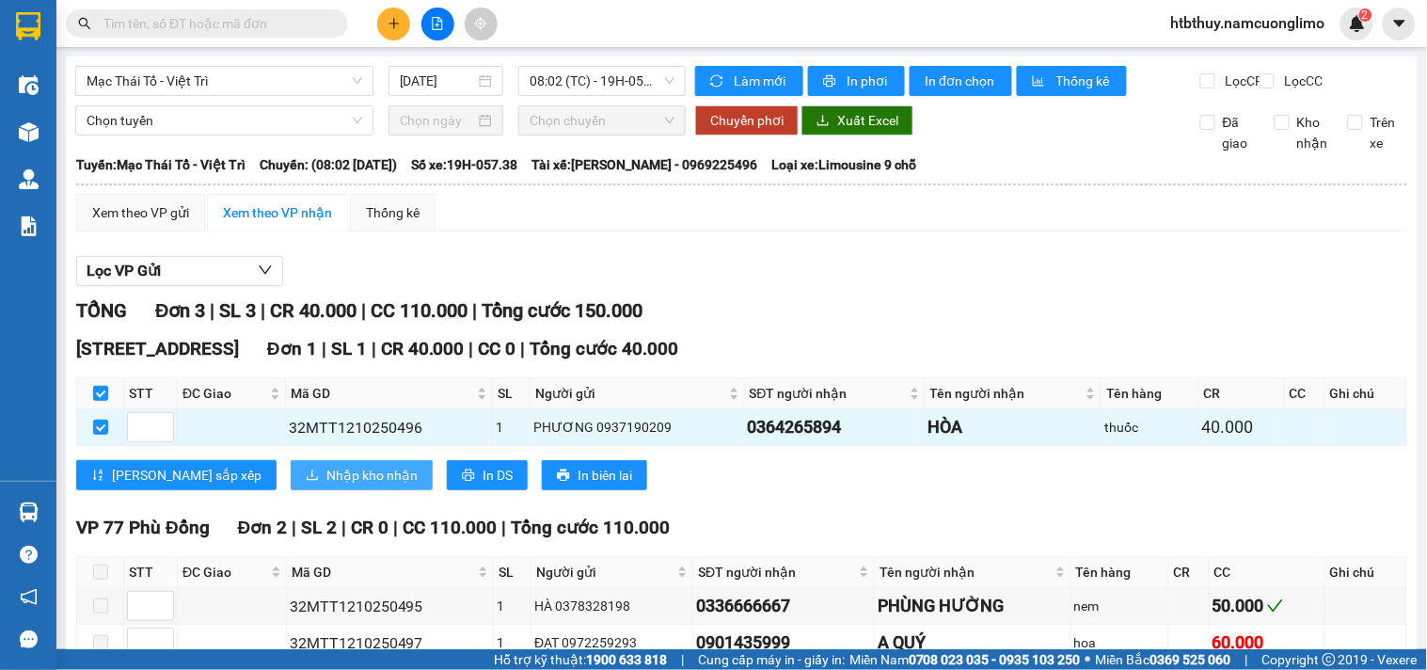
click at [327, 486] on span "Nhập kho nhận" at bounding box center [372, 475] width 91 height 21
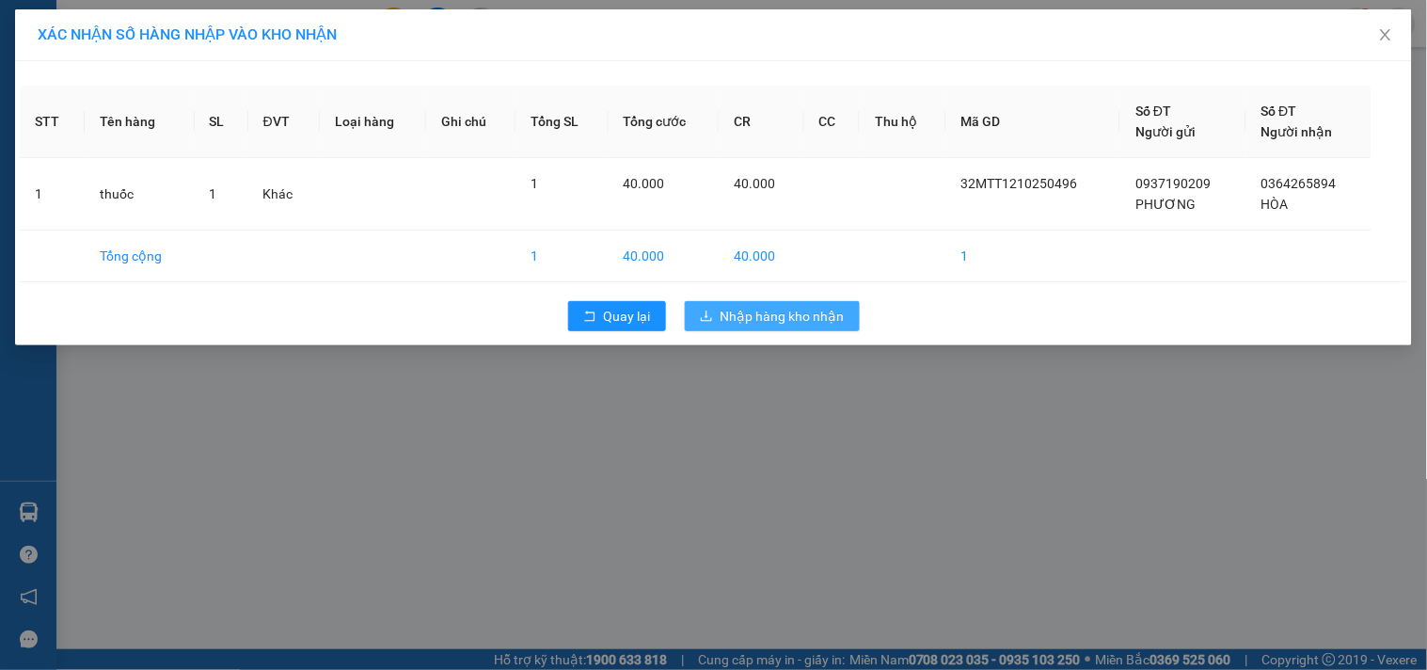
click at [787, 313] on span "Nhập hàng kho nhận" at bounding box center [783, 316] width 124 height 21
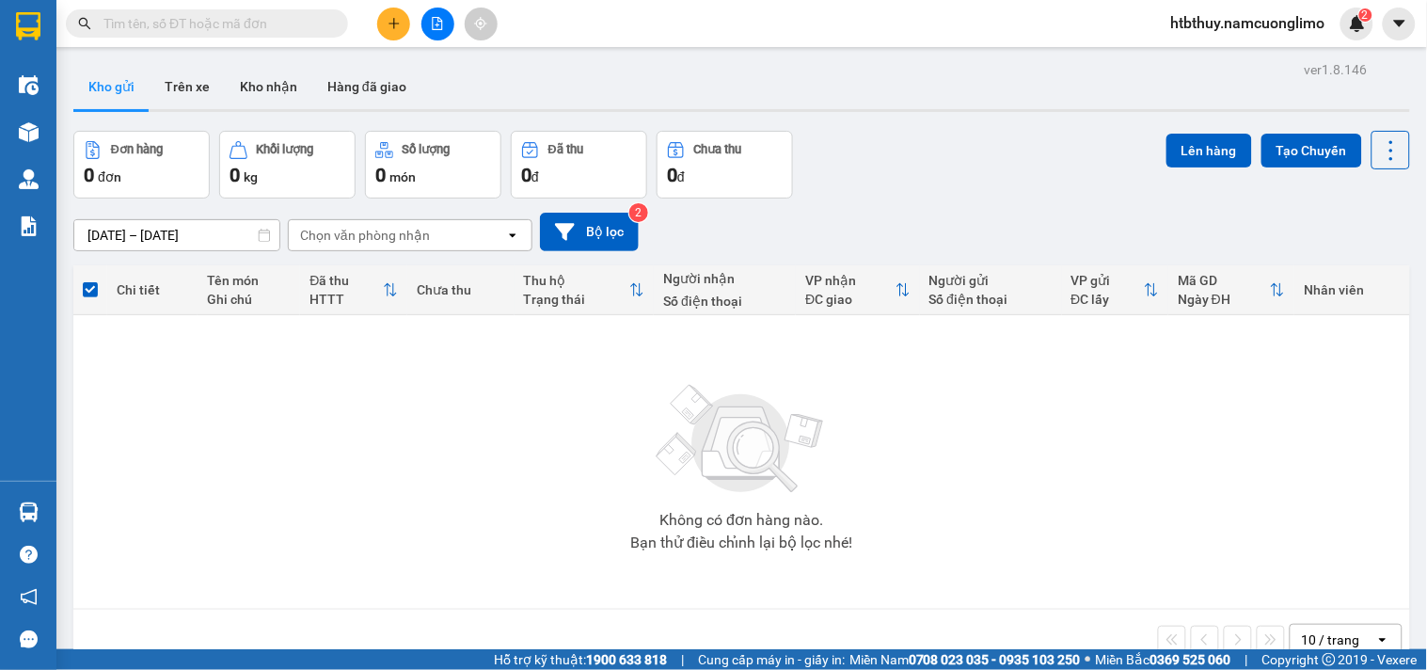
click at [252, 13] on input "text" at bounding box center [215, 23] width 222 height 21
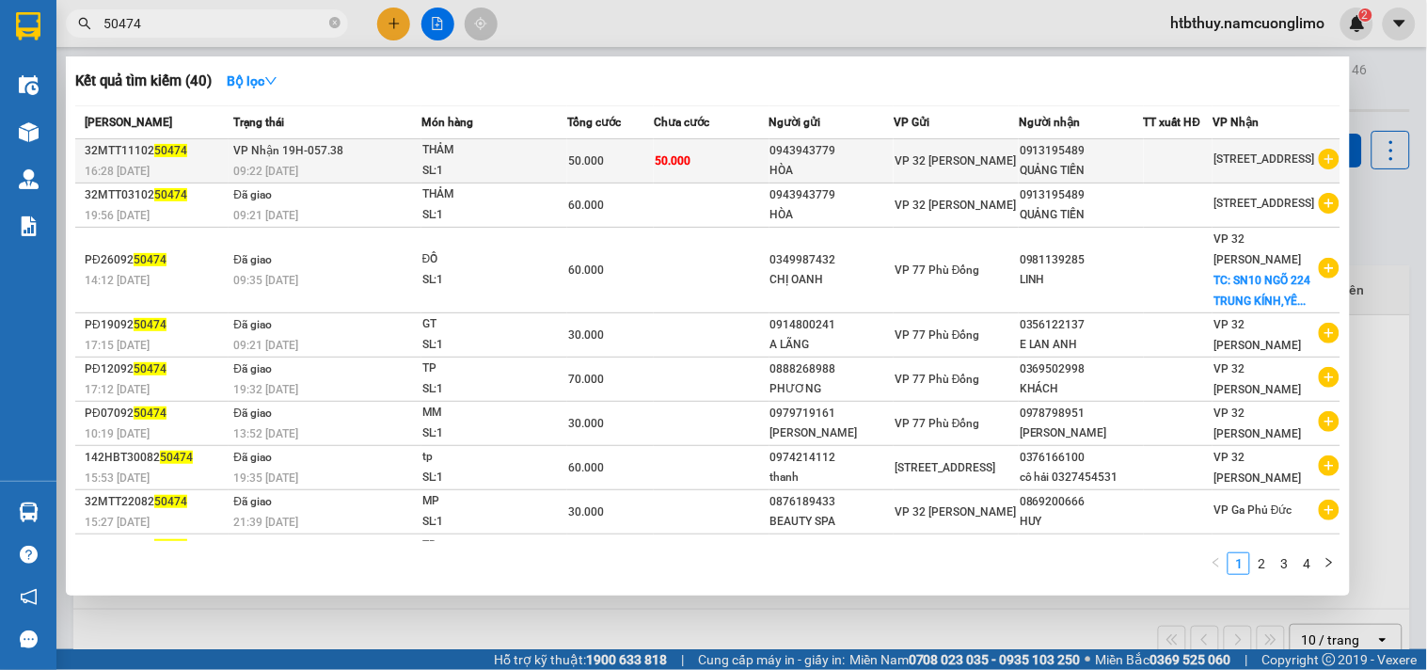
type input "50474"
click at [655, 163] on span "50.000" at bounding box center [673, 160] width 36 height 13
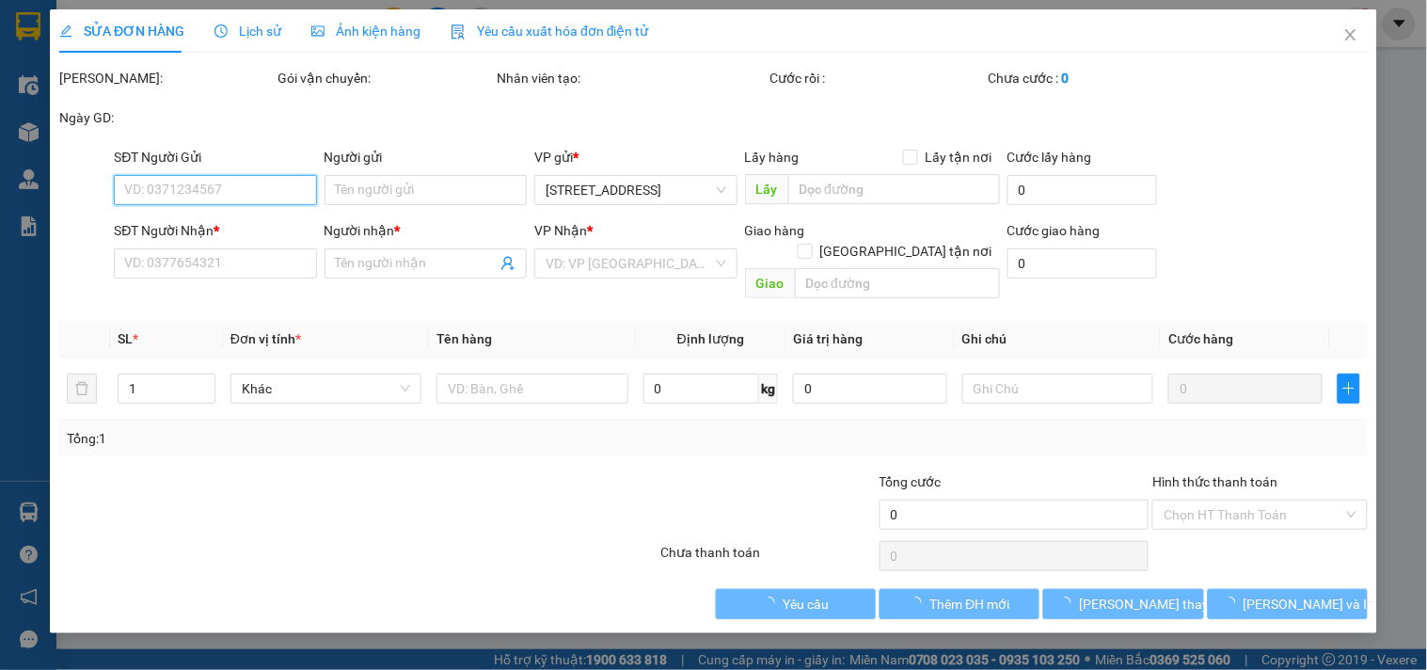
type input "0943943779"
type input "HÒA"
type input "0913195489"
type input "QUẢNG TIẾN"
type input "50.000"
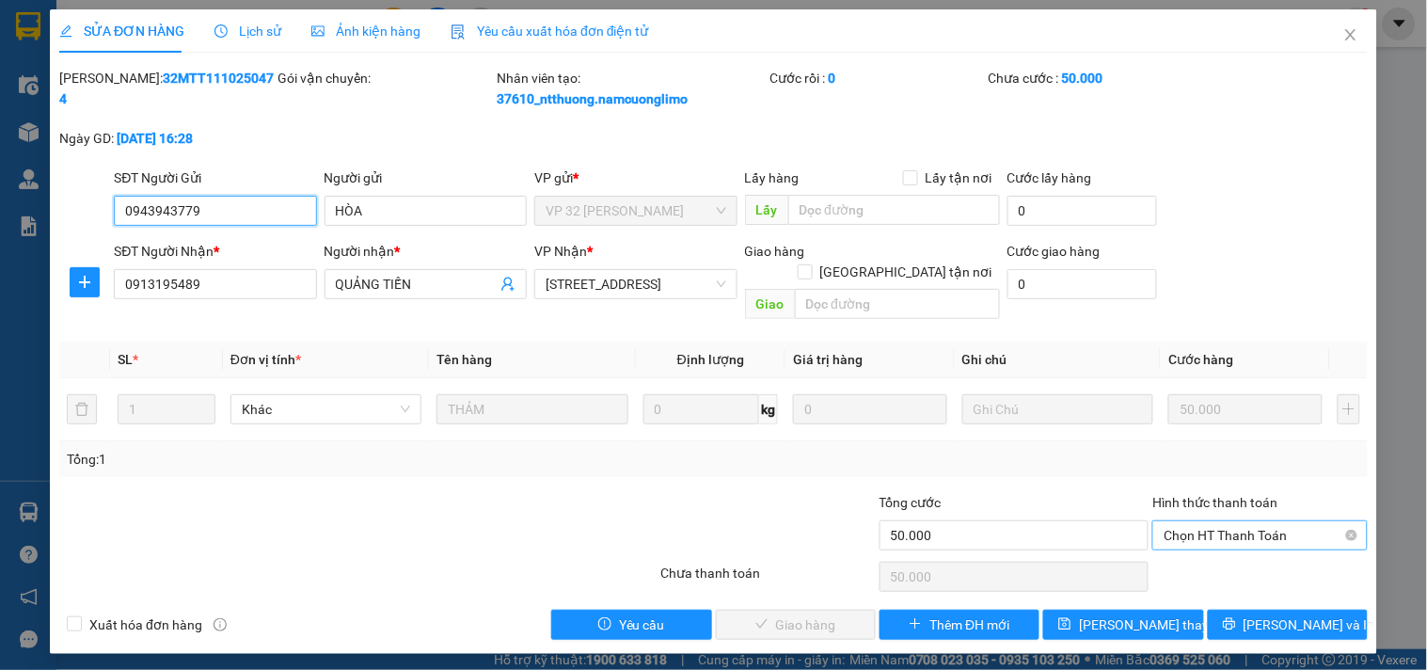
click at [1238, 521] on span "Chọn HT Thanh Toán" at bounding box center [1260, 535] width 192 height 28
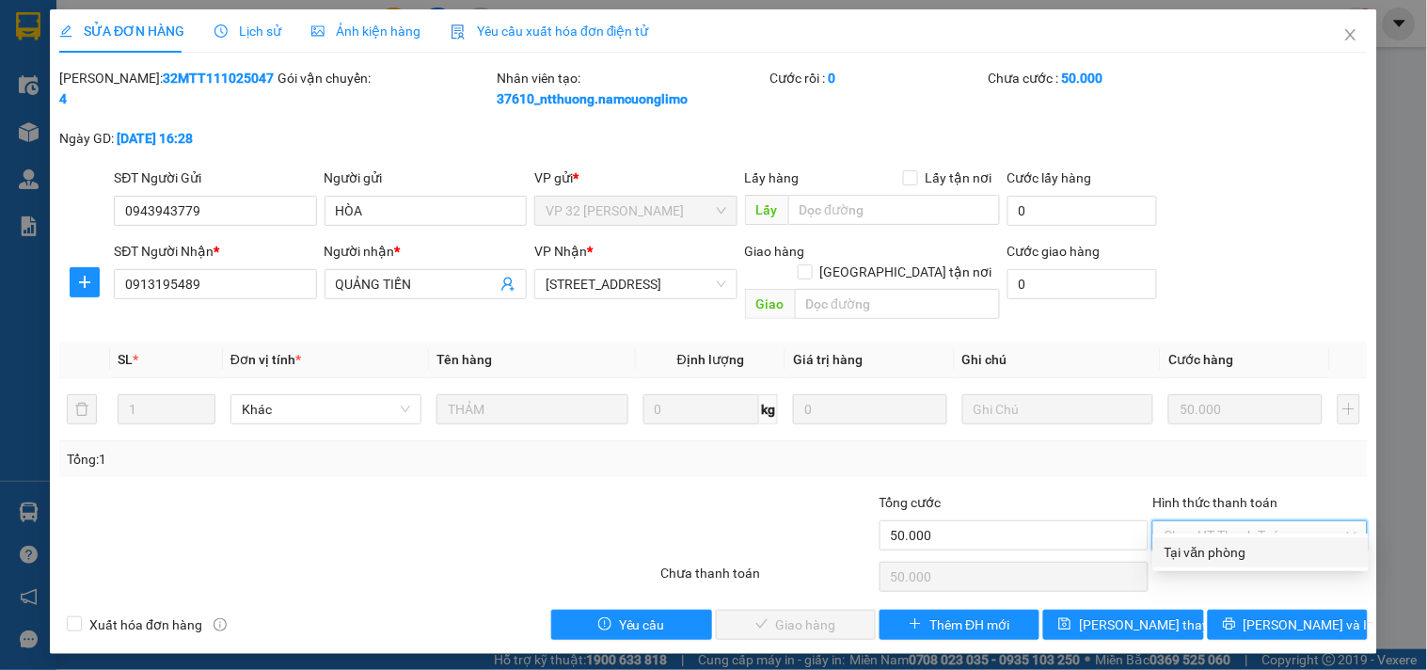
click at [1198, 549] on div "Tại văn phòng" at bounding box center [1261, 552] width 193 height 21
type input "0"
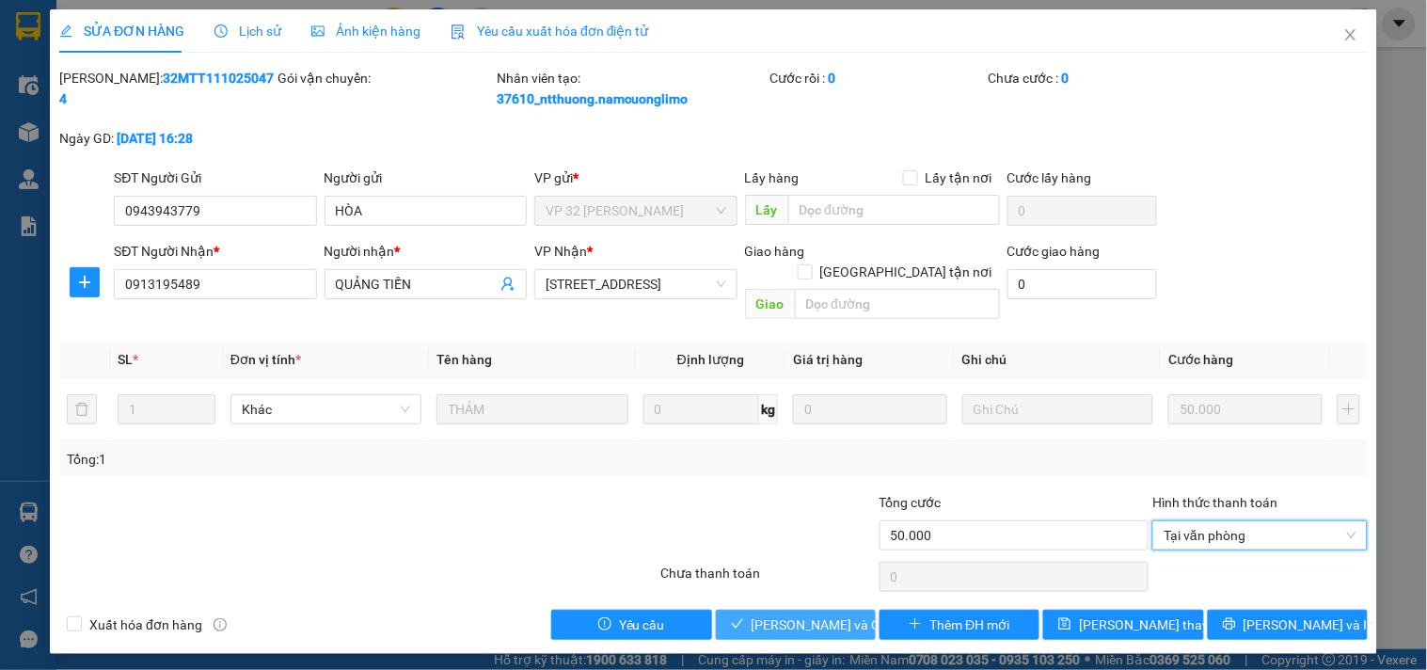
click at [814, 614] on span "[PERSON_NAME] và Giao hàng" at bounding box center [842, 624] width 181 height 21
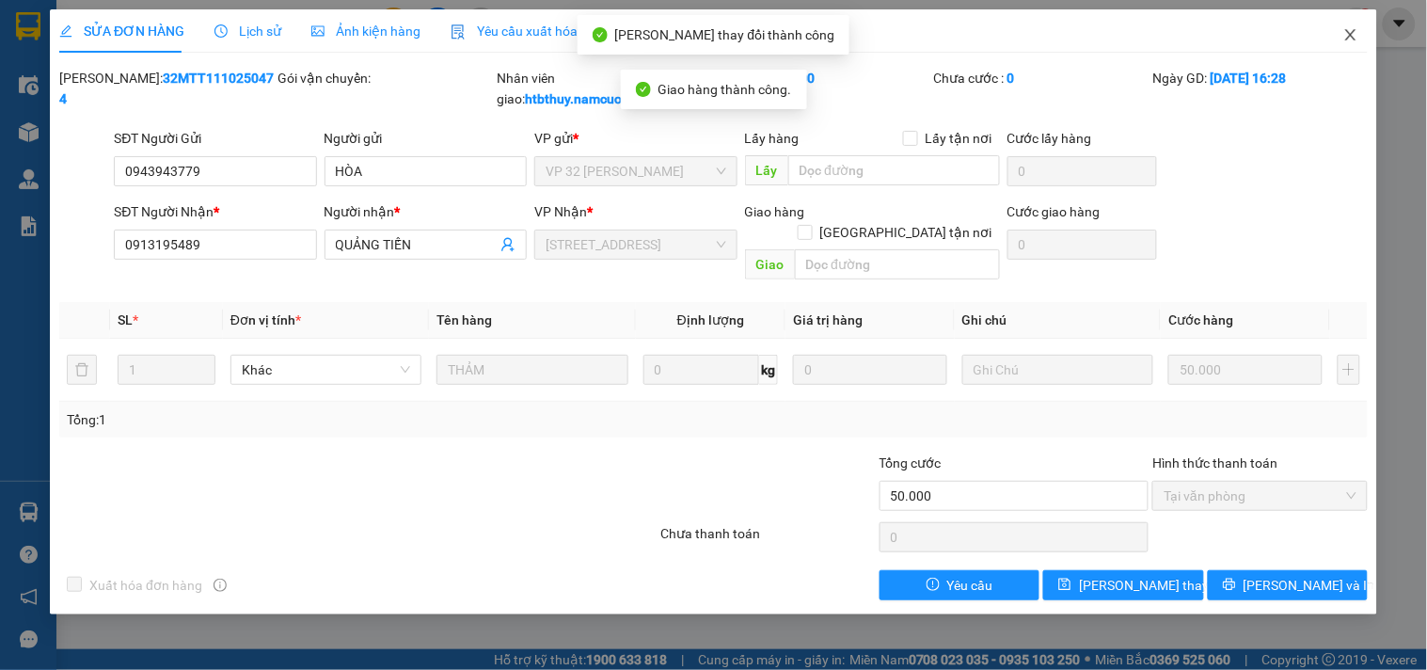
click at [1347, 38] on icon "close" at bounding box center [1351, 34] width 15 height 15
